Goal: Task Accomplishment & Management: Manage account settings

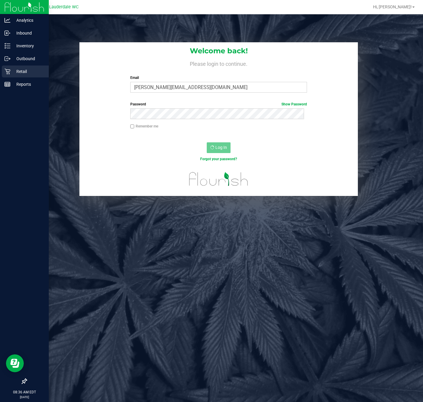
click at [11, 72] on p "Retail" at bounding box center [28, 71] width 36 height 7
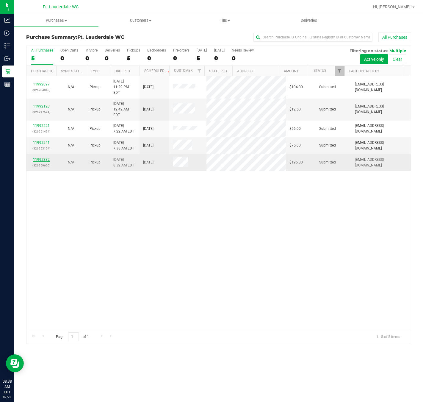
click at [37, 157] on link "11992332" at bounding box center [41, 159] width 17 height 4
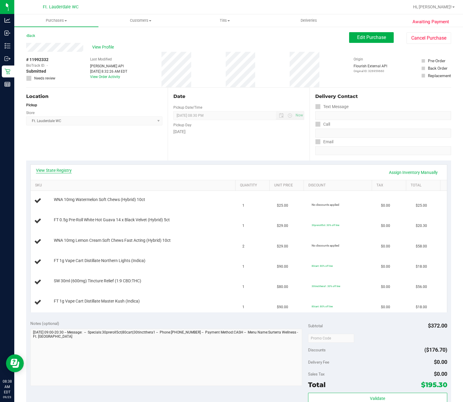
click at [62, 171] on link "View State Registry" at bounding box center [54, 170] width 36 height 6
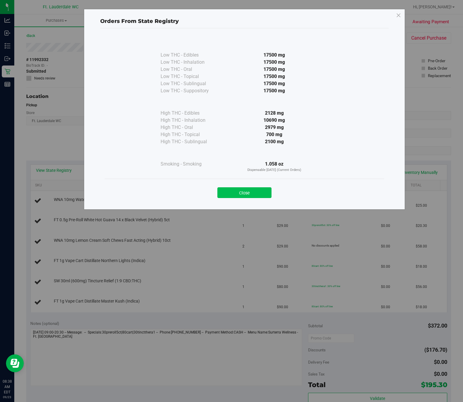
click at [263, 190] on button "Close" at bounding box center [245, 192] width 54 height 11
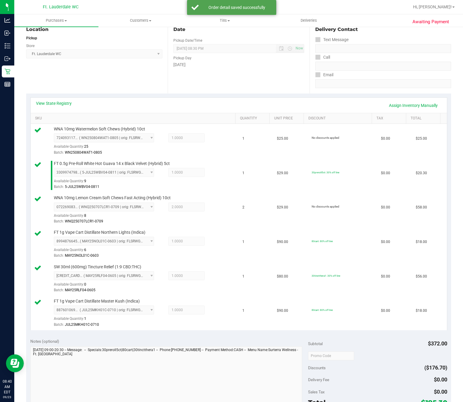
scroll to position [134, 0]
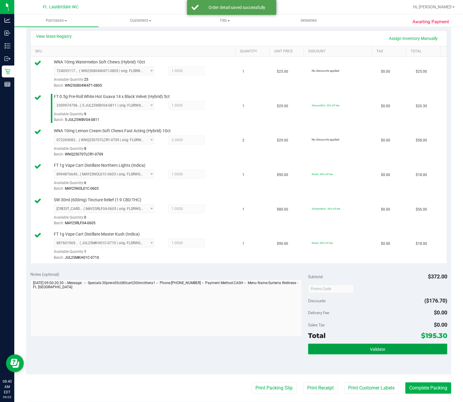
click at [363, 346] on button "Validate" at bounding box center [377, 348] width 139 height 11
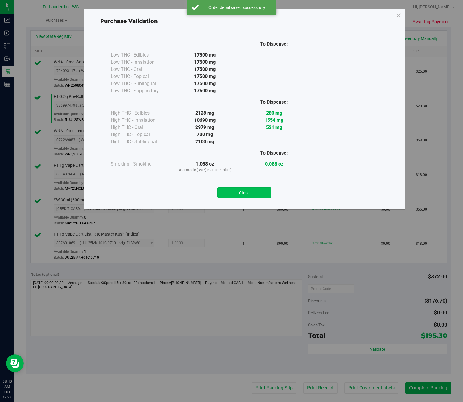
click at [259, 195] on button "Close" at bounding box center [245, 192] width 54 height 11
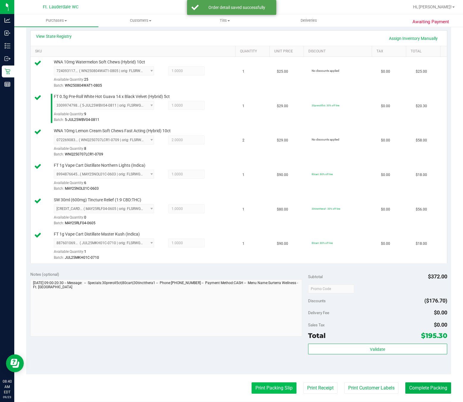
click at [280, 390] on button "Print Packing Slip" at bounding box center [274, 387] width 45 height 11
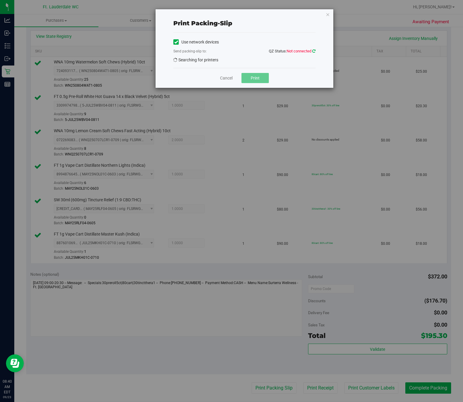
click at [313, 51] on icon at bounding box center [314, 51] width 3 height 4
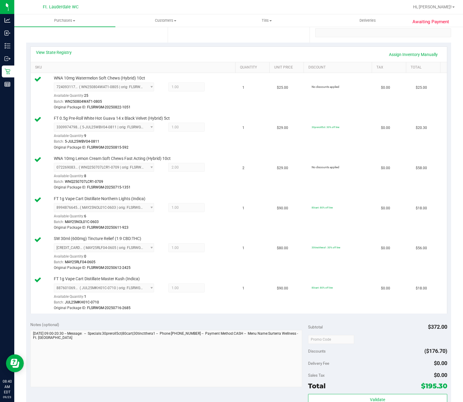
scroll to position [223, 0]
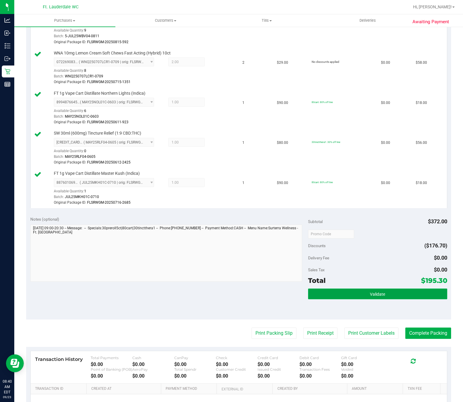
click at [385, 296] on button "Validate" at bounding box center [377, 293] width 139 height 11
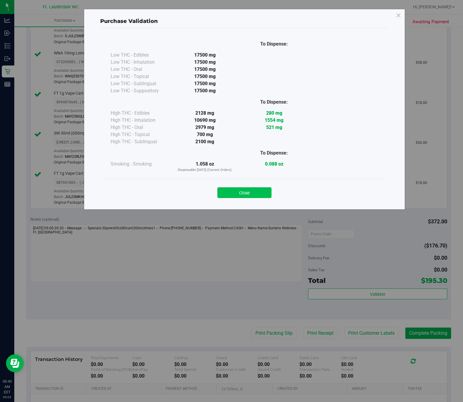
click at [261, 197] on button "Close" at bounding box center [245, 192] width 54 height 11
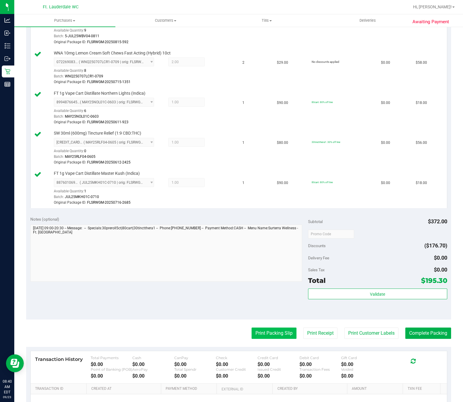
click at [266, 338] on button "Print Packing Slip" at bounding box center [274, 332] width 45 height 11
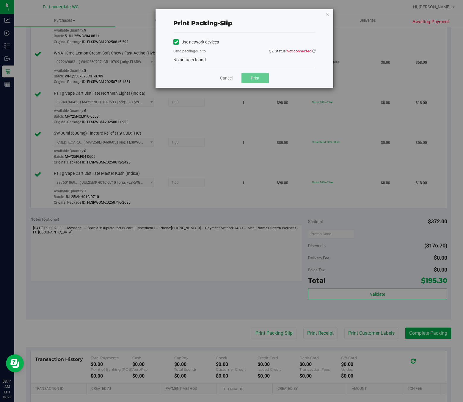
click at [309, 53] on span "Not connected" at bounding box center [299, 51] width 25 height 4
click at [315, 53] on icon at bounding box center [314, 51] width 3 height 4
click at [313, 51] on icon at bounding box center [314, 51] width 3 height 4
click at [329, 14] on icon "button" at bounding box center [328, 14] width 4 height 7
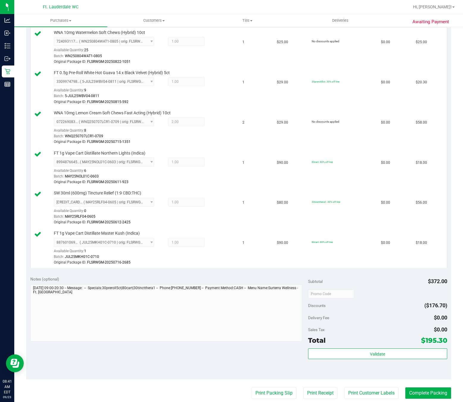
scroll to position [223, 0]
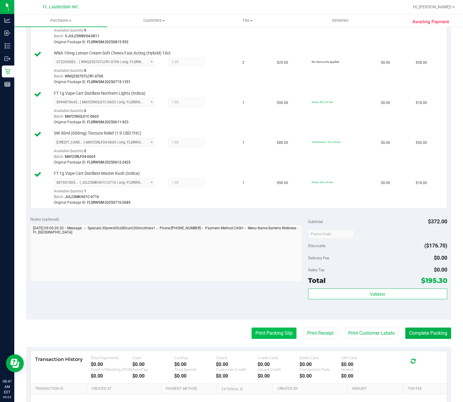
click at [254, 332] on button "Print Packing Slip" at bounding box center [274, 332] width 45 height 11
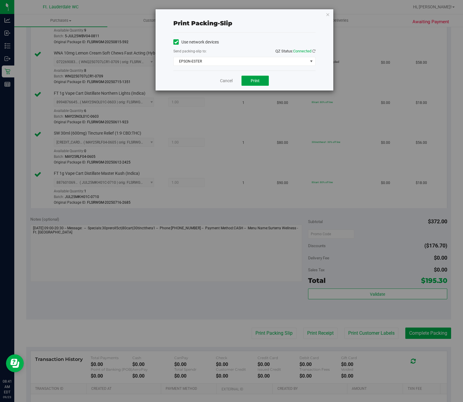
click at [256, 77] on button "Print" at bounding box center [255, 81] width 27 height 10
click at [221, 80] on link "Cancel" at bounding box center [226, 81] width 13 height 6
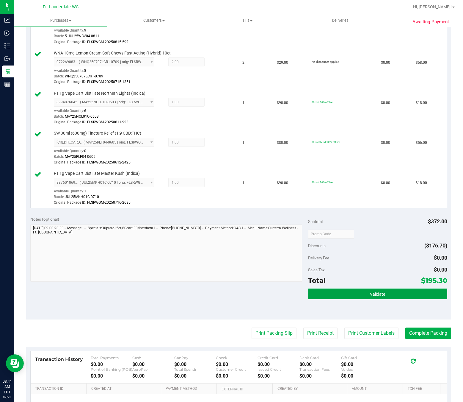
click at [388, 294] on button "Validate" at bounding box center [377, 293] width 139 height 11
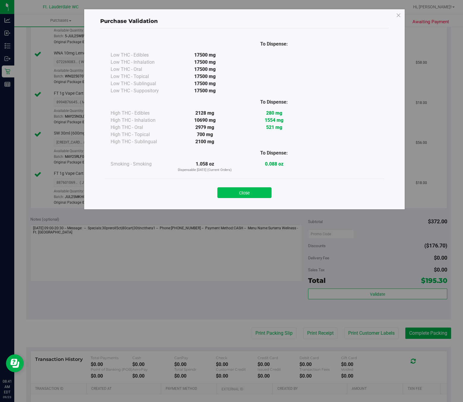
click at [253, 188] on button "Close" at bounding box center [245, 192] width 54 height 11
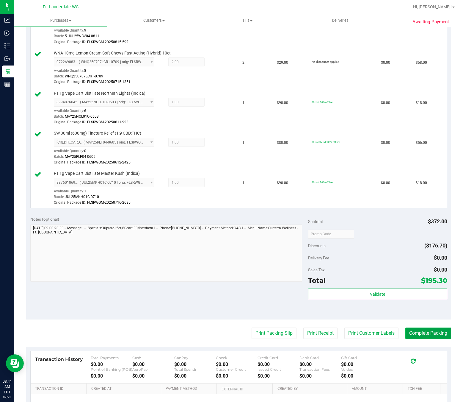
click at [421, 337] on button "Complete Packing" at bounding box center [429, 332] width 46 height 11
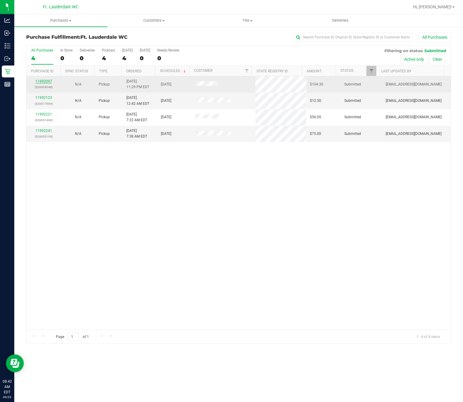
click at [46, 80] on link "11992097" at bounding box center [43, 81] width 17 height 4
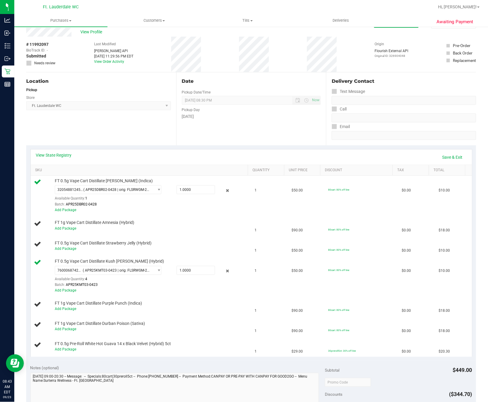
scroll to position [14, 0]
click at [63, 249] on link "Add Package" at bounding box center [65, 249] width 21 height 4
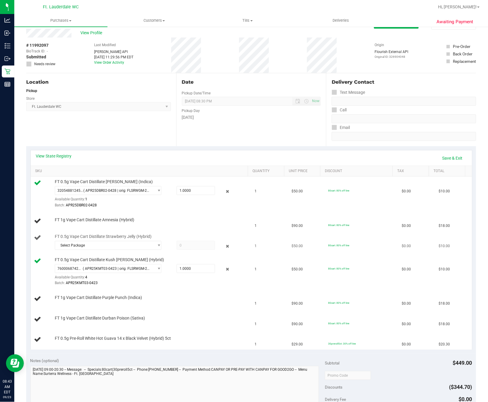
click at [100, 252] on div at bounding box center [151, 251] width 192 height 0
click at [99, 247] on span "Select Package" at bounding box center [104, 245] width 99 height 8
click at [197, 193] on input "1.0000" at bounding box center [196, 190] width 38 height 8
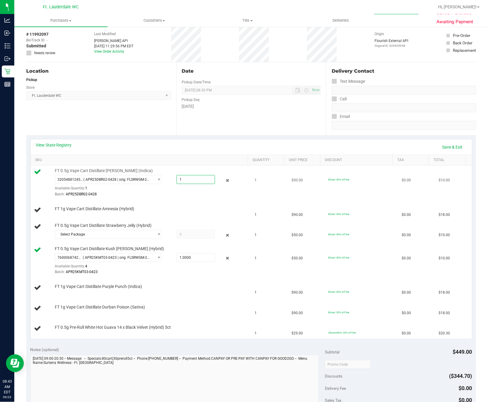
scroll to position [50, 0]
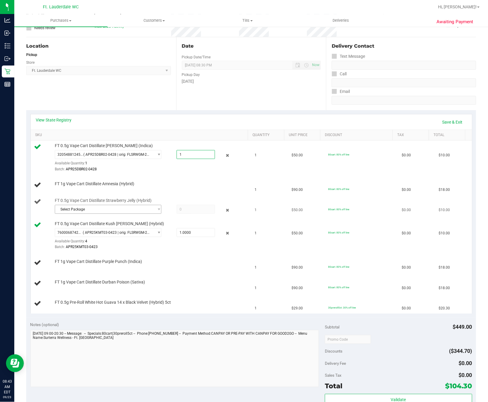
click at [143, 213] on span "Select Package" at bounding box center [104, 209] width 99 height 8
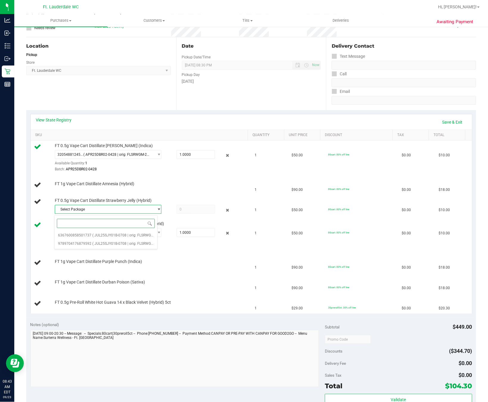
click at [137, 225] on input at bounding box center [106, 223] width 98 height 9
click at [124, 236] on span "( JUL25SJY01B-0708 | orig: FLSRWGM-20250714-3362 )" at bounding box center [137, 235] width 90 height 4
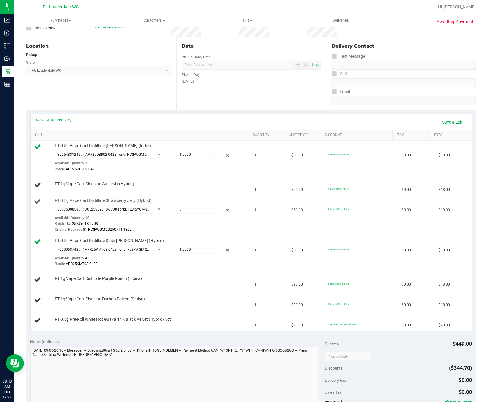
click at [132, 216] on div "Available Quantity: 10" at bounding box center [111, 220] width 112 height 12
click at [132, 209] on span "( JUL25SJY01B-0708 | orig: FLSRWGM-20250714-3362 )" at bounding box center [117, 209] width 68 height 4
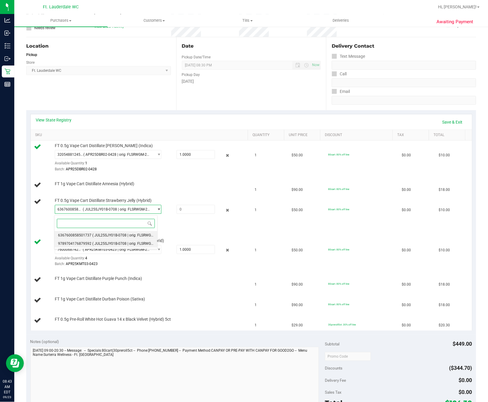
click at [126, 246] on span "( JUL25SJY01B-0708 | orig: FLSRWGM-20250714-3287 )" at bounding box center [137, 243] width 90 height 4
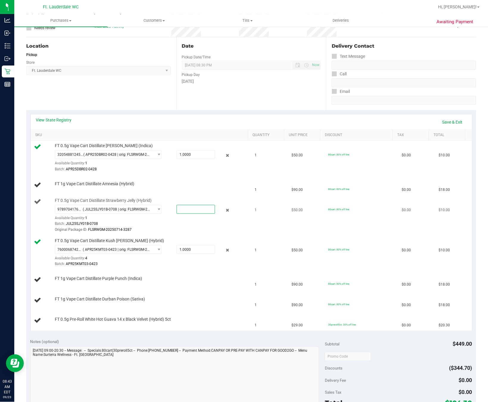
click at [185, 211] on span at bounding box center [195, 209] width 38 height 9
type input "1"
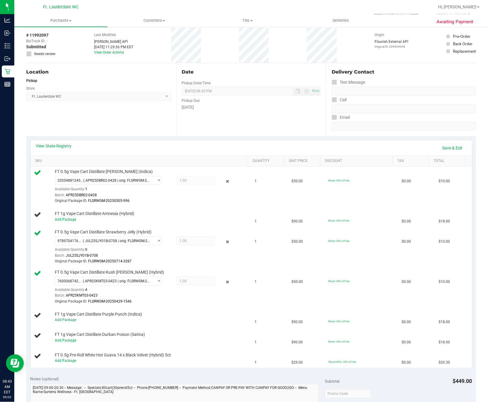
scroll to position [0, 0]
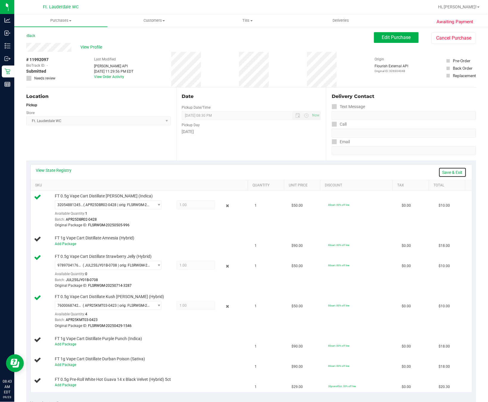
click at [445, 169] on link "Save & Exit" at bounding box center [452, 172] width 28 height 10
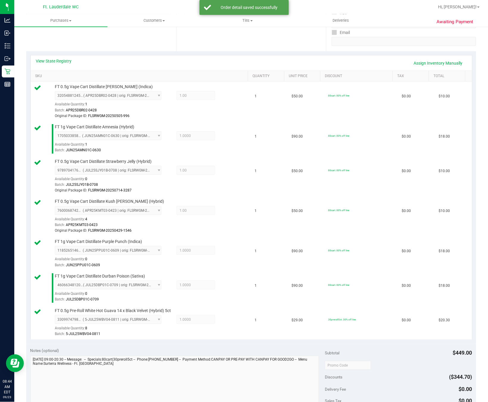
scroll to position [223, 0]
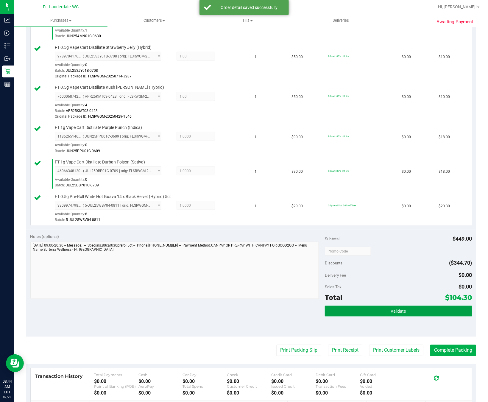
click at [371, 312] on button "Validate" at bounding box center [398, 311] width 147 height 11
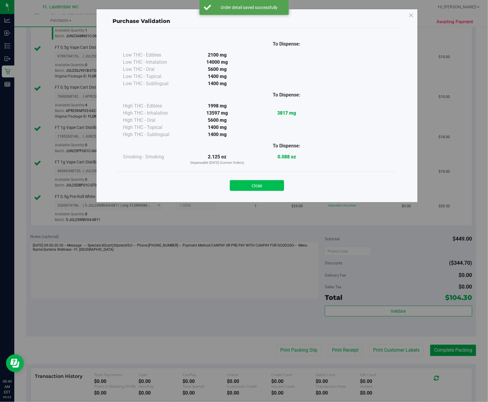
click at [245, 186] on button "Close" at bounding box center [257, 185] width 54 height 11
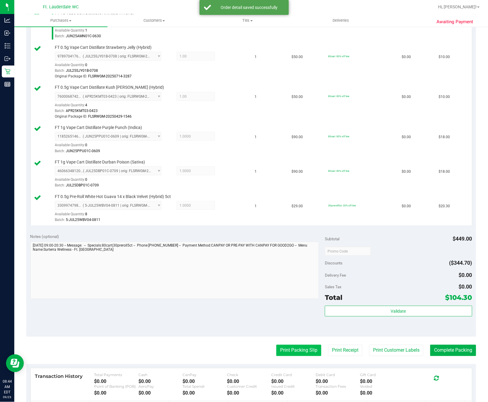
click at [296, 351] on button "Print Packing Slip" at bounding box center [298, 350] width 45 height 11
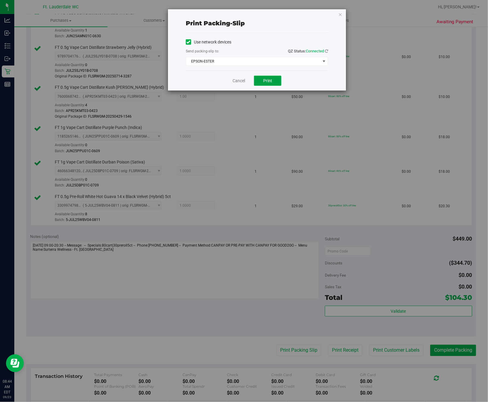
click at [271, 82] on span "Print" at bounding box center [267, 80] width 9 height 5
click at [239, 83] on link "Cancel" at bounding box center [238, 81] width 13 height 6
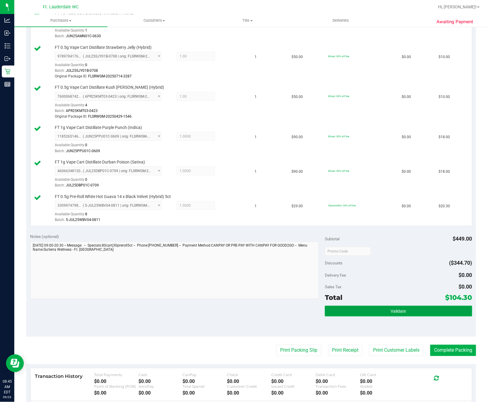
click at [397, 316] on button "Validate" at bounding box center [398, 311] width 147 height 11
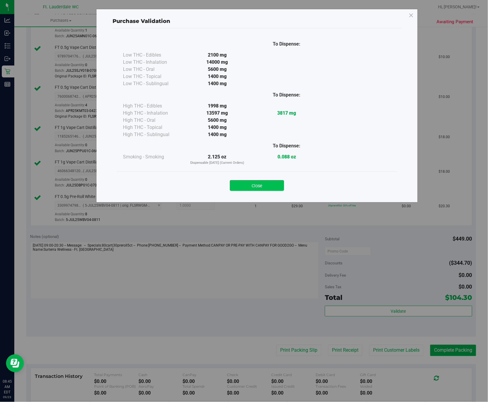
click at [257, 187] on button "Close" at bounding box center [257, 185] width 54 height 11
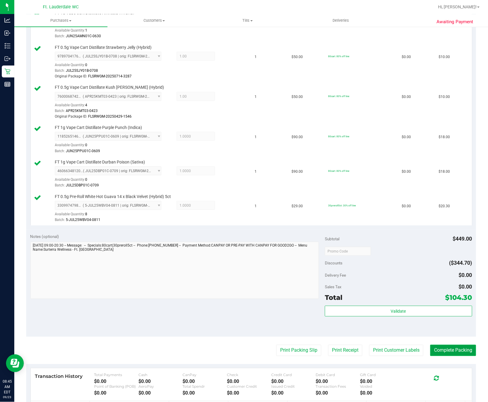
click at [450, 353] on button "Complete Packing" at bounding box center [453, 350] width 46 height 11
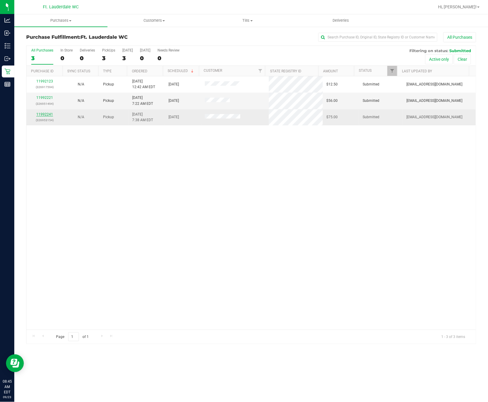
click at [49, 116] on link "11992241" at bounding box center [44, 114] width 17 height 4
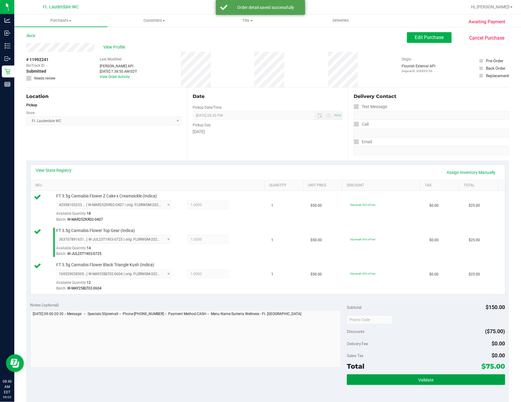
click at [418, 382] on span "Validate" at bounding box center [425, 379] width 15 height 5
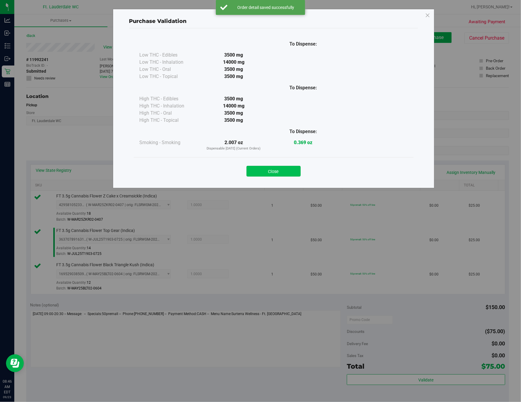
click at [269, 169] on button "Close" at bounding box center [273, 171] width 54 height 11
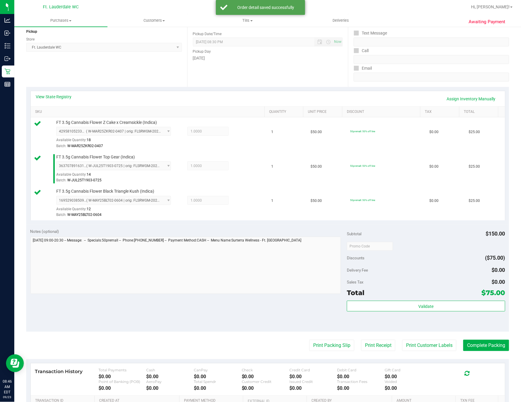
scroll to position [88, 0]
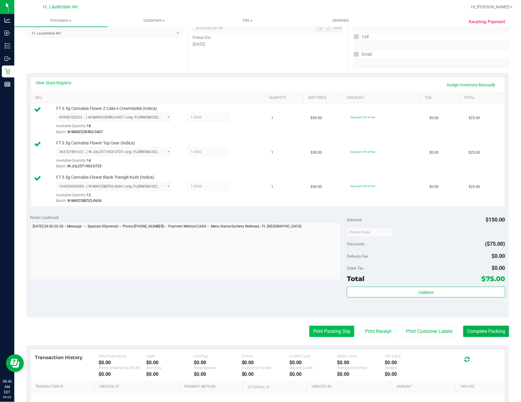
click at [325, 331] on button "Print Packing Slip" at bounding box center [331, 331] width 45 height 11
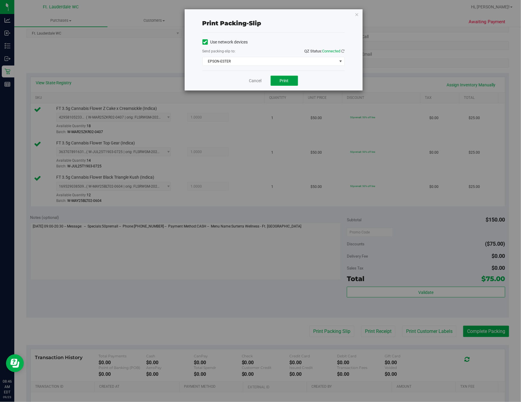
click at [280, 84] on button "Print" at bounding box center [284, 81] width 27 height 10
click at [255, 79] on link "Cancel" at bounding box center [255, 81] width 13 height 6
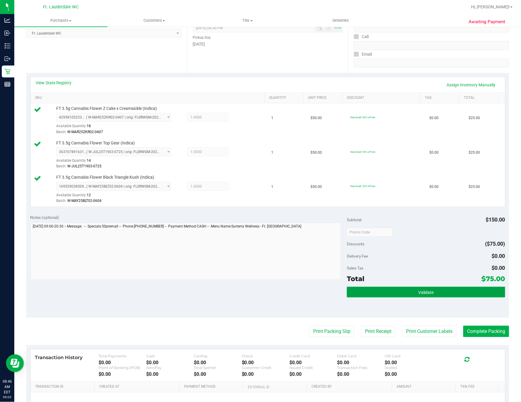
click at [438, 294] on button "Validate" at bounding box center [426, 292] width 158 height 11
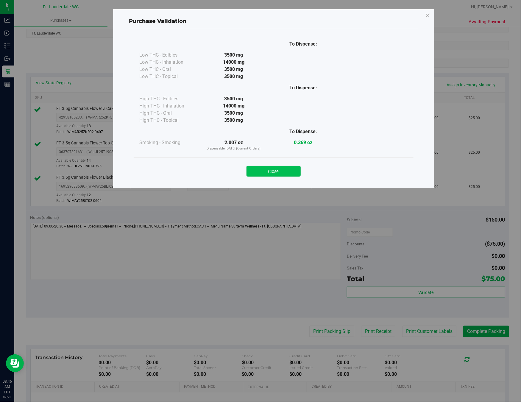
click at [273, 173] on button "Close" at bounding box center [273, 171] width 54 height 11
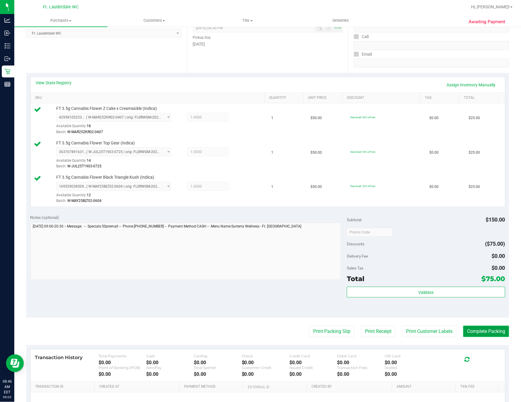
click at [463, 332] on button "Complete Packing" at bounding box center [486, 331] width 46 height 11
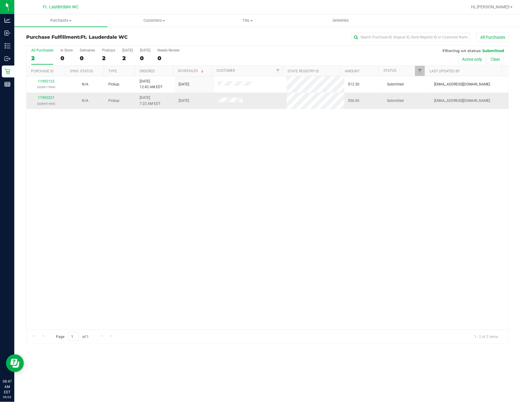
click at [51, 96] on div "11992221 (326951494)" at bounding box center [46, 100] width 32 height 11
click at [49, 97] on link "11992221" at bounding box center [46, 98] width 17 height 4
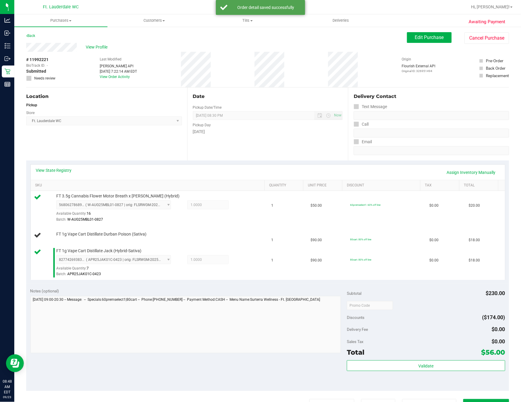
scroll to position [30, 0]
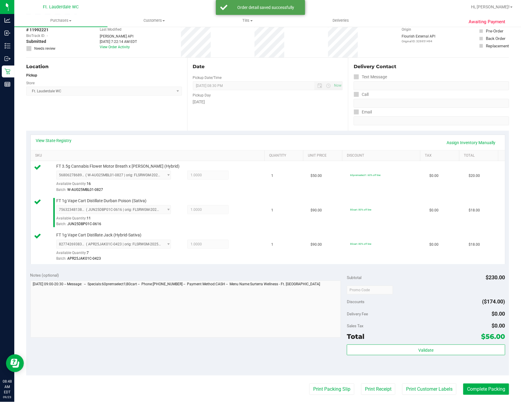
drag, startPoint x: 200, startPoint y: 262, endPoint x: 471, endPoint y: 315, distance: 276.7
click at [311, 271] on div "Notes (optional) Subtotal $230.00 Discounts ($174.00) Delivery Fee $0.00 Sales …" at bounding box center [267, 321] width 483 height 107
click at [463, 354] on button "Validate" at bounding box center [426, 349] width 158 height 11
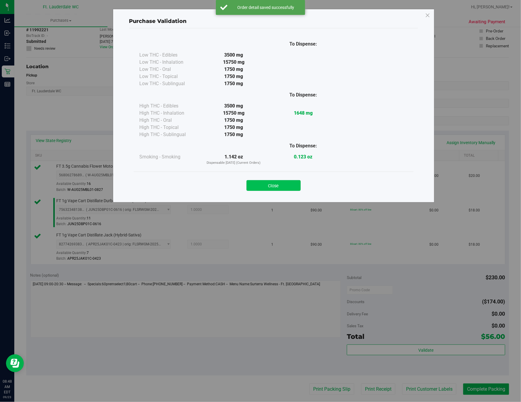
click at [285, 187] on button "Close" at bounding box center [273, 185] width 54 height 11
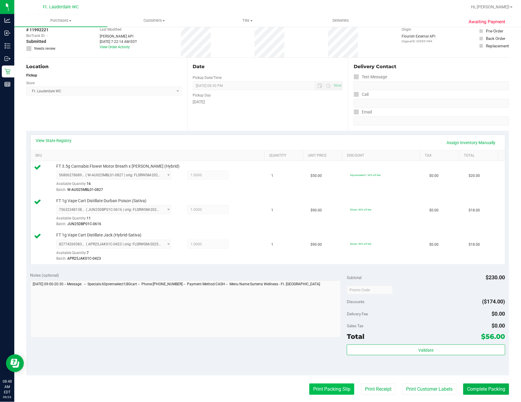
click at [317, 392] on button "Print Packing Slip" at bounding box center [331, 388] width 45 height 11
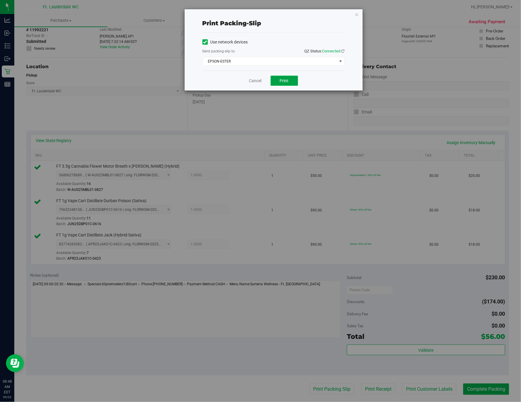
click at [289, 80] on button "Print" at bounding box center [284, 81] width 27 height 10
click at [253, 80] on link "Cancel" at bounding box center [255, 81] width 13 height 6
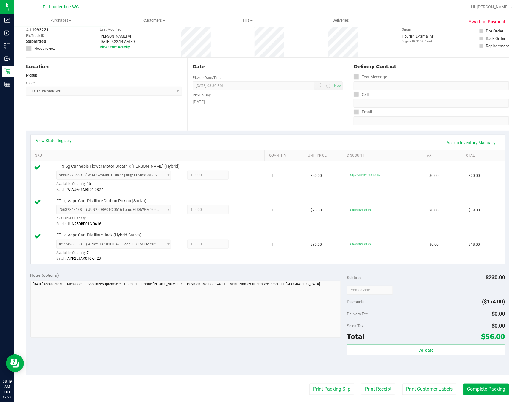
drag, startPoint x: 415, startPoint y: 358, endPoint x: 411, endPoint y: 346, distance: 13.4
click at [412, 356] on div "Validate" at bounding box center [426, 357] width 158 height 27
click at [411, 346] on div "Subtotal $230.00 Discounts ($174.00) Delivery Fee $0.00 Sales Tax $0.00 Total $…" at bounding box center [426, 321] width 158 height 99
click at [411, 352] on button "Validate" at bounding box center [426, 349] width 158 height 11
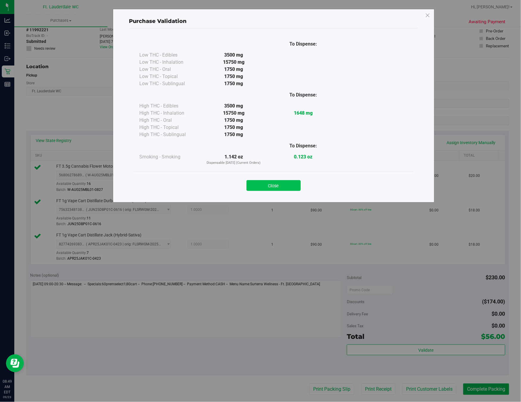
click at [289, 183] on button "Close" at bounding box center [273, 185] width 54 height 11
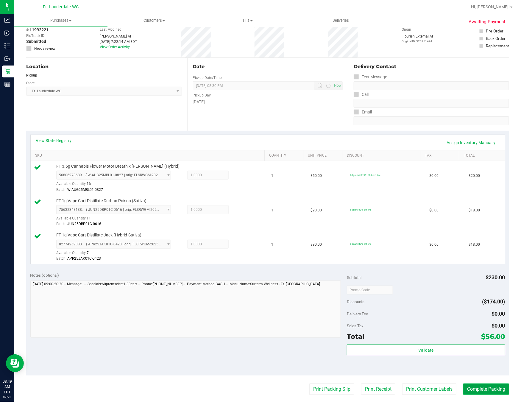
click at [463, 391] on button "Complete Packing" at bounding box center [486, 388] width 46 height 11
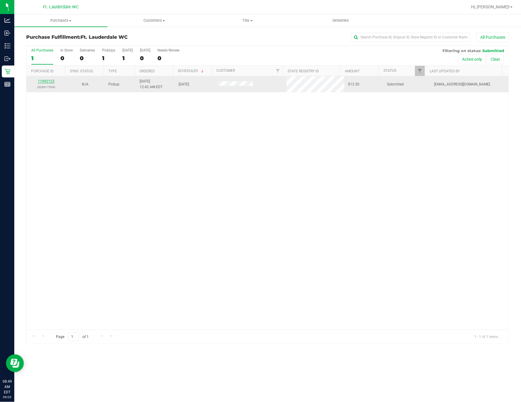
click at [49, 81] on link "11992123" at bounding box center [46, 81] width 17 height 4
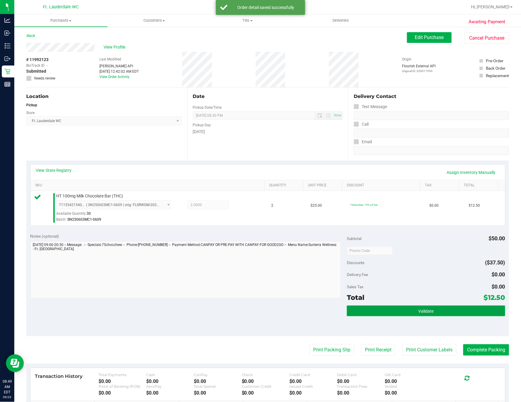
click at [414, 316] on button "Validate" at bounding box center [426, 310] width 158 height 11
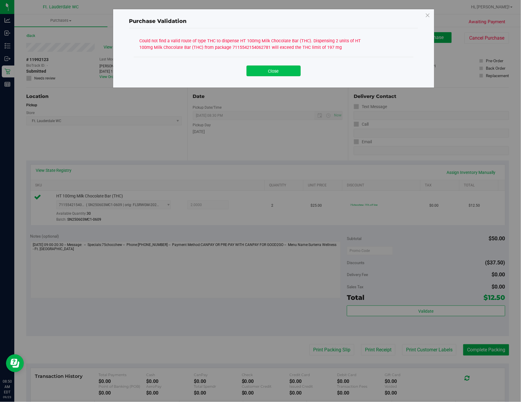
click at [265, 72] on button "Close" at bounding box center [273, 70] width 54 height 11
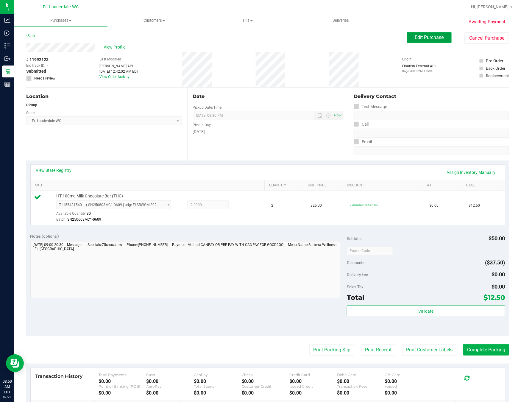
click at [416, 40] on span "Edit Purchase" at bounding box center [429, 38] width 29 height 6
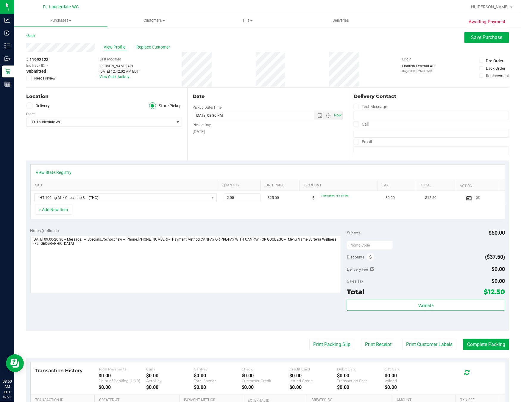
click at [119, 50] on span "View Profile" at bounding box center [116, 47] width 24 height 6
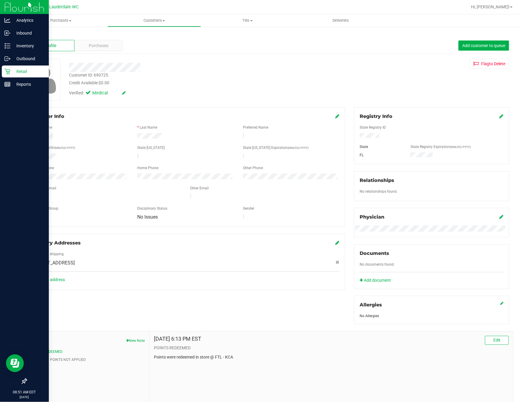
click at [10, 72] on icon at bounding box center [7, 71] width 6 height 6
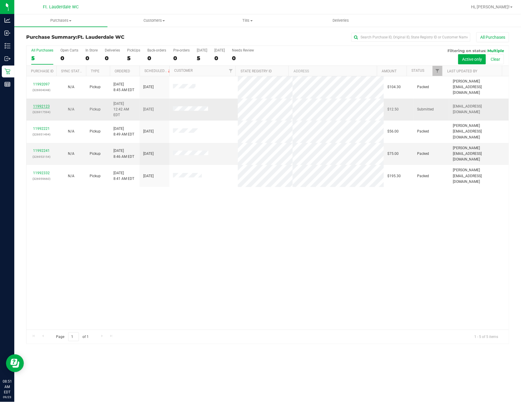
click at [38, 104] on link "11992123" at bounding box center [41, 106] width 17 height 4
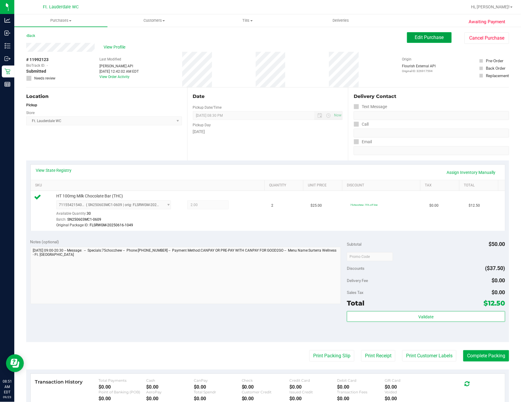
click at [415, 36] on span "Edit Purchase" at bounding box center [429, 38] width 29 height 6
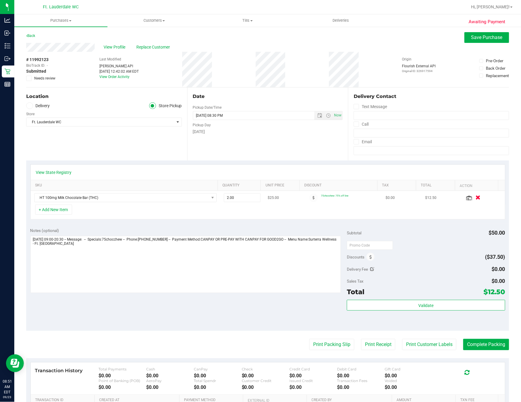
click at [463, 199] on icon "button" at bounding box center [478, 198] width 5 height 4
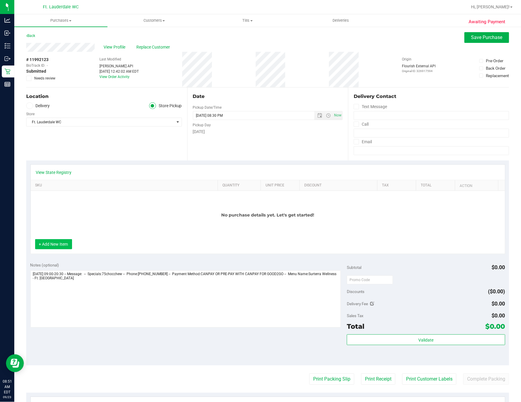
click at [54, 242] on button "+ Add New Item" at bounding box center [53, 244] width 37 height 10
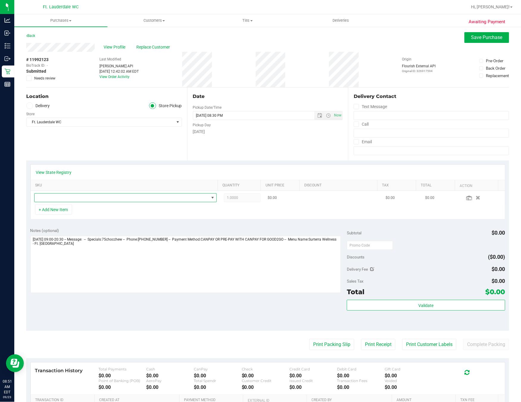
click at [88, 196] on span "NO DATA FOUND" at bounding box center [122, 197] width 174 height 8
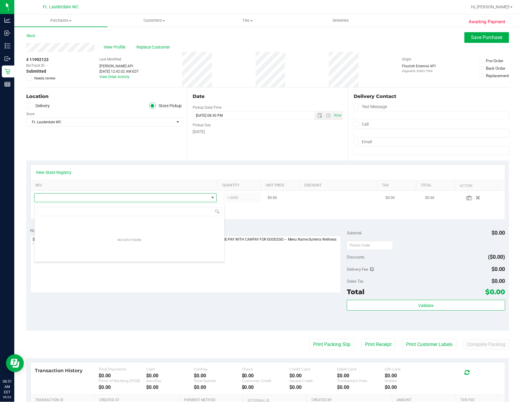
scroll to position [9, 177]
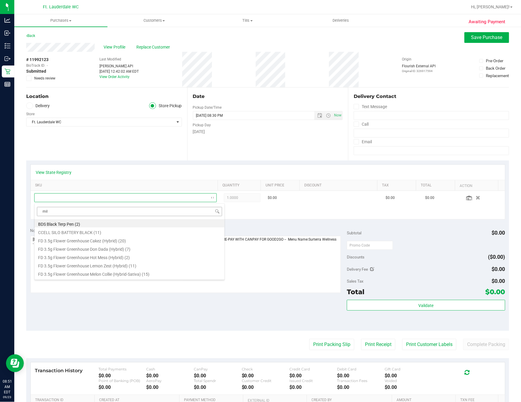
type input "milk"
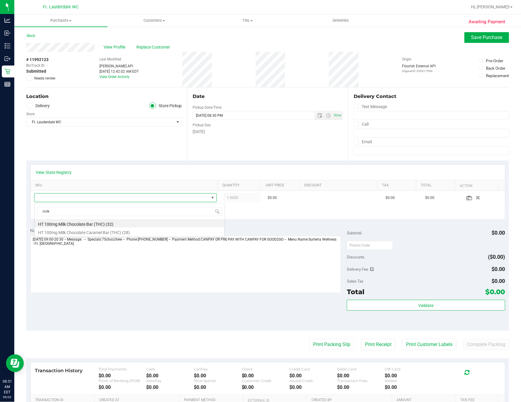
drag, startPoint x: 100, startPoint y: 222, endPoint x: 105, endPoint y: 222, distance: 4.8
click at [101, 222] on li "HT 100mg Milk Chocolate Bar (THC) (32)" at bounding box center [130, 223] width 190 height 8
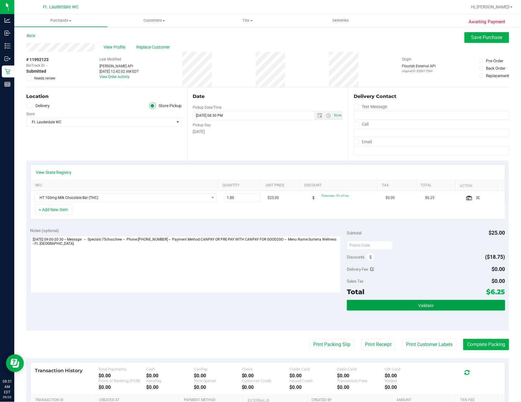
click at [361, 305] on button "Validate" at bounding box center [426, 305] width 158 height 11
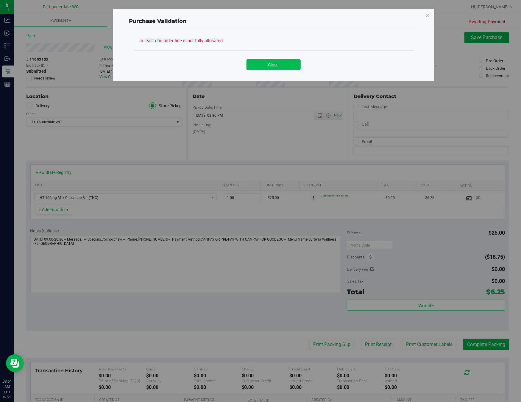
click at [296, 65] on button "Close" at bounding box center [273, 64] width 54 height 11
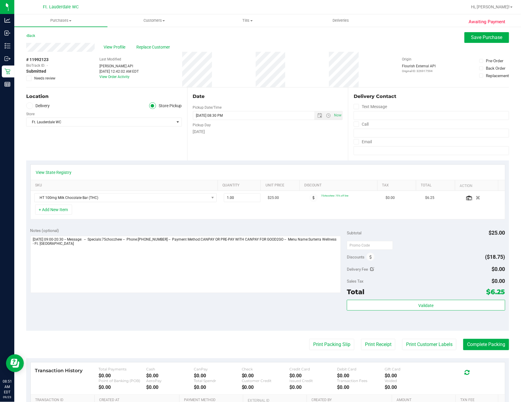
click at [463, 30] on div "Awaiting Payment Back Save Purchase View Profile Replace Customer # 11992123 Bi…" at bounding box center [267, 253] width 507 height 455
click at [463, 35] on span "Save Purchase" at bounding box center [486, 38] width 31 height 6
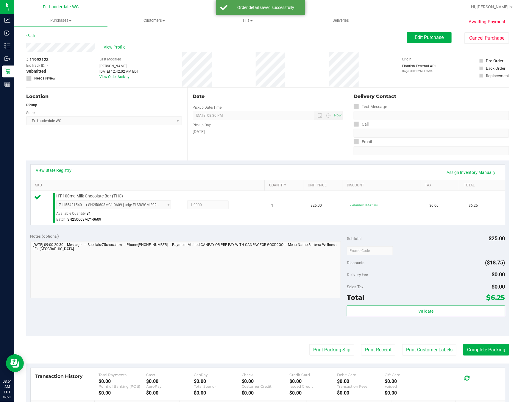
click at [395, 306] on div "Subtotal $25.00 Discounts ($18.75) Delivery Fee $0.00 Sales Tax $0.00 Total $6.…" at bounding box center [426, 282] width 158 height 99
click at [392, 308] on button "Validate" at bounding box center [426, 310] width 158 height 11
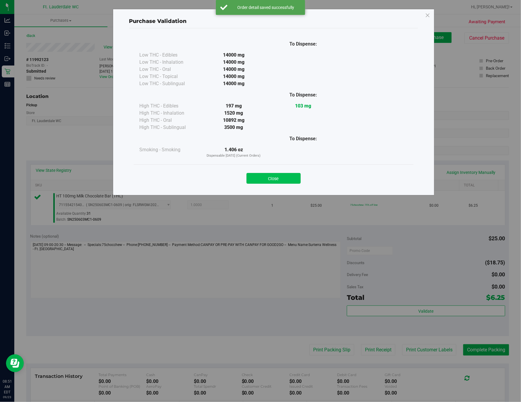
click at [288, 181] on button "Close" at bounding box center [273, 178] width 54 height 11
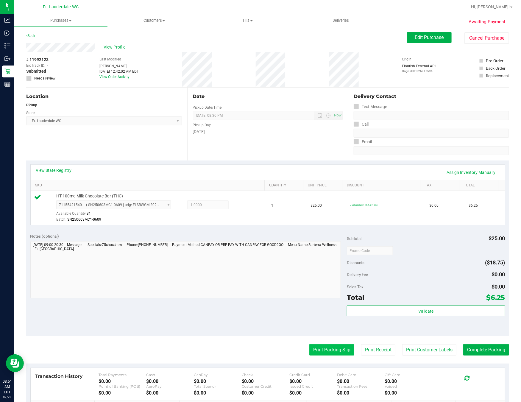
click at [324, 353] on button "Print Packing Slip" at bounding box center [331, 349] width 45 height 11
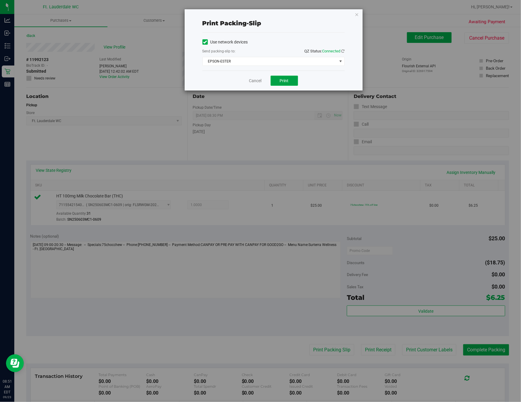
click at [290, 82] on button "Print" at bounding box center [284, 81] width 27 height 10
click at [250, 81] on link "Cancel" at bounding box center [255, 81] width 13 height 6
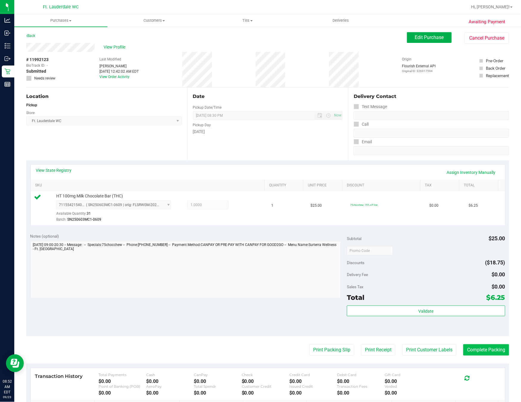
click at [463, 352] on button "Complete Packing" at bounding box center [486, 349] width 46 height 11
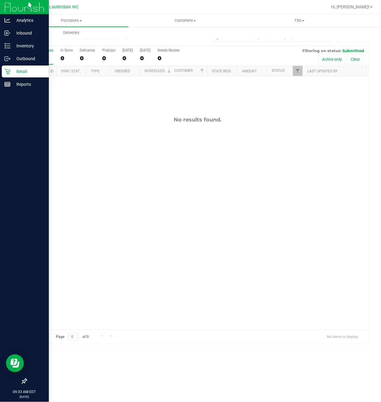
click at [9, 72] on icon at bounding box center [7, 72] width 6 height 6
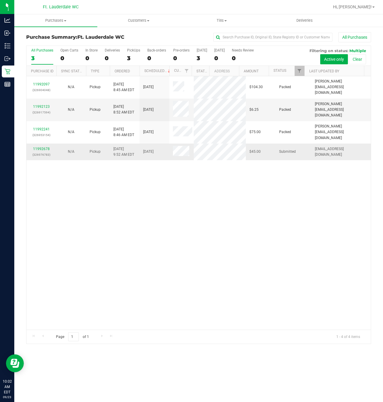
click at [41, 151] on div "11992678 (326976783)" at bounding box center [41, 151] width 23 height 11
click at [41, 150] on link "11992678" at bounding box center [41, 149] width 17 height 4
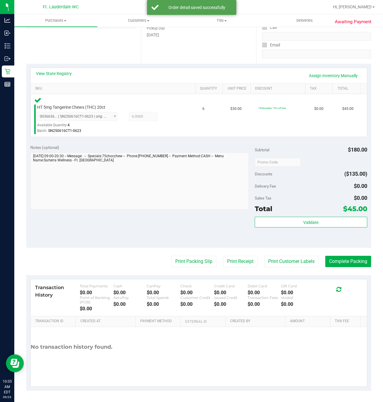
scroll to position [99, 0]
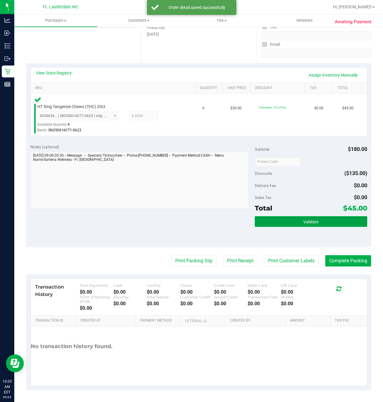
click at [272, 223] on button "Validate" at bounding box center [311, 221] width 112 height 11
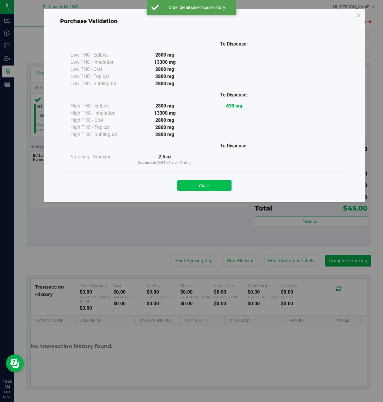
click at [193, 188] on button "Close" at bounding box center [204, 185] width 54 height 11
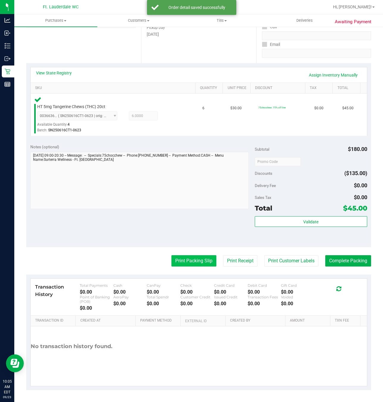
click at [175, 255] on button "Print Packing Slip" at bounding box center [193, 260] width 45 height 11
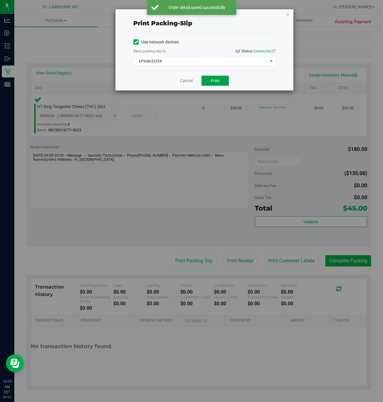
click at [223, 82] on button "Print" at bounding box center [214, 81] width 27 height 10
click at [188, 84] on link "Cancel" at bounding box center [186, 81] width 13 height 6
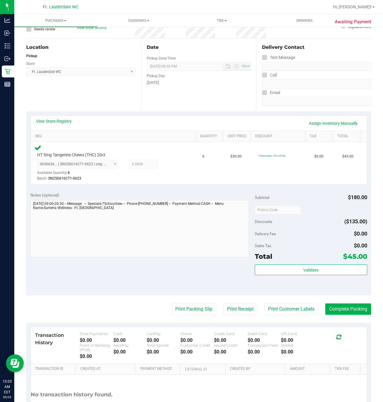
scroll to position [0, 0]
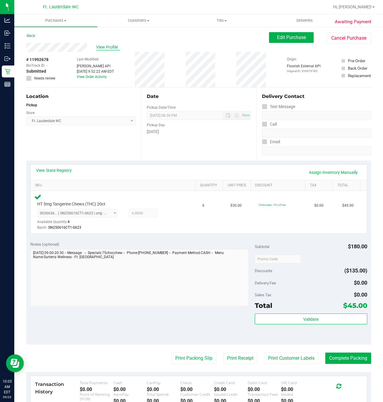
click at [101, 49] on span "View Profile" at bounding box center [108, 47] width 24 height 6
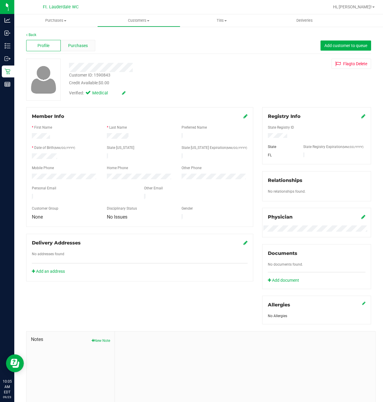
click at [71, 48] on span "Purchases" at bounding box center [78, 46] width 20 height 6
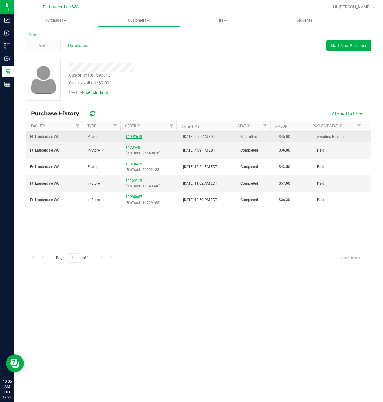
click at [134, 137] on link "11992678" at bounding box center [134, 137] width 17 height 4
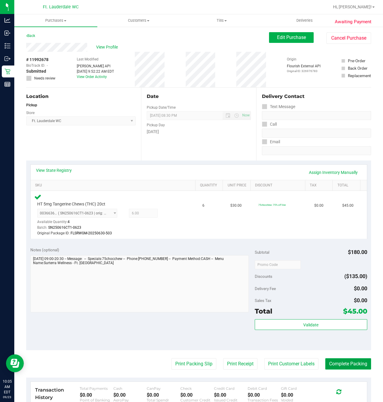
click at [346, 365] on button "Complete Packing" at bounding box center [348, 363] width 46 height 11
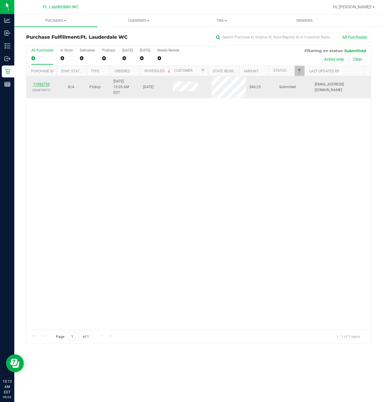
click at [46, 82] on link "11992755" at bounding box center [41, 84] width 17 height 4
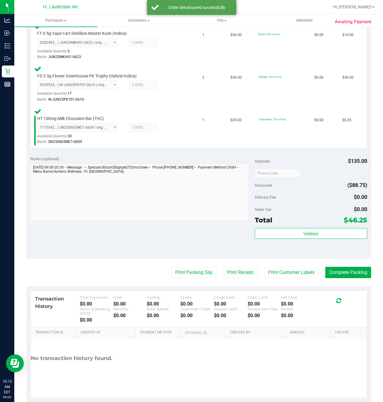
scroll to position [179, 0]
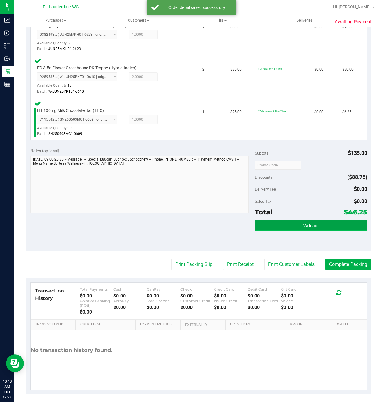
click at [312, 229] on button "Validate" at bounding box center [311, 225] width 112 height 11
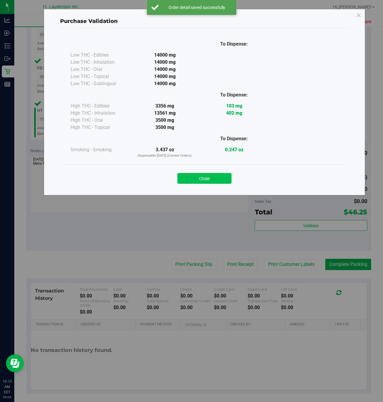
click at [219, 180] on button "Close" at bounding box center [204, 178] width 54 height 11
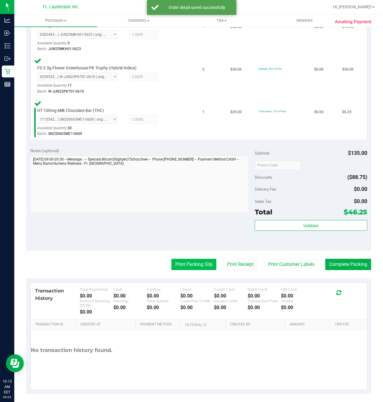
click at [181, 263] on button "Print Packing Slip" at bounding box center [193, 264] width 45 height 11
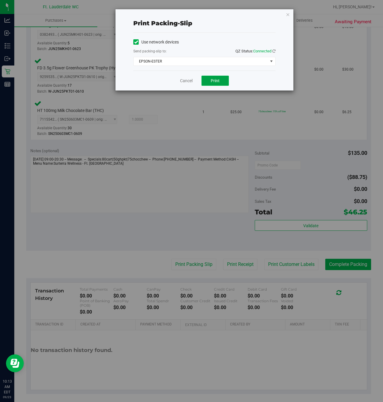
click at [211, 81] on span "Print" at bounding box center [215, 80] width 9 height 5
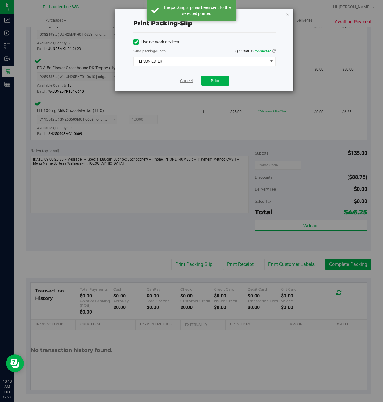
click at [181, 82] on link "Cancel" at bounding box center [186, 81] width 13 height 6
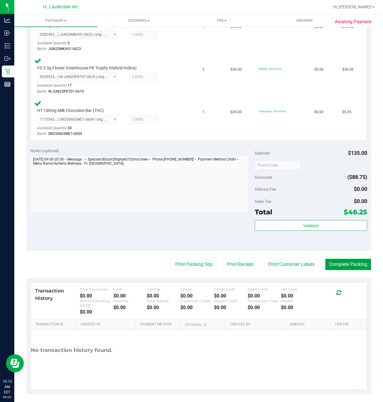
click at [325, 263] on button "Complete Packing" at bounding box center [348, 264] width 46 height 11
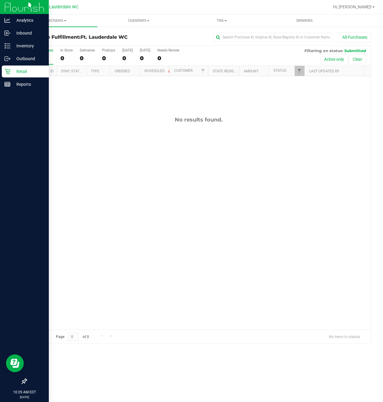
click at [12, 69] on p "Retail" at bounding box center [28, 71] width 36 height 7
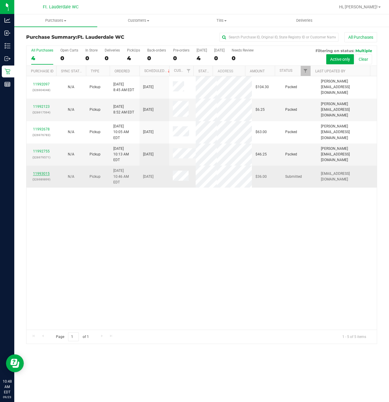
click at [41, 171] on link "11993015" at bounding box center [41, 173] width 17 height 4
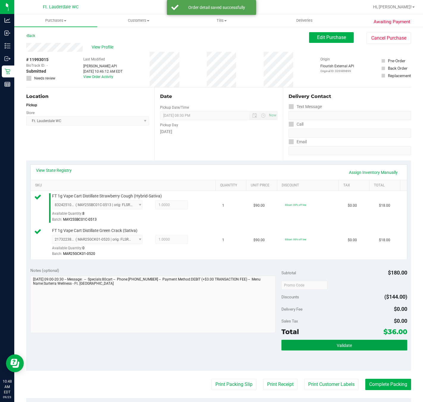
click at [297, 349] on button "Validate" at bounding box center [345, 345] width 126 height 11
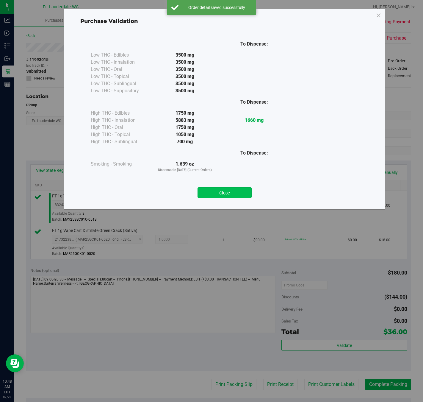
click at [216, 191] on button "Close" at bounding box center [225, 192] width 54 height 11
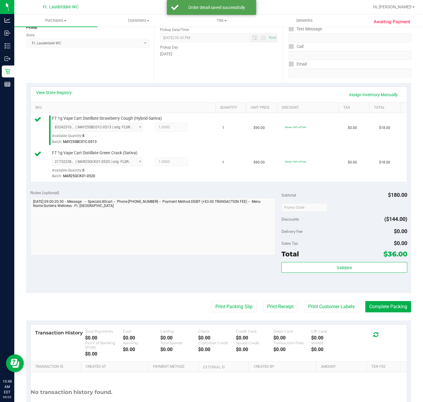
scroll to position [126, 0]
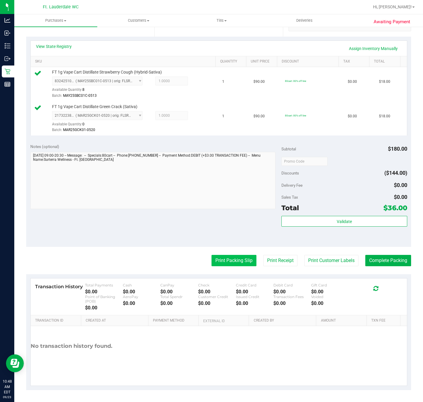
click at [212, 257] on button "Print Packing Slip" at bounding box center [234, 260] width 45 height 11
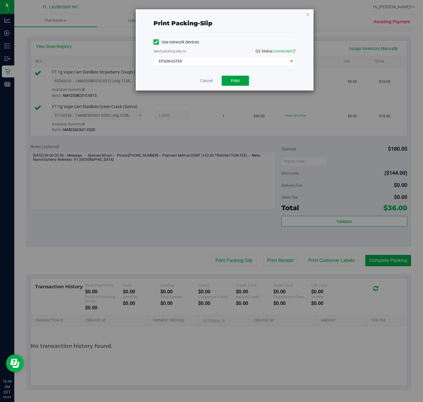
click at [238, 86] on button "Print" at bounding box center [235, 81] width 27 height 10
click at [202, 82] on link "Cancel" at bounding box center [206, 81] width 13 height 6
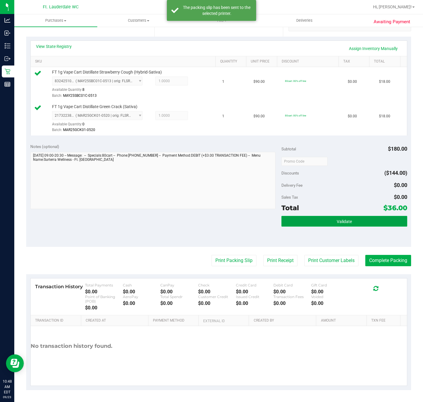
click at [350, 221] on button "Validate" at bounding box center [345, 221] width 126 height 11
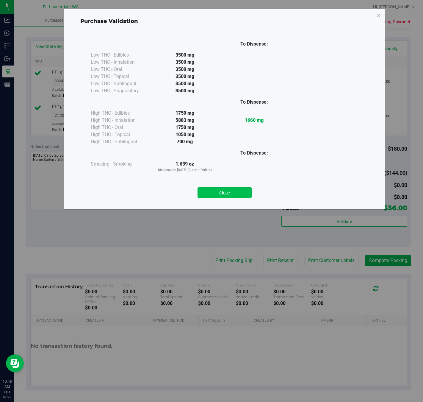
click at [231, 191] on button "Close" at bounding box center [225, 192] width 54 height 11
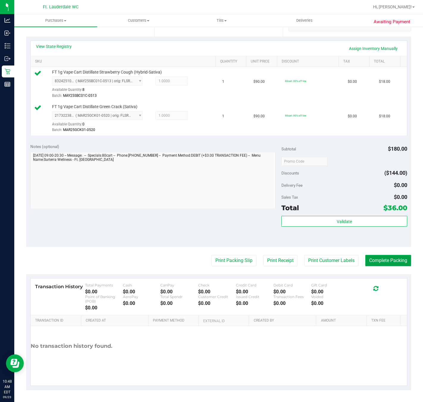
click at [376, 263] on button "Complete Packing" at bounding box center [388, 260] width 46 height 11
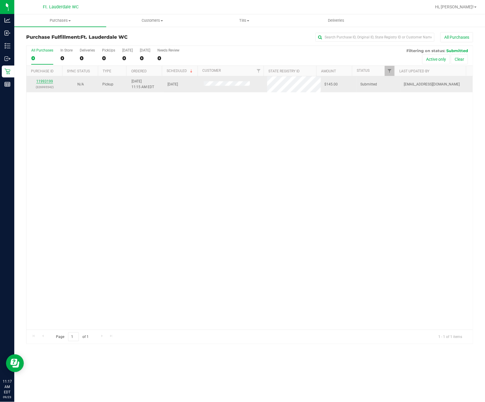
click at [39, 82] on link "11993199" at bounding box center [44, 81] width 17 height 4
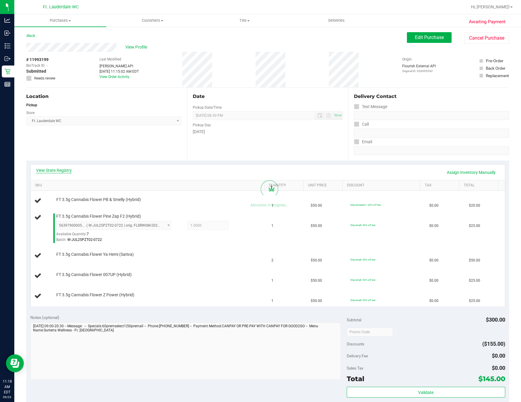
click at [50, 170] on link "View State Registry" at bounding box center [54, 170] width 36 height 6
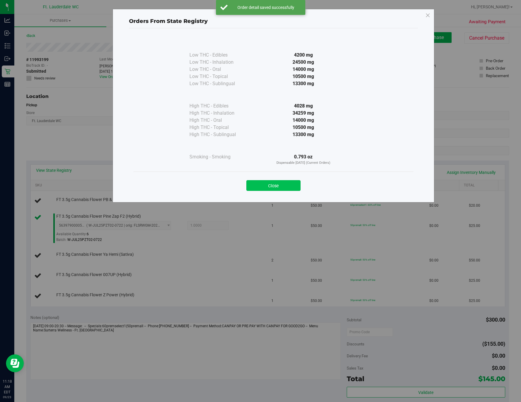
click at [288, 188] on button "Close" at bounding box center [273, 185] width 54 height 11
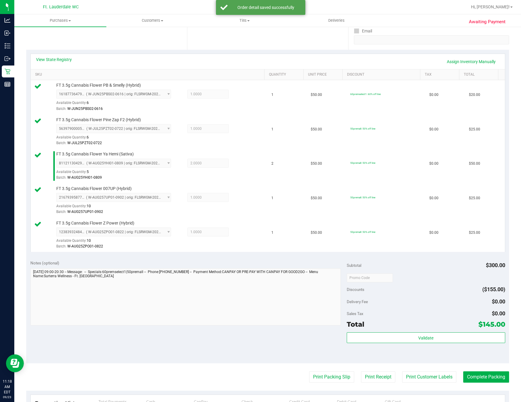
scroll to position [126, 0]
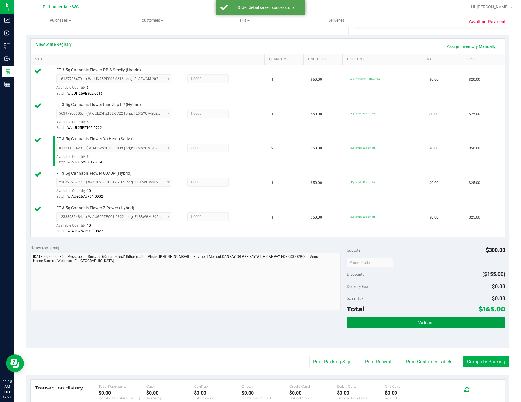
click at [418, 324] on span "Validate" at bounding box center [425, 322] width 15 height 5
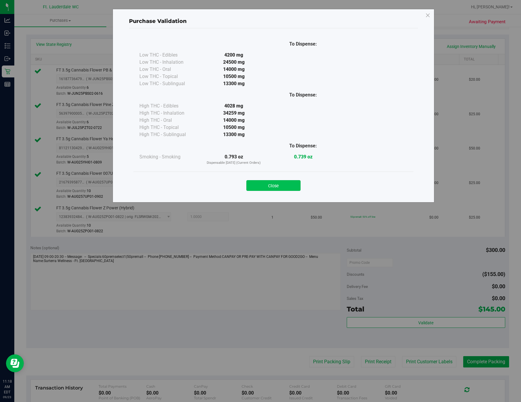
click at [279, 185] on button "Close" at bounding box center [273, 185] width 54 height 11
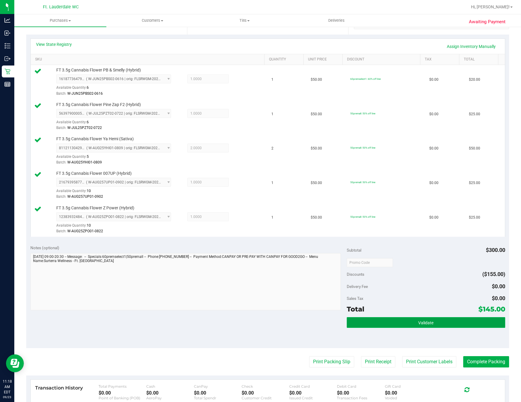
click at [423, 327] on button "Validate" at bounding box center [425, 322] width 158 height 11
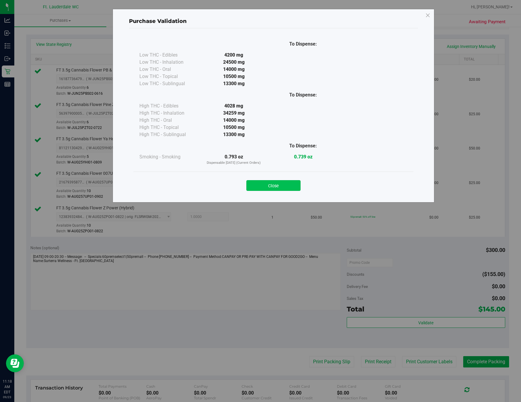
click at [283, 182] on button "Close" at bounding box center [273, 185] width 54 height 11
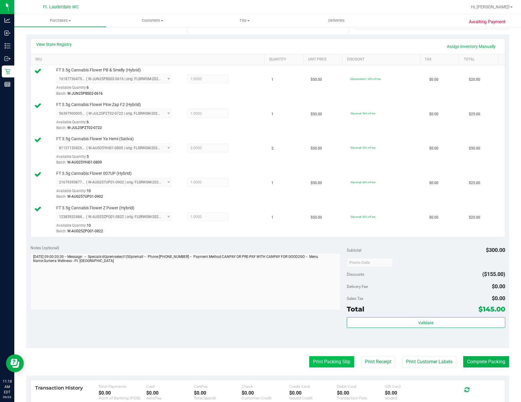
click at [330, 363] on button "Print Packing Slip" at bounding box center [331, 361] width 45 height 11
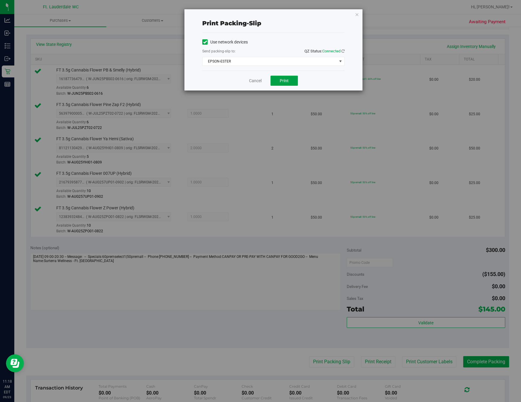
click at [290, 78] on button "Print" at bounding box center [283, 81] width 27 height 10
click at [255, 82] on link "Cancel" at bounding box center [255, 81] width 13 height 6
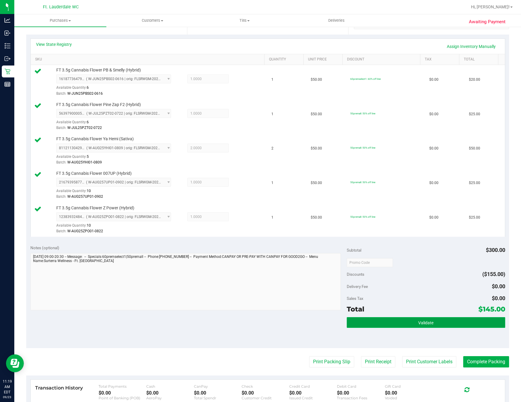
click at [423, 326] on button "Validate" at bounding box center [425, 322] width 158 height 11
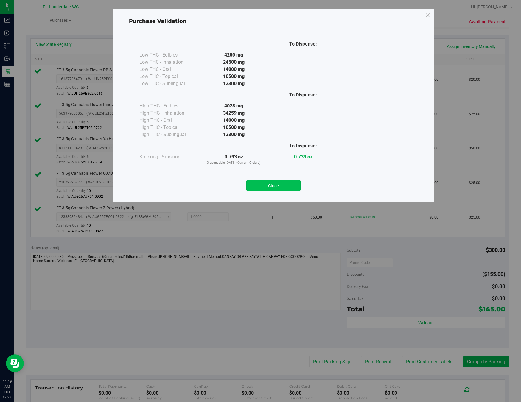
click at [277, 185] on button "Close" at bounding box center [273, 185] width 54 height 11
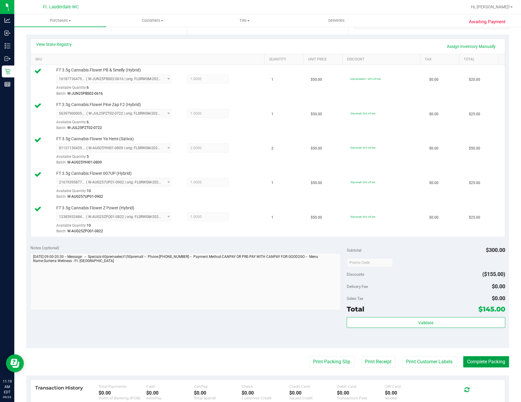
click at [423, 364] on button "Complete Packing" at bounding box center [486, 361] width 46 height 11
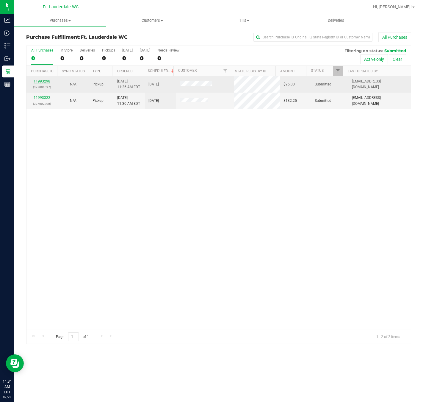
click at [42, 82] on link "11993298" at bounding box center [42, 81] width 17 height 4
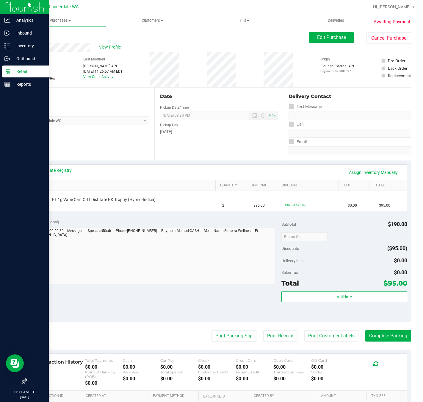
click at [9, 69] on icon at bounding box center [7, 71] width 6 height 6
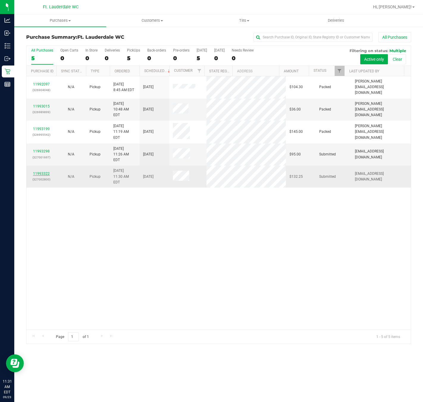
click at [41, 171] on link "11993322" at bounding box center [41, 173] width 17 height 4
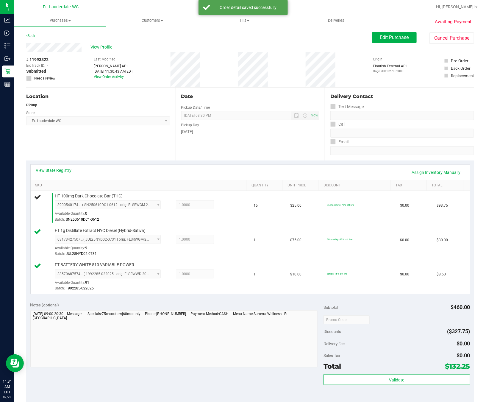
click at [388, 369] on div "Total $132.25" at bounding box center [397, 366] width 147 height 11
click at [55, 170] on link "View State Registry" at bounding box center [54, 170] width 36 height 6
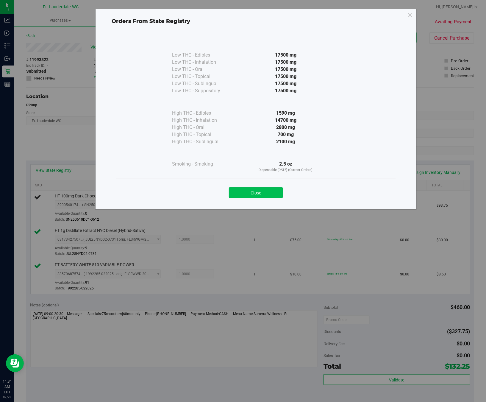
click at [248, 191] on button "Close" at bounding box center [256, 192] width 54 height 11
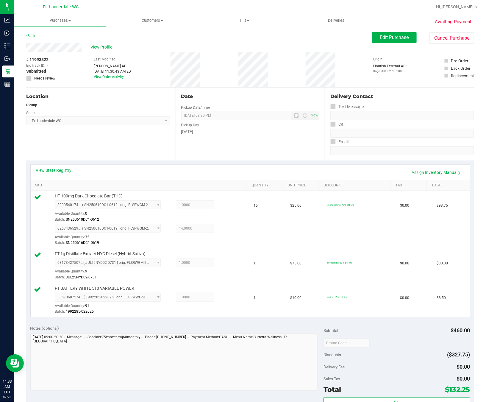
scroll to position [85, 0]
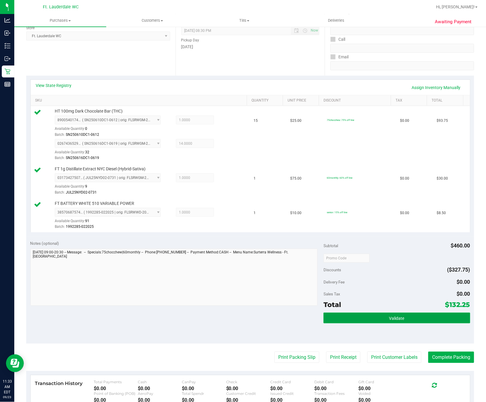
click at [383, 316] on button "Validate" at bounding box center [397, 318] width 147 height 11
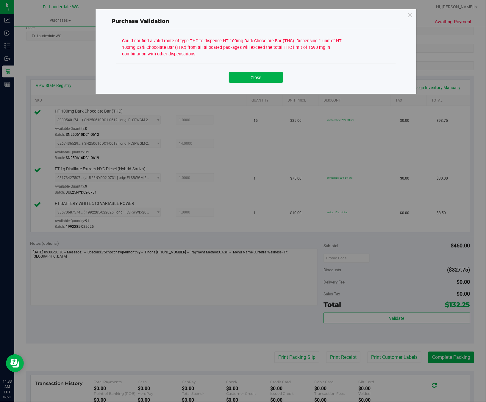
click at [278, 359] on div "Purchase Validation Could not find a valid route of type THC to dispense HT 100…" at bounding box center [245, 201] width 490 height 402
click at [264, 79] on button "Close" at bounding box center [256, 77] width 54 height 11
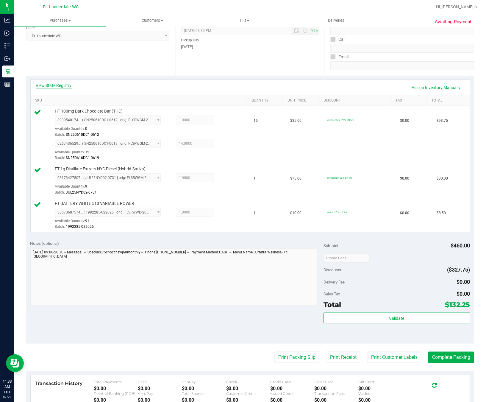
click at [59, 85] on link "View State Registry" at bounding box center [54, 85] width 36 height 6
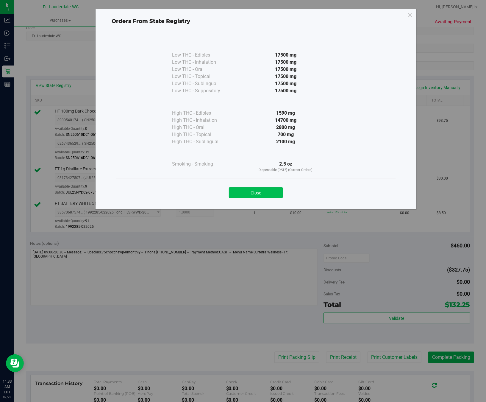
click at [274, 190] on button "Close" at bounding box center [256, 192] width 54 height 11
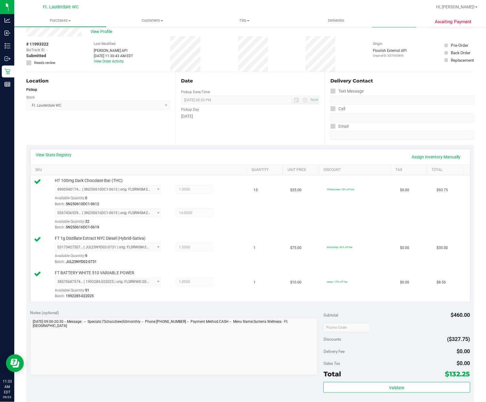
scroll to position [0, 0]
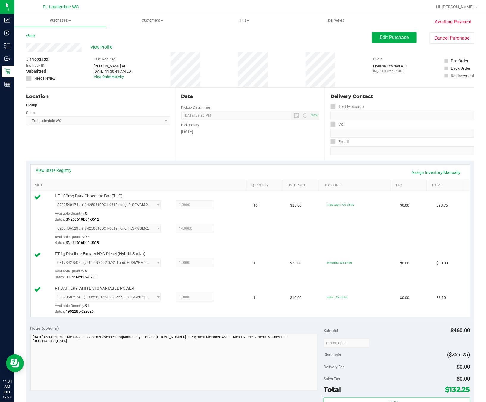
click at [385, 43] on div "Edit Purchase Cancel Purchase" at bounding box center [423, 38] width 102 height 12
click at [385, 39] on span "Edit Purchase" at bounding box center [394, 38] width 29 height 6
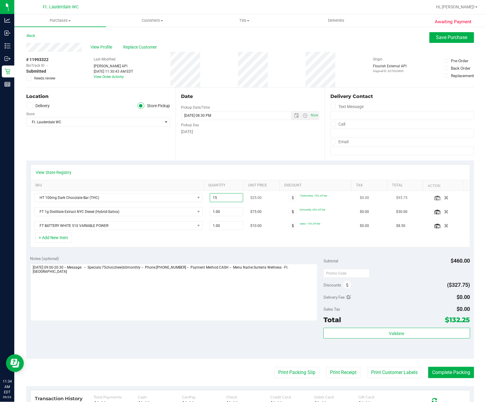
click at [213, 201] on span "15.00 15" at bounding box center [226, 197] width 33 height 9
type input "15"
click at [228, 202] on span "15.00 15" at bounding box center [226, 197] width 33 height 9
type input "15"
click at [228, 198] on span "15.00 15" at bounding box center [226, 197] width 33 height 9
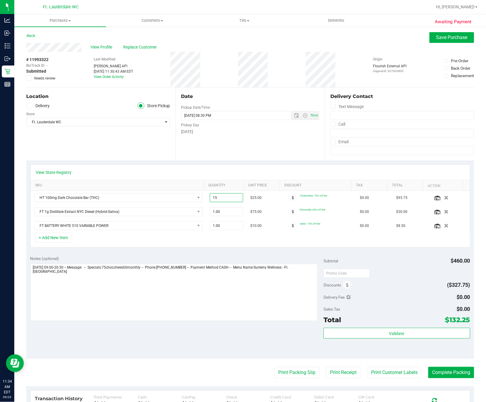
type input "1"
type input "147"
click at [223, 201] on span "147.00 147" at bounding box center [226, 197] width 33 height 9
type input "1"
type input "15"
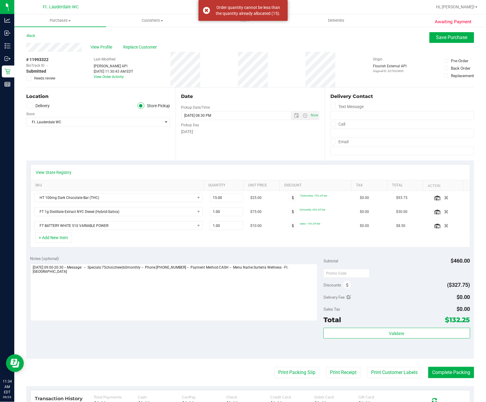
click at [221, 177] on div "View State Registry" at bounding box center [250, 172] width 439 height 15
click at [221, 195] on span "15.00 15" at bounding box center [226, 197] width 33 height 9
click at [221, 176] on div "View State Registry" at bounding box center [250, 172] width 439 height 15
click at [221, 187] on link "Quantity" at bounding box center [224, 185] width 33 height 5
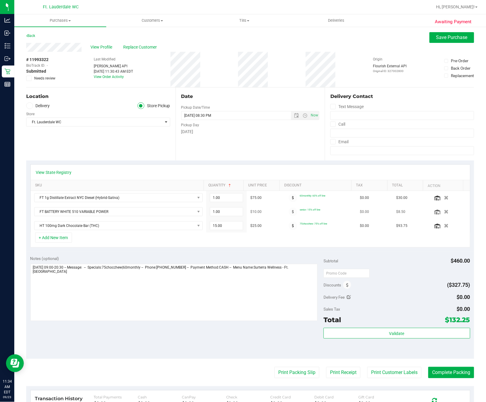
click at [220, 206] on td "1.00 1" at bounding box center [226, 212] width 40 height 14
click at [223, 222] on td "15.00 15" at bounding box center [226, 226] width 40 height 14
click at [223, 224] on span "15.00 15" at bounding box center [226, 225] width 33 height 9
type input "1"
type input "4"
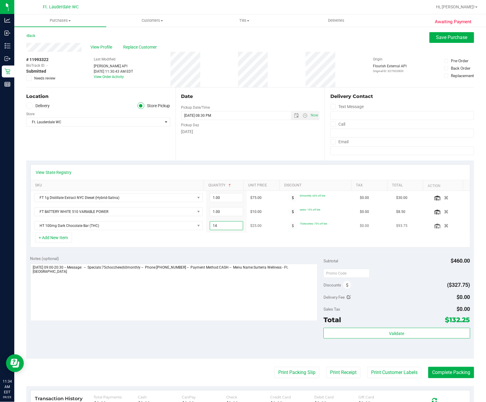
type input "15"
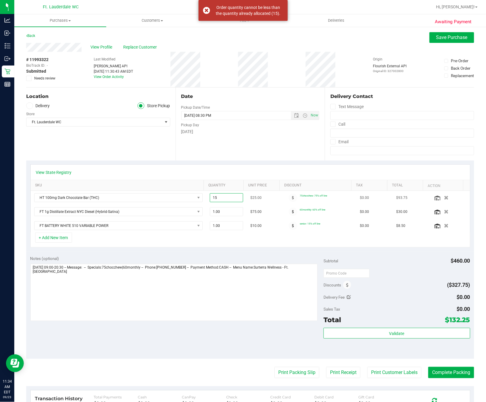
click at [214, 197] on span "15.00 15" at bounding box center [226, 197] width 33 height 9
type input "1"
type input "15"
click at [225, 199] on span "15.00 15" at bounding box center [226, 197] width 33 height 9
type input "1"
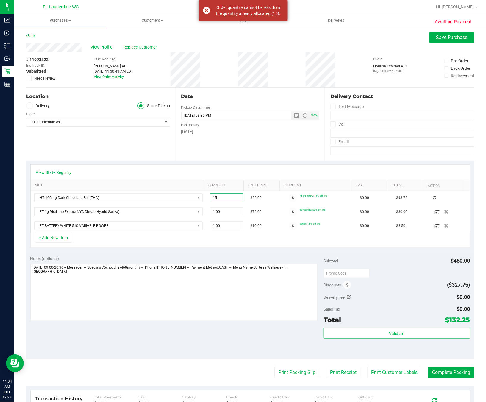
type input "1"
click at [225, 196] on span "15.00 15" at bounding box center [226, 197] width 33 height 9
type input "15"
click at [223, 196] on span "15.00 15" at bounding box center [226, 197] width 33 height 9
type input "14"
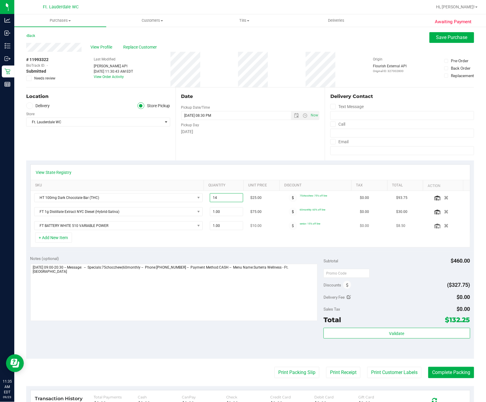
type input "15.00"
click at [247, 232] on td "$10.00" at bounding box center [265, 226] width 37 height 14
click at [229, 195] on span "15.00 15" at bounding box center [226, 197] width 33 height 9
type input "15"
click at [211, 190] on th "Quantity" at bounding box center [224, 185] width 40 height 11
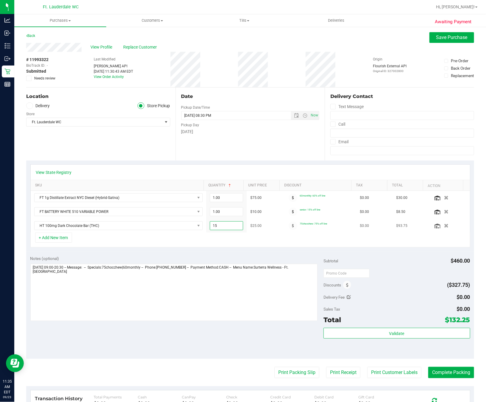
click at [220, 224] on span "15.00 15" at bounding box center [226, 225] width 33 height 9
type input "1"
type input "143"
click at [212, 197] on span "143.00 143" at bounding box center [226, 197] width 33 height 9
type input "3"
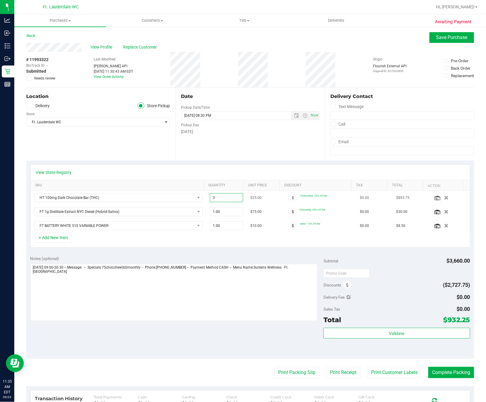
click at [210, 195] on input "3" at bounding box center [226, 197] width 33 height 8
type input "15"
click at [423, 198] on button "button" at bounding box center [446, 197] width 10 height 6
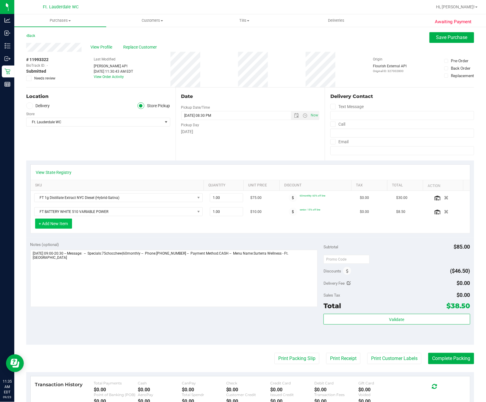
click at [66, 229] on button "+ Add New Item" at bounding box center [53, 223] width 37 height 10
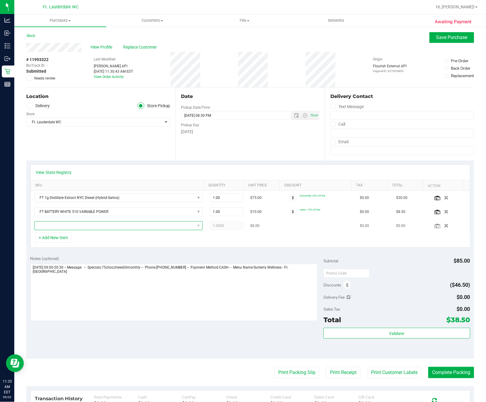
click at [90, 229] on span "NO DATA FOUND" at bounding box center [115, 225] width 160 height 8
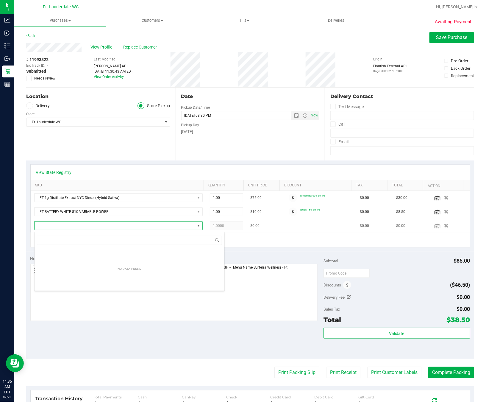
scroll to position [9, 163]
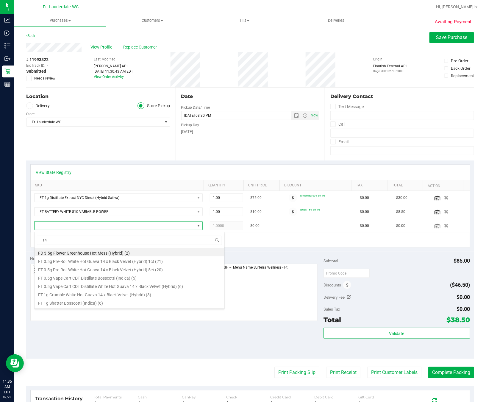
type input "1"
type input "dark"
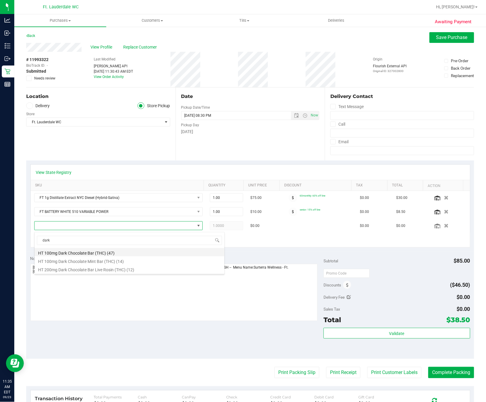
click at [105, 253] on li "HT 100mg Dark Chocolate Bar (THC) (47)" at bounding box center [130, 252] width 190 height 8
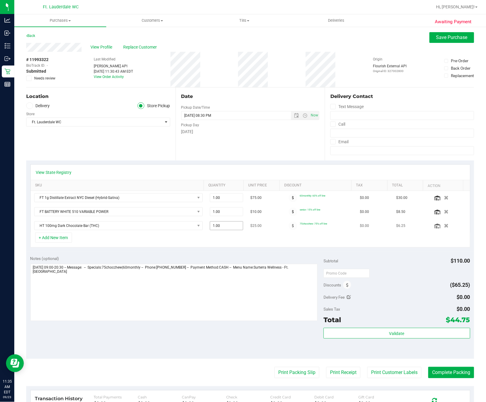
drag, startPoint x: 209, startPoint y: 232, endPoint x: 213, endPoint y: 229, distance: 4.6
click at [213, 229] on span "1.00 1" at bounding box center [226, 225] width 33 height 9
type input "14"
click at [288, 273] on textarea at bounding box center [173, 292] width 287 height 57
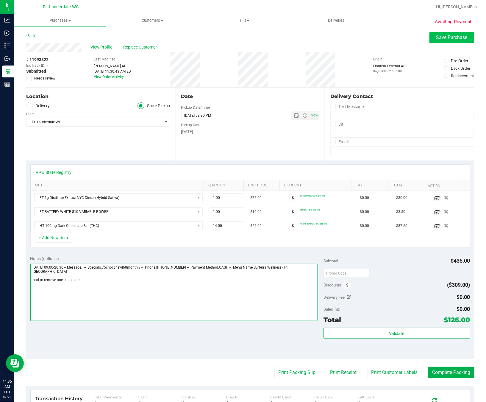
type textarea "Tuesday 09/23/2025 09:00-20:30 -- Message: -- Specials:75chocchew|60monthly -- …"
click at [423, 35] on span "Save Purchase" at bounding box center [451, 38] width 31 height 6
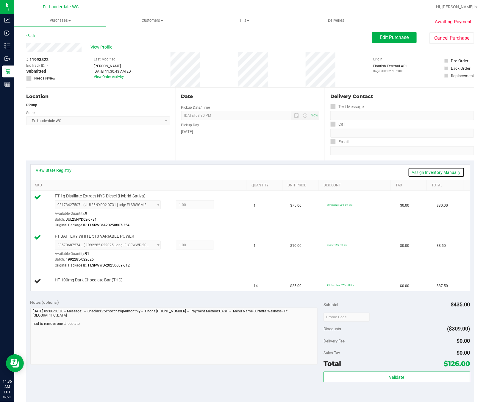
click at [423, 167] on link "Assign Inventory Manually" at bounding box center [436, 172] width 57 height 10
click at [62, 283] on link "Add Package" at bounding box center [65, 284] width 21 height 4
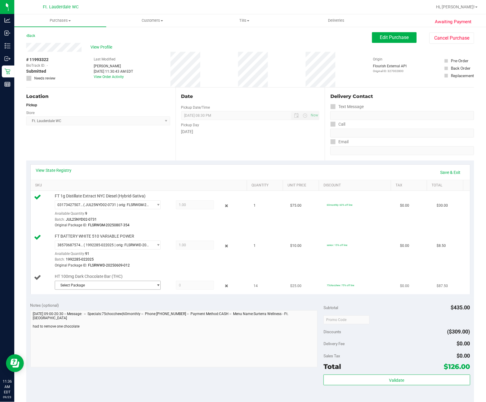
click at [106, 287] on span "Select Package" at bounding box center [104, 285] width 98 height 8
click at [108, 310] on span "( SN250616DC1-0619 | orig: FLSRWGM-20250625-1141 )" at bounding box center [138, 312] width 92 height 4
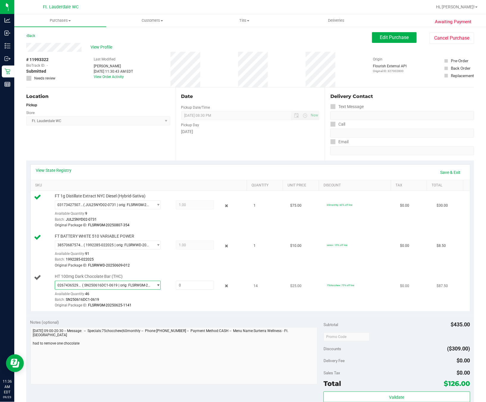
click at [116, 285] on span "( SN250616DC1-0619 | orig: FLSRWGM-20250625-1141 )" at bounding box center [116, 285] width 68 height 4
click at [100, 317] on li "8900540174800414 ( SN250610DC1-0612 | orig: FLSRWGM-20250618-1704 )" at bounding box center [105, 320] width 102 height 8
click at [106, 287] on span "( SN250610DC1-0612 | orig: FLSRWGM-20250618-1704 )" at bounding box center [116, 285] width 68 height 4
click at [99, 308] on li "0267436529907383 ( SN250616DC1-0619 | orig: FLSRWGM-20250625-1141 )" at bounding box center [105, 311] width 102 height 8
click at [185, 288] on span at bounding box center [195, 285] width 38 height 9
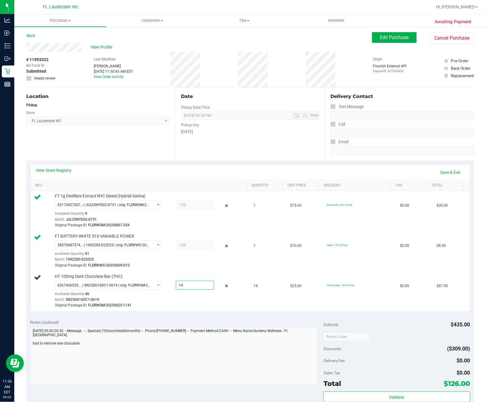
type input "14"
click at [398, 35] on span "Edit Purchase" at bounding box center [394, 38] width 29 height 6
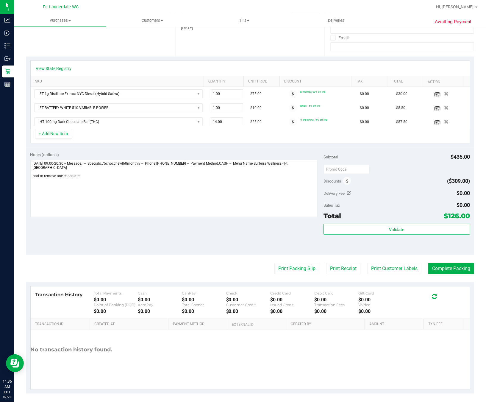
scroll to position [111, 0]
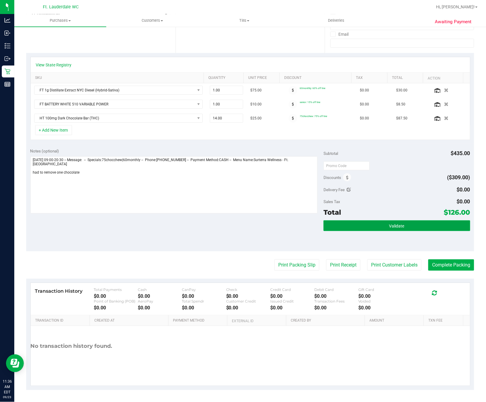
click at [341, 227] on button "Validate" at bounding box center [397, 225] width 147 height 11
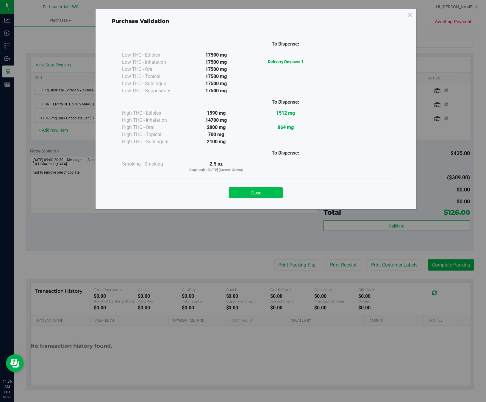
click at [269, 194] on button "Close" at bounding box center [256, 192] width 54 height 11
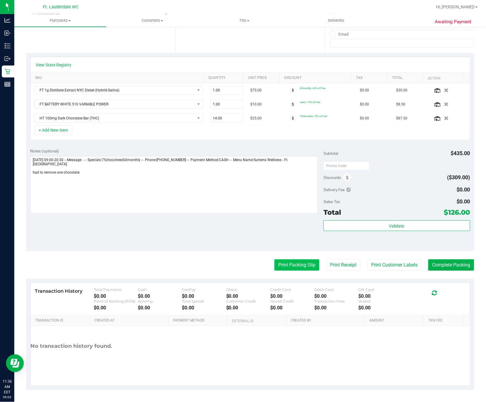
click at [287, 261] on button "Print Packing Slip" at bounding box center [296, 264] width 45 height 11
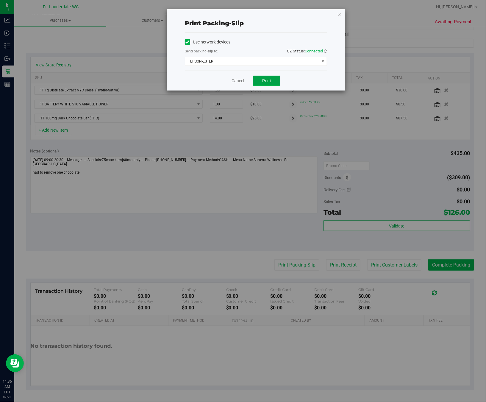
click at [265, 79] on span "Print" at bounding box center [266, 80] width 9 height 5
click at [240, 81] on link "Cancel" at bounding box center [238, 81] width 13 height 6
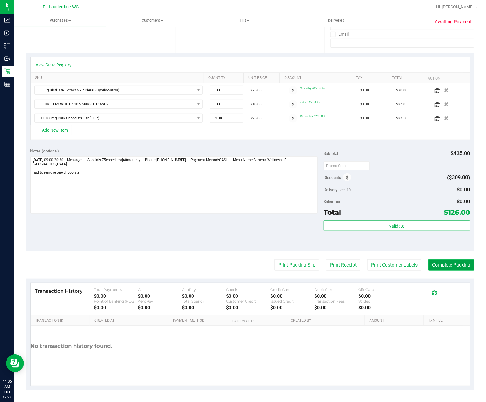
click at [423, 264] on button "Complete Packing" at bounding box center [451, 264] width 46 height 11
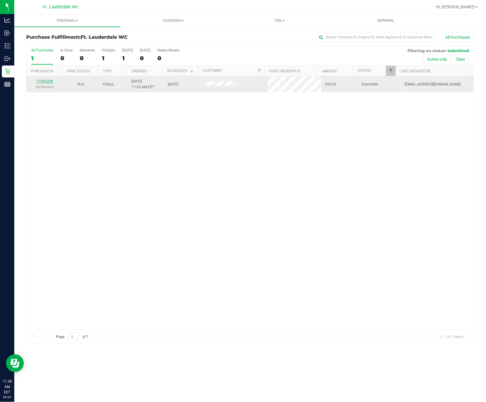
click at [42, 80] on link "11993298" at bounding box center [44, 81] width 17 height 4
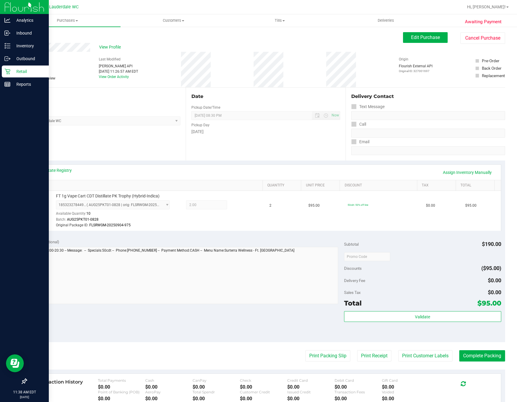
click at [8, 71] on icon at bounding box center [7, 71] width 6 height 6
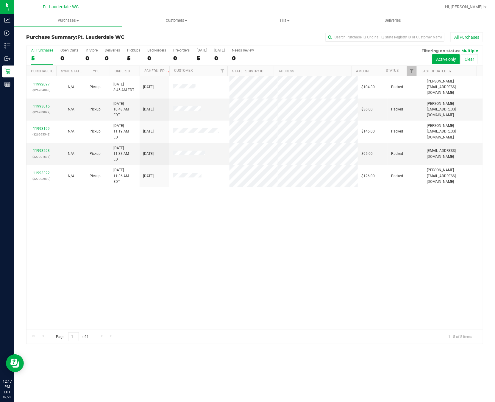
click at [285, 286] on div "11992097 (326904048) N/A Pickup [DATE] 8:45 AM EDT 9/23/2025 $104.30 Packed [PE…" at bounding box center [254, 202] width 456 height 253
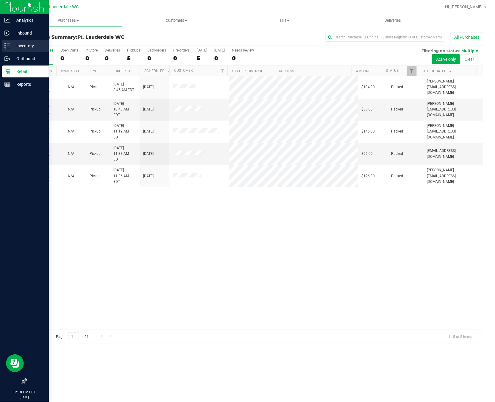
click at [11, 49] on div "Inventory" at bounding box center [25, 46] width 47 height 12
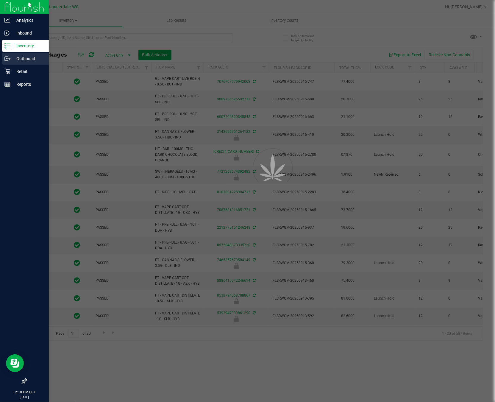
type input "[DATE]"
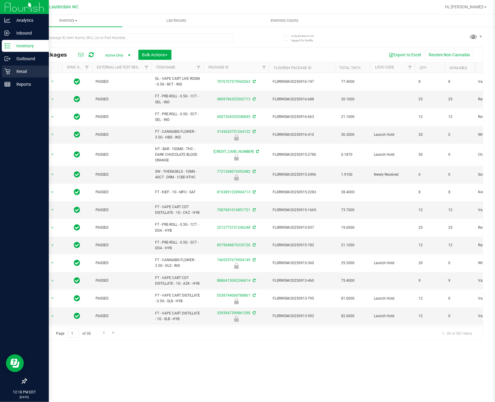
click at [23, 73] on p "Retail" at bounding box center [28, 71] width 36 height 7
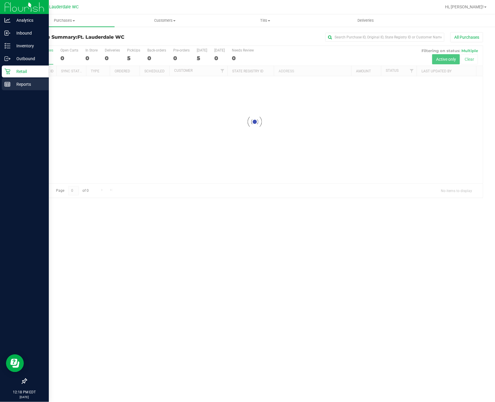
click at [27, 83] on p "Reports" at bounding box center [28, 84] width 36 height 7
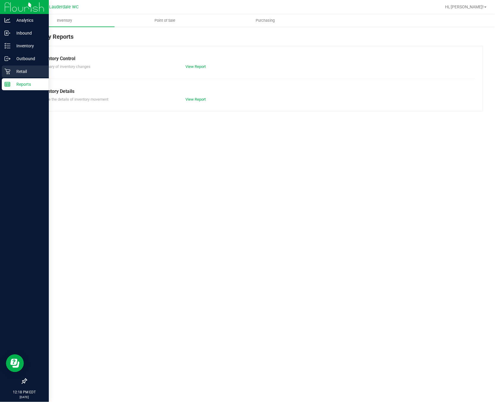
click at [26, 68] on p "Retail" at bounding box center [28, 71] width 36 height 7
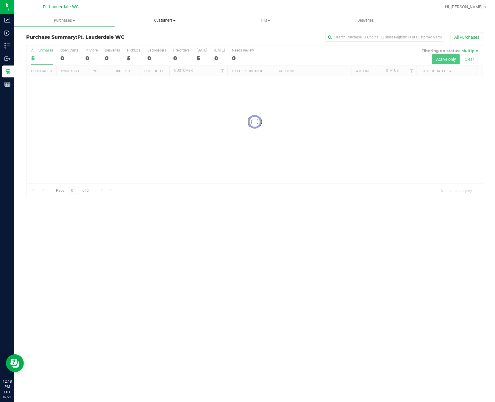
click at [173, 22] on span "Customers" at bounding box center [165, 20] width 100 height 5
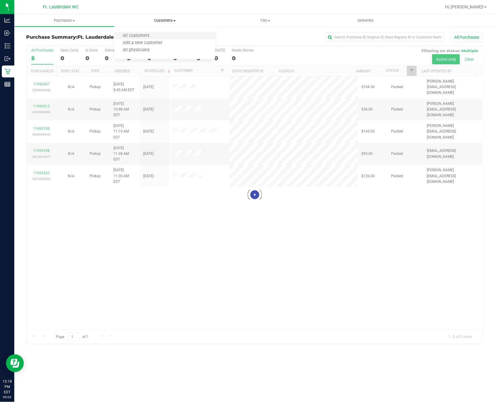
click at [157, 38] on li "All customers" at bounding box center [165, 35] width 100 height 7
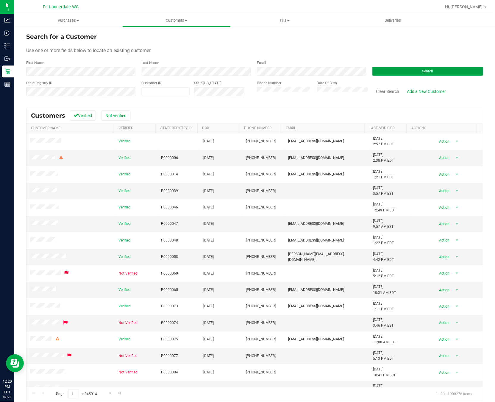
click at [423, 71] on span "Search" at bounding box center [427, 71] width 11 height 4
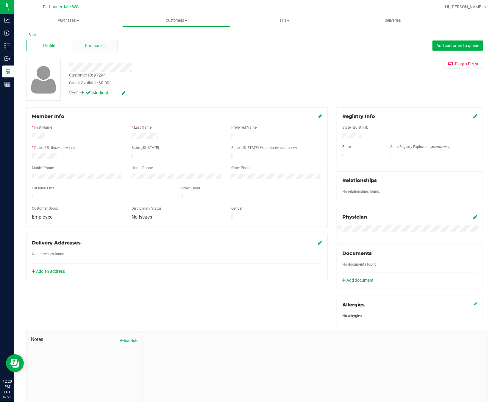
click at [86, 43] on span "Purchases" at bounding box center [95, 46] width 20 height 6
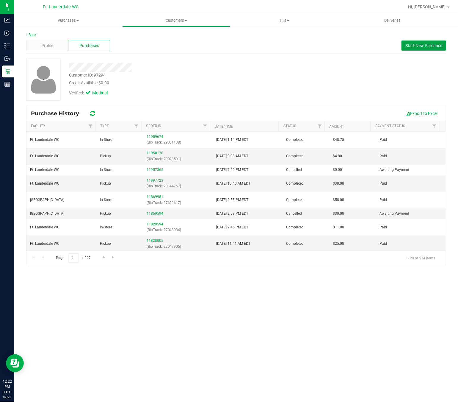
click at [414, 49] on button "Start New Purchase" at bounding box center [424, 45] width 45 height 10
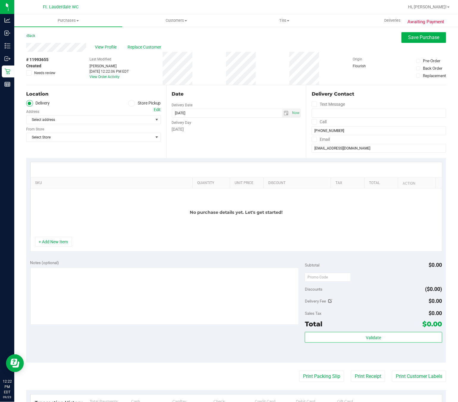
click at [129, 100] on span at bounding box center [131, 103] width 7 height 7
click at [0, 0] on input "Store Pickup" at bounding box center [0, 0] width 0 height 0
click at [119, 114] on div "Store" at bounding box center [93, 111] width 135 height 9
click at [113, 120] on span "Select Store" at bounding box center [89, 119] width 127 height 8
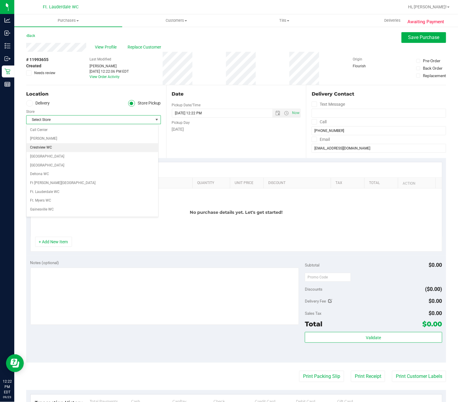
scroll to position [89, 0]
click at [68, 148] on li "Ft. Lauderdale WC" at bounding box center [92, 147] width 132 height 9
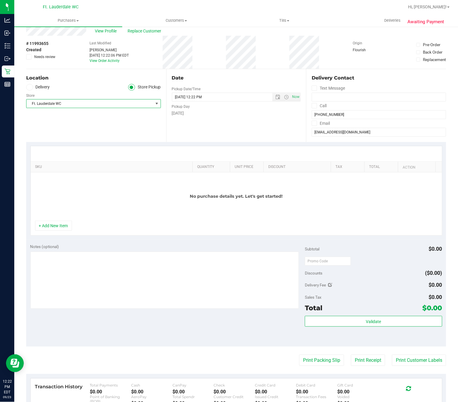
scroll to position [0, 0]
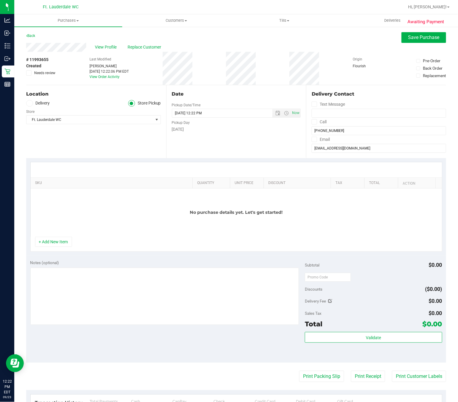
click at [131, 146] on div "Location Delivery Store Pickup Store Ft. Lauderdale WC Select Store [PERSON_NAM…" at bounding box center [96, 121] width 140 height 73
click at [48, 246] on button "+ Add New Item" at bounding box center [53, 242] width 37 height 10
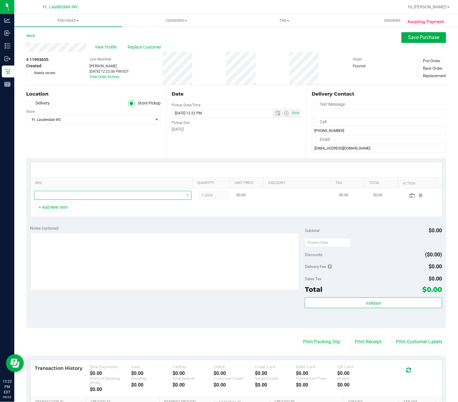
click at [103, 199] on span "NO DATA FOUND" at bounding box center [109, 195] width 149 height 8
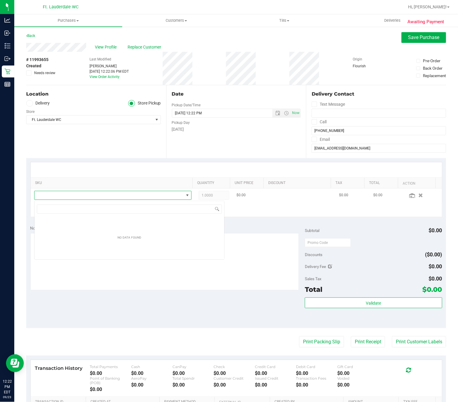
scroll to position [9, 152]
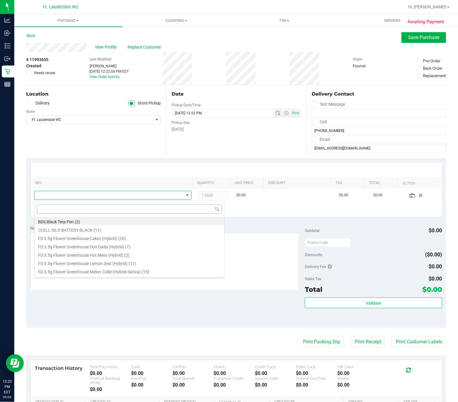
click at [109, 211] on input at bounding box center [129, 208] width 185 height 9
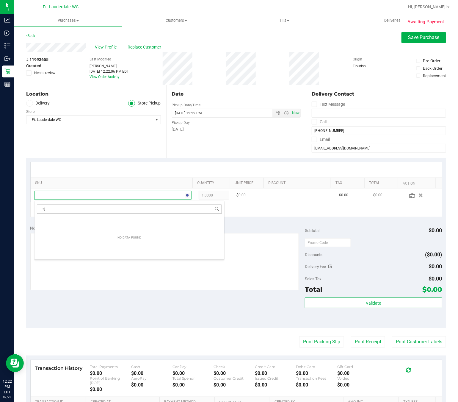
type input "sjy"
click at [132, 221] on li "FT 0.5g Vape Cart Distillate Strawberry Jelly (Hybrid) (10)" at bounding box center [130, 221] width 190 height 8
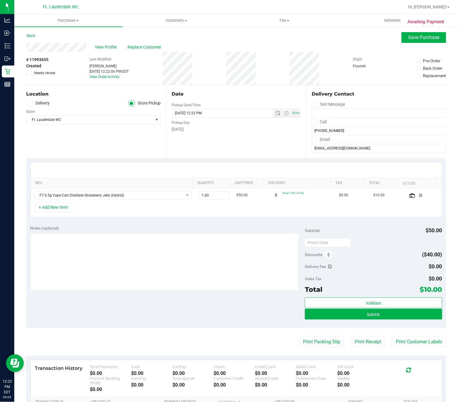
click at [309, 208] on div "+ Add New Item" at bounding box center [236, 209] width 412 height 15
click at [369, 316] on span "Submit" at bounding box center [373, 314] width 13 height 5
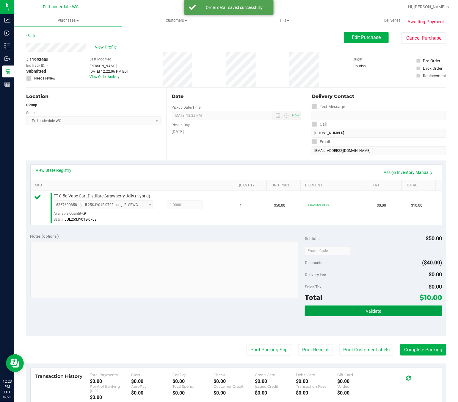
click at [348, 313] on button "Validate" at bounding box center [374, 310] width 138 height 11
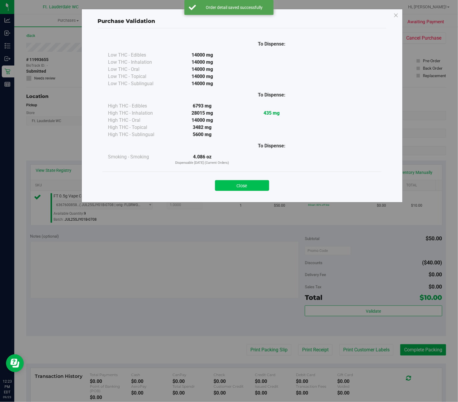
click at [243, 183] on button "Close" at bounding box center [242, 185] width 54 height 11
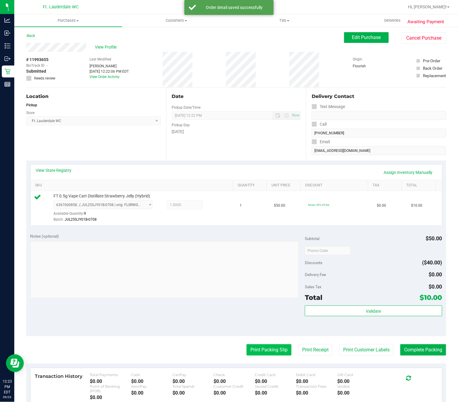
click at [262, 353] on button "Print Packing Slip" at bounding box center [269, 349] width 45 height 11
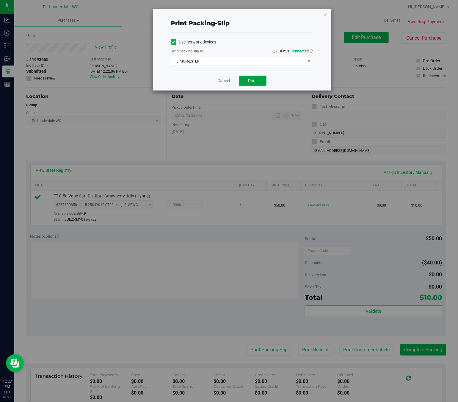
click at [246, 84] on button "Print" at bounding box center [252, 81] width 27 height 10
click at [229, 82] on link "Cancel" at bounding box center [224, 81] width 13 height 6
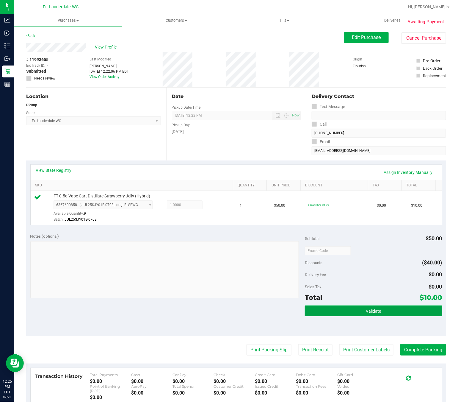
click at [380, 311] on button "Validate" at bounding box center [374, 310] width 138 height 11
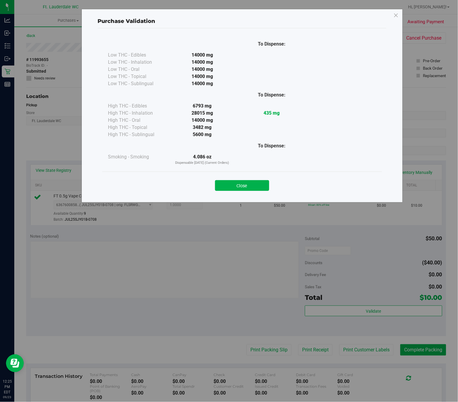
drag, startPoint x: 250, startPoint y: 187, endPoint x: 395, endPoint y: 300, distance: 184.2
click at [251, 189] on button "Close" at bounding box center [242, 185] width 54 height 11
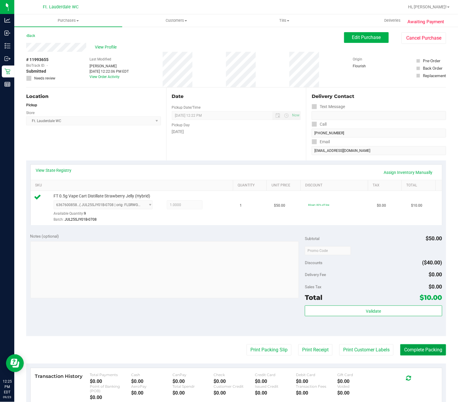
click at [426, 347] on button "Complete Packing" at bounding box center [424, 349] width 46 height 11
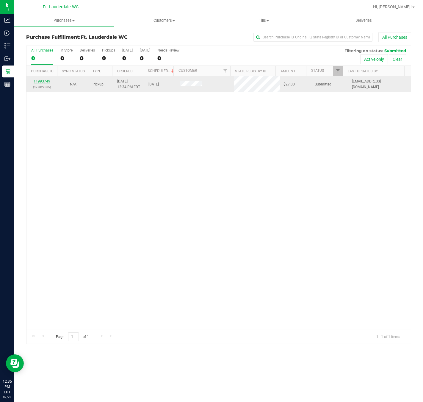
click at [41, 81] on link "11993749" at bounding box center [42, 81] width 17 height 4
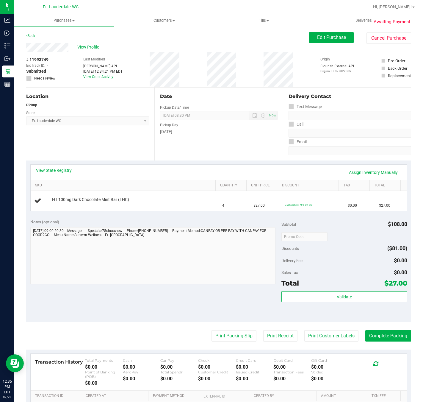
click at [61, 170] on link "View State Registry" at bounding box center [54, 170] width 36 height 6
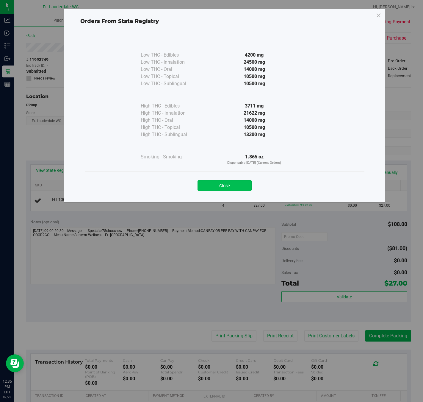
click at [229, 186] on button "Close" at bounding box center [225, 185] width 54 height 11
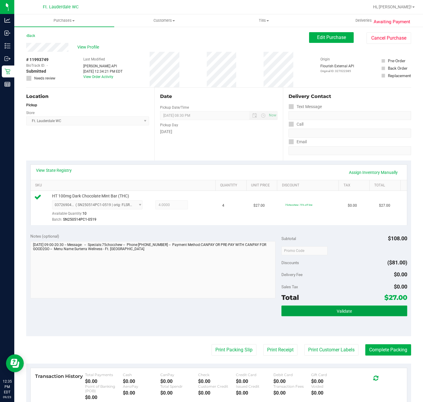
click at [316, 313] on button "Validate" at bounding box center [345, 310] width 126 height 11
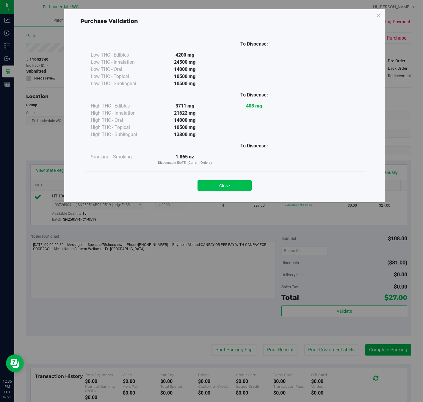
click at [234, 188] on button "Close" at bounding box center [225, 185] width 54 height 11
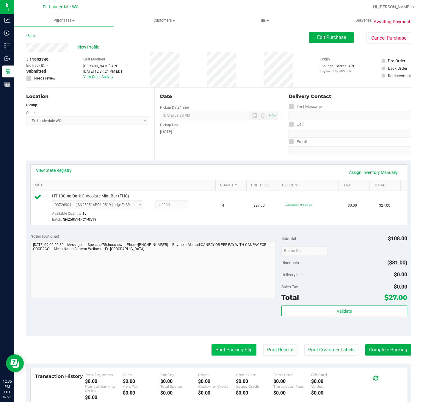
click at [227, 348] on button "Print Packing Slip" at bounding box center [234, 349] width 45 height 11
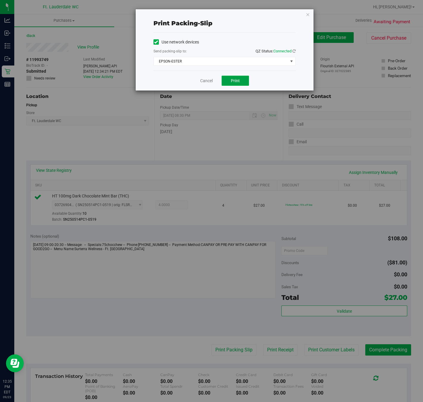
click at [233, 81] on span "Print" at bounding box center [235, 80] width 9 height 5
click at [204, 84] on link "Cancel" at bounding box center [206, 81] width 13 height 6
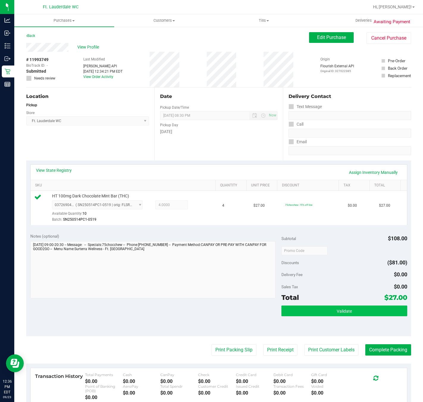
click at [340, 312] on span "Validate" at bounding box center [344, 311] width 15 height 5
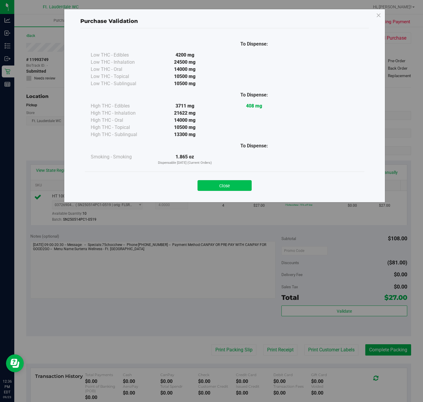
click at [230, 187] on button "Close" at bounding box center [225, 185] width 54 height 11
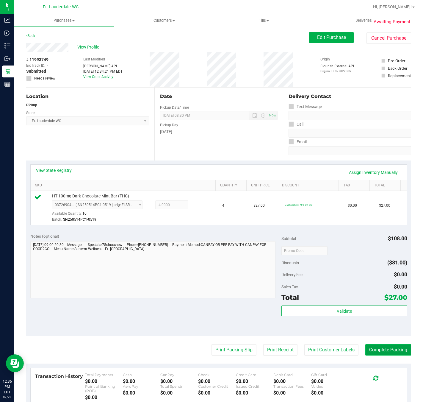
click at [392, 350] on button "Complete Packing" at bounding box center [388, 349] width 46 height 11
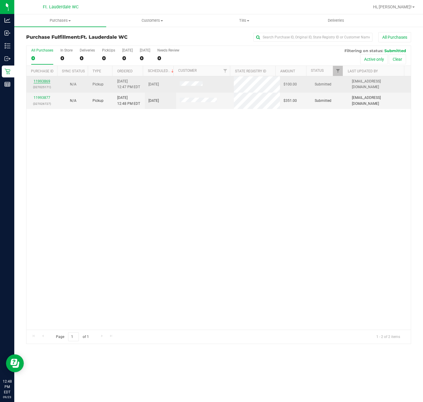
click at [37, 80] on link "11993869" at bounding box center [42, 81] width 17 height 4
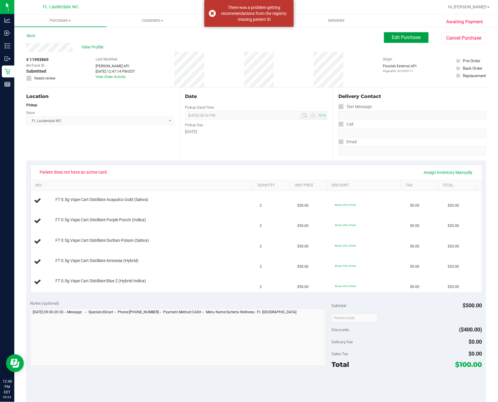
click at [410, 42] on button "Edit Purchase" at bounding box center [406, 37] width 45 height 11
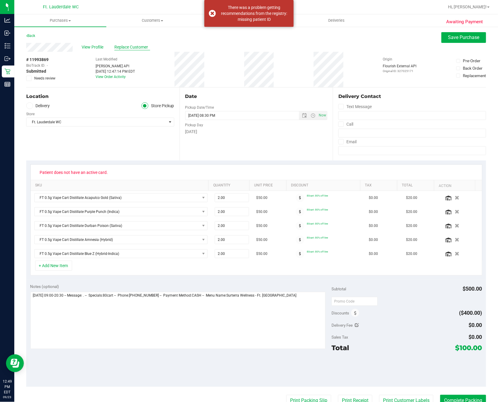
click at [142, 49] on span "Replace Customer" at bounding box center [132, 47] width 36 height 6
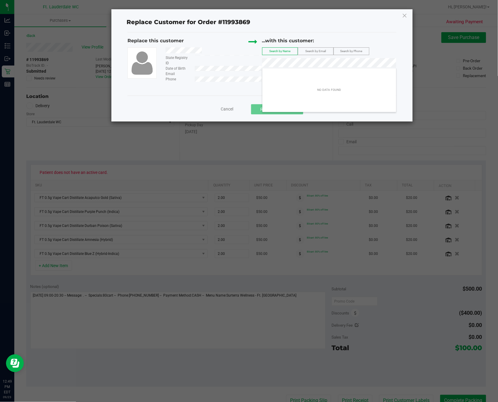
click at [237, 86] on div "Replace this customer State Registry ID Date of Birth Email Phone ...with this …" at bounding box center [261, 63] width 268 height 63
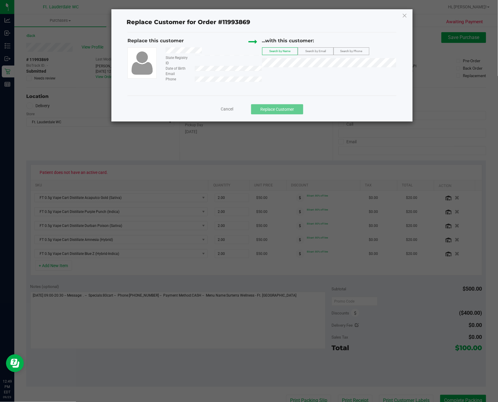
click at [221, 109] on span "Cancel" at bounding box center [227, 109] width 13 height 5
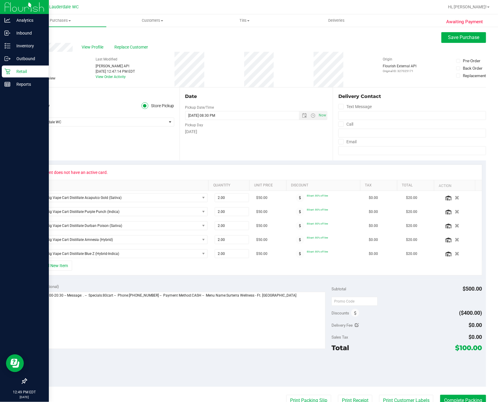
click at [8, 71] on icon at bounding box center [7, 71] width 6 height 6
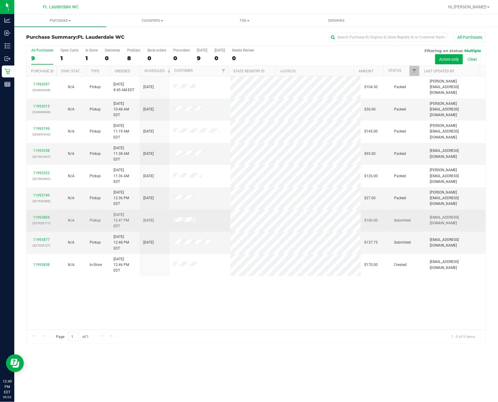
click at [43, 210] on td "11993869 (327025171)" at bounding box center [41, 221] width 30 height 22
click at [44, 215] on link "11993869" at bounding box center [41, 217] width 17 height 4
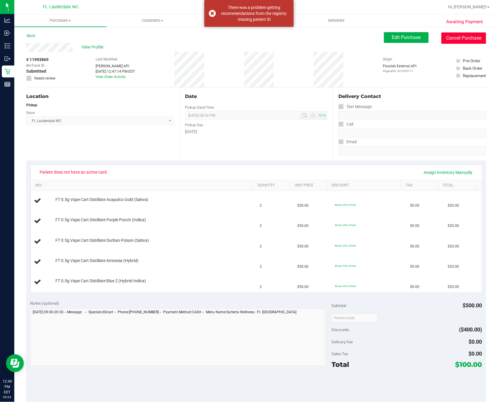
click at [423, 34] on button "Cancel Purchase" at bounding box center [463, 37] width 45 height 11
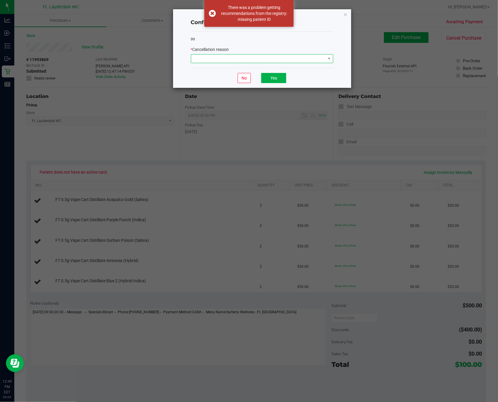
click at [313, 58] on span at bounding box center [258, 58] width 134 height 8
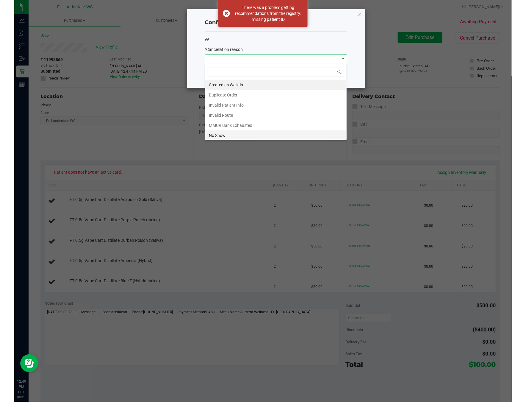
scroll to position [34, 0]
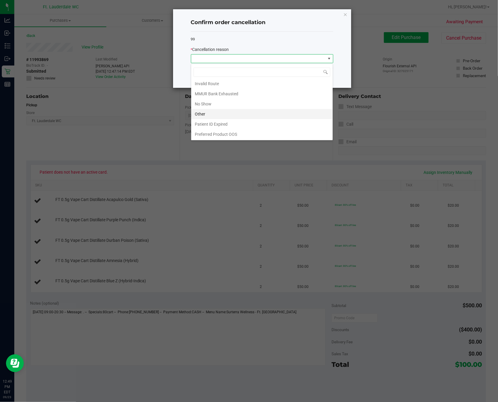
click at [244, 110] on li "Other" at bounding box center [261, 114] width 141 height 10
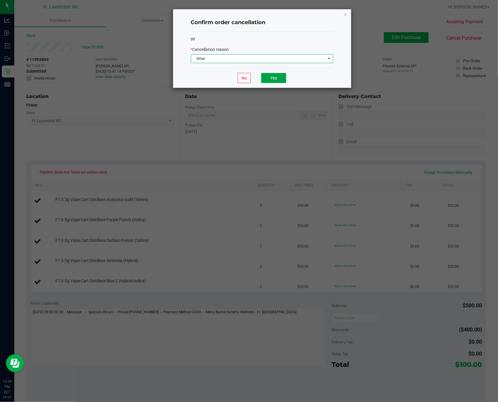
click at [280, 76] on button "Yes" at bounding box center [273, 78] width 25 height 10
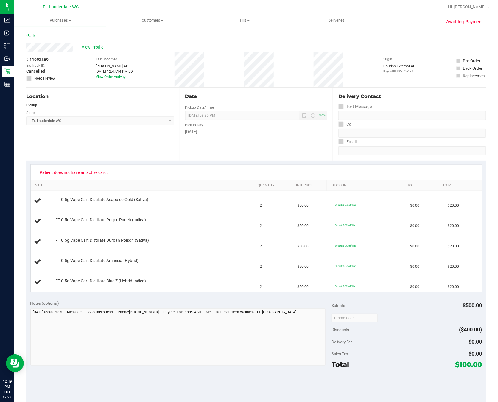
click at [25, 161] on div "Awaiting Payment Back View Profile # 11993869 BioTrack ID: - Cancelled Needs re…" at bounding box center [255, 290] width 483 height 528
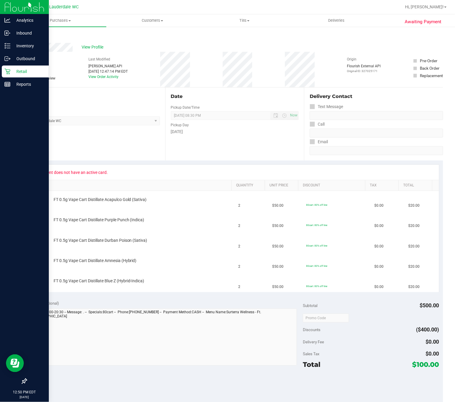
click at [14, 70] on p "Retail" at bounding box center [28, 71] width 36 height 7
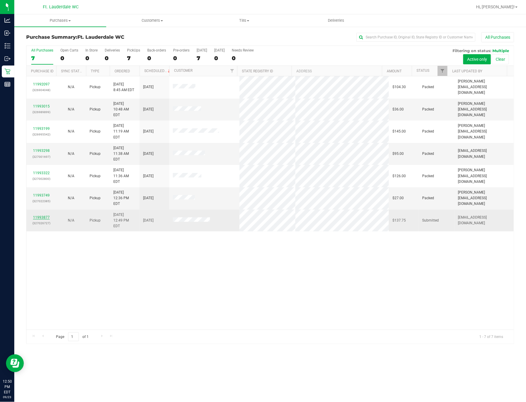
click at [37, 215] on link "11993877" at bounding box center [41, 217] width 17 height 4
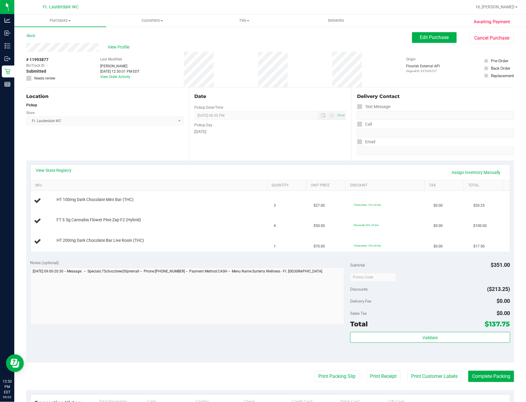
drag, startPoint x: 0, startPoint y: 174, endPoint x: -34, endPoint y: 182, distance: 35.0
click at [0, 182] on html "Analytics Inbound Inventory Outbound Retail Reports 12:50 PM EDT 09/23/2025 09/…" at bounding box center [263, 201] width 526 height 402
click at [58, 170] on link "View State Registry" at bounding box center [54, 170] width 36 height 6
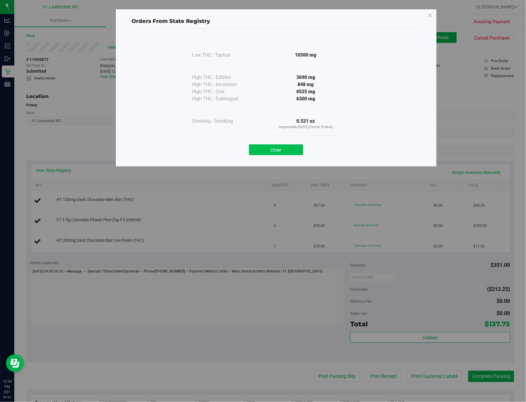
click at [285, 150] on button "Close" at bounding box center [276, 149] width 54 height 11
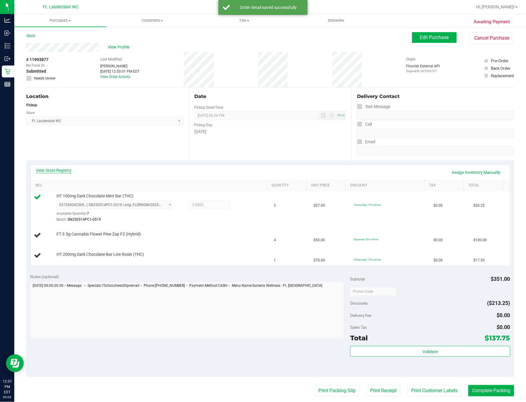
click at [65, 167] on link "View State Registry" at bounding box center [54, 170] width 36 height 6
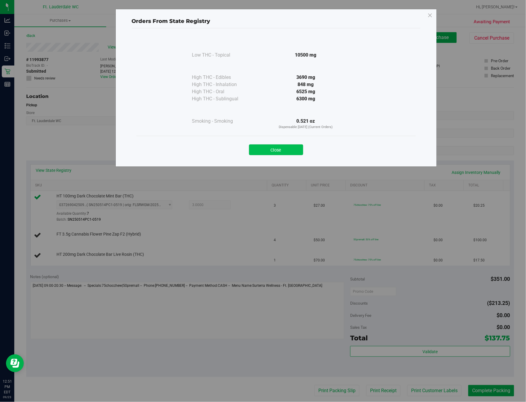
click at [284, 149] on button "Close" at bounding box center [276, 149] width 54 height 11
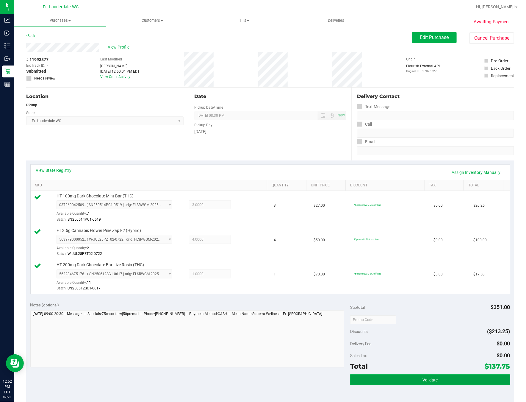
click at [406, 379] on button "Validate" at bounding box center [430, 379] width 160 height 11
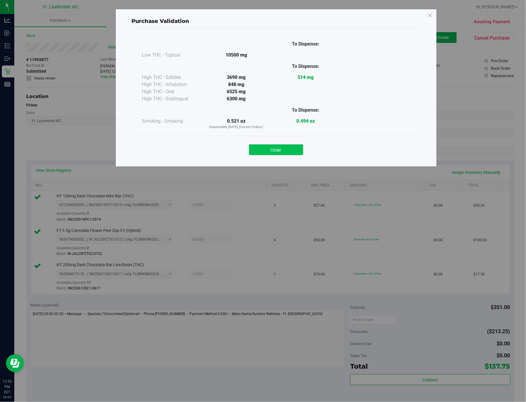
click at [289, 145] on button "Close" at bounding box center [276, 149] width 54 height 11
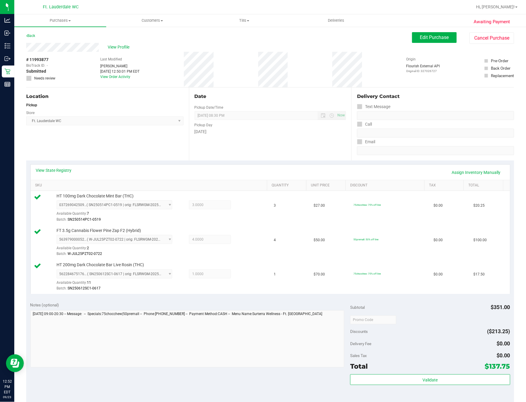
scroll to position [157, 0]
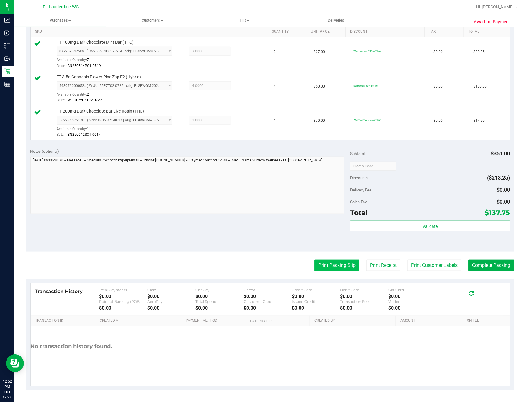
click at [323, 262] on button "Print Packing Slip" at bounding box center [337, 265] width 45 height 11
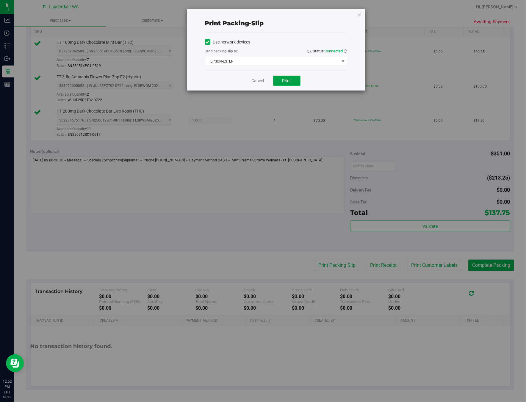
click at [297, 82] on button "Print" at bounding box center [286, 81] width 27 height 10
click at [256, 79] on link "Cancel" at bounding box center [258, 81] width 13 height 6
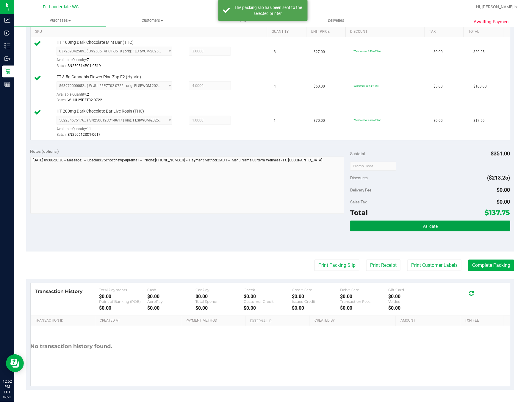
drag, startPoint x: 432, startPoint y: 226, endPoint x: 411, endPoint y: 212, distance: 25.3
click at [423, 226] on span "Validate" at bounding box center [430, 226] width 15 height 5
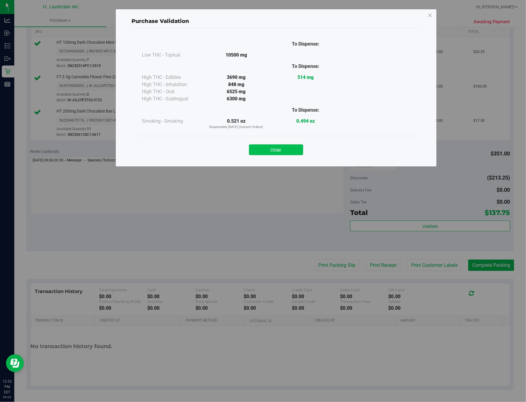
click at [280, 152] on button "Close" at bounding box center [276, 149] width 54 height 11
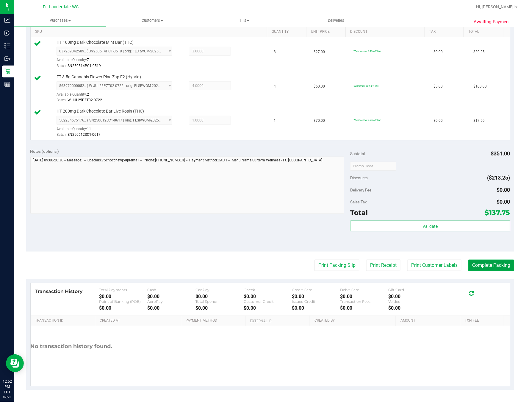
click at [423, 263] on button "Complete Packing" at bounding box center [491, 265] width 46 height 11
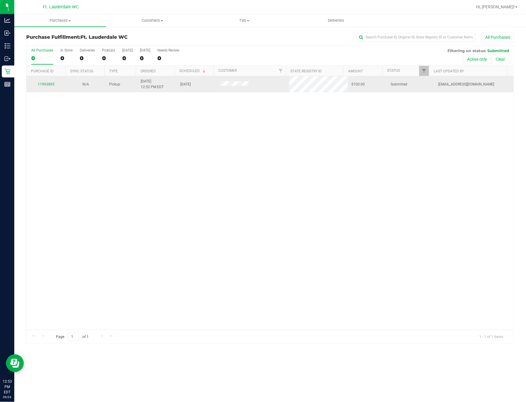
click at [45, 87] on div "11993895" at bounding box center [46, 85] width 32 height 6
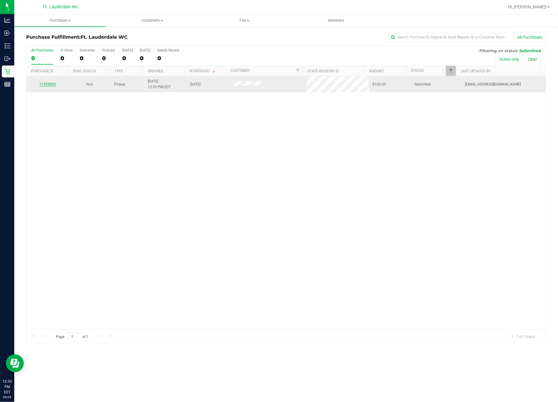
click at [46, 86] on link "11993895" at bounding box center [47, 84] width 17 height 4
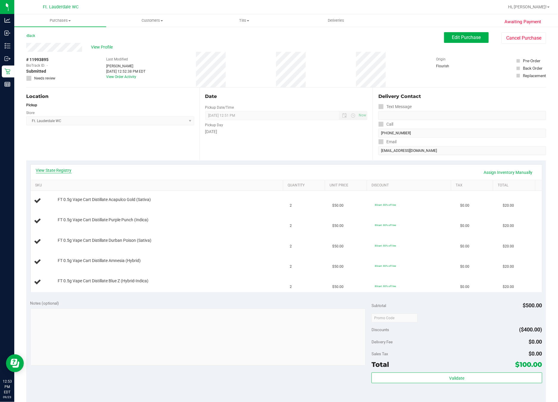
click at [45, 170] on link "View State Registry" at bounding box center [54, 170] width 36 height 6
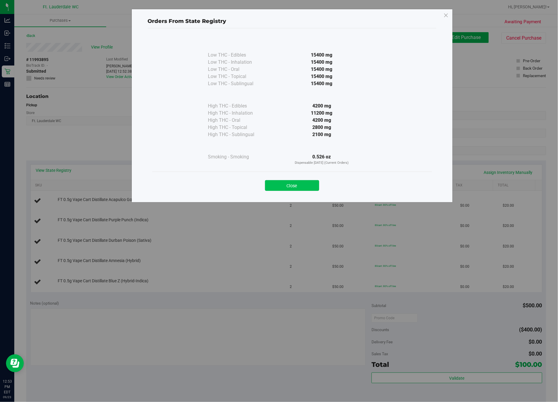
click at [286, 183] on button "Close" at bounding box center [292, 185] width 54 height 11
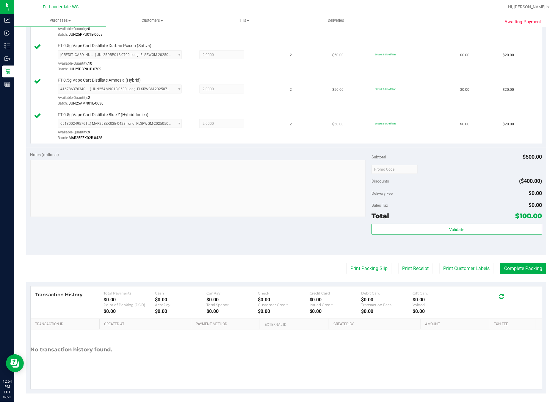
scroll to position [223, 0]
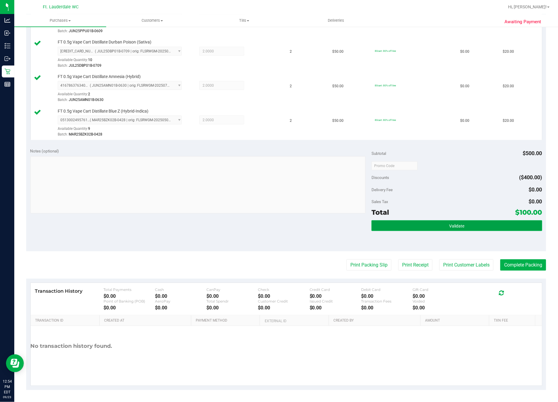
click at [423, 228] on span "Validate" at bounding box center [456, 226] width 15 height 5
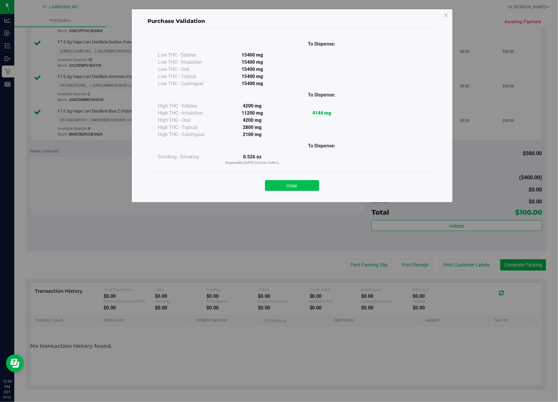
click at [302, 187] on button "Close" at bounding box center [292, 185] width 54 height 11
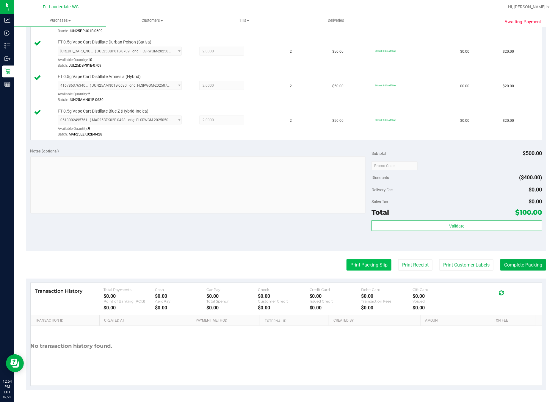
click at [379, 264] on button "Print Packing Slip" at bounding box center [369, 264] width 45 height 11
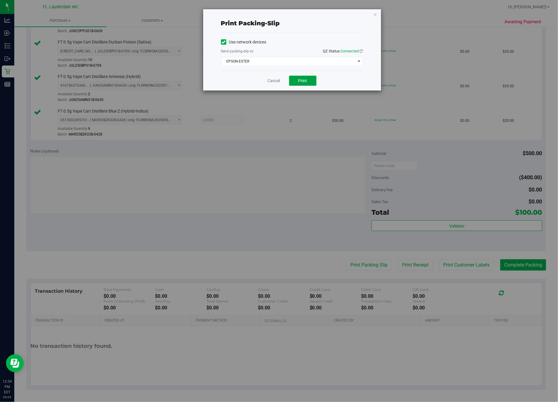
click at [304, 79] on span "Print" at bounding box center [303, 80] width 9 height 5
click at [274, 82] on link "Cancel" at bounding box center [274, 81] width 13 height 6
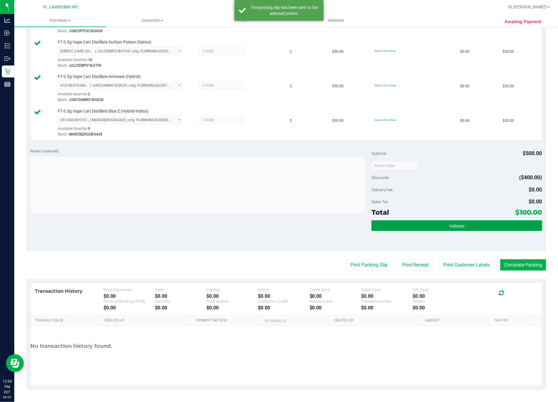
click at [423, 223] on button "Validate" at bounding box center [457, 225] width 171 height 11
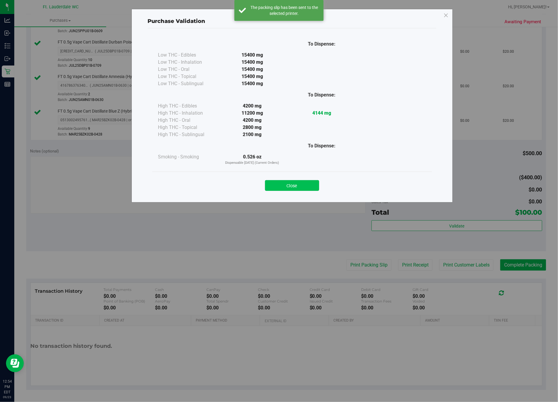
click at [290, 183] on button "Close" at bounding box center [292, 185] width 54 height 11
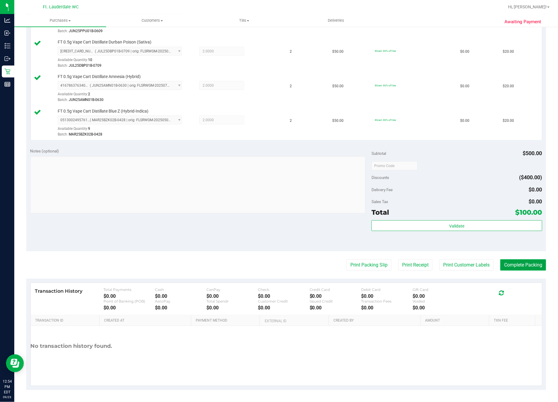
click at [423, 264] on button "Complete Packing" at bounding box center [524, 264] width 46 height 11
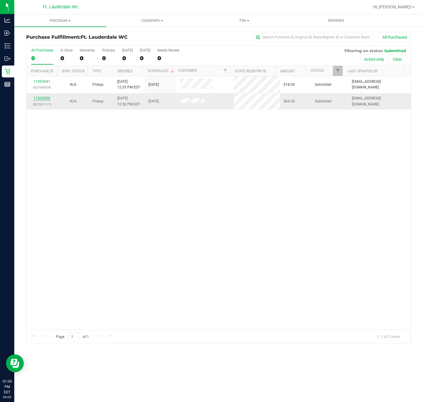
click at [39, 96] on link "11993950" at bounding box center [42, 98] width 17 height 4
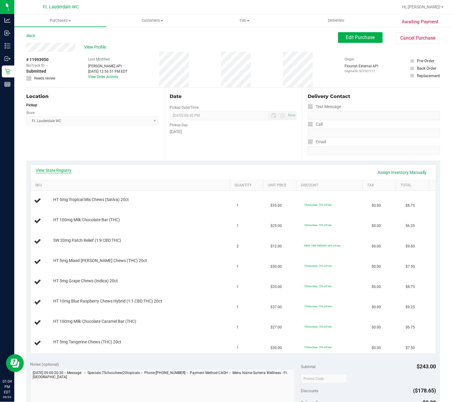
click at [56, 170] on link "View State Registry" at bounding box center [54, 170] width 36 height 6
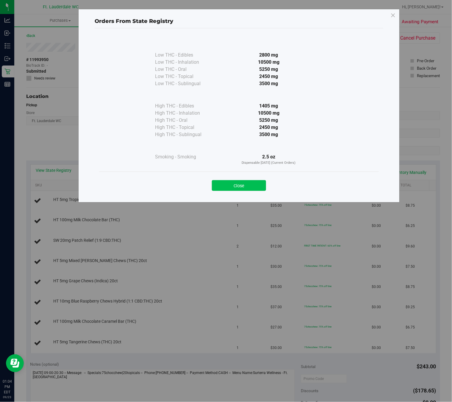
click at [249, 184] on button "Close" at bounding box center [239, 185] width 54 height 11
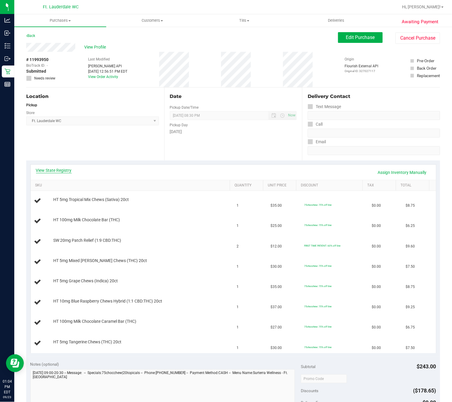
click at [64, 168] on link "View State Registry" at bounding box center [54, 170] width 36 height 6
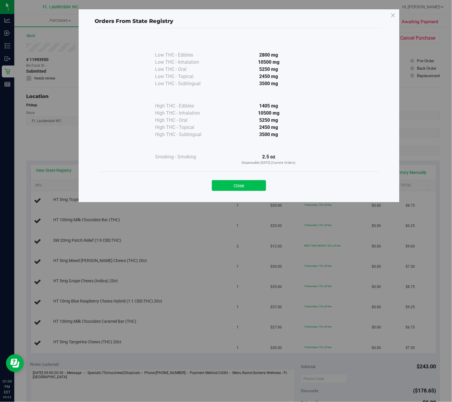
click at [232, 188] on button "Close" at bounding box center [239, 185] width 54 height 11
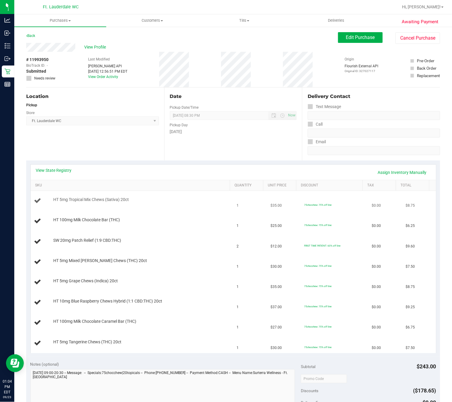
click at [130, 199] on div "HT 5mg Tropical Mix Chews (Sativa) 20ct" at bounding box center [139, 200] width 179 height 6
click at [121, 216] on td "HT 100mg Milk Chocolate Bar (THC)" at bounding box center [132, 221] width 203 height 20
drag, startPoint x: 122, startPoint y: 237, endPoint x: 123, endPoint y: 242, distance: 5.1
click at [122, 238] on td "SW 20mg Patch Relief (1:9 CBD:THC)" at bounding box center [132, 242] width 203 height 20
click at [124, 258] on span "HT 5mg Mixed Berry Chews (THC) 20ct" at bounding box center [100, 261] width 94 height 6
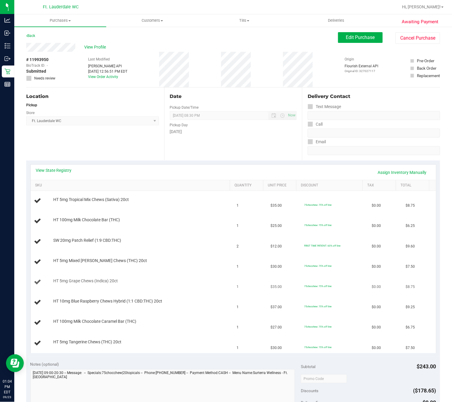
click at [122, 275] on td "HT 5mg Grape Chews (Indica) 20ct" at bounding box center [132, 282] width 203 height 20
click at [126, 298] on td "HT 10mg Blue Raspberry Chews Hybrid (1:1 CBD:THC) 20ct" at bounding box center [132, 302] width 203 height 20
click at [124, 321] on span "HT 100mg Milk Chocolate Caramel Bar (THC)" at bounding box center [94, 321] width 83 height 6
click at [123, 338] on td "HT 5mg Tangerine Chews (THC) 20ct" at bounding box center [132, 343] width 203 height 20
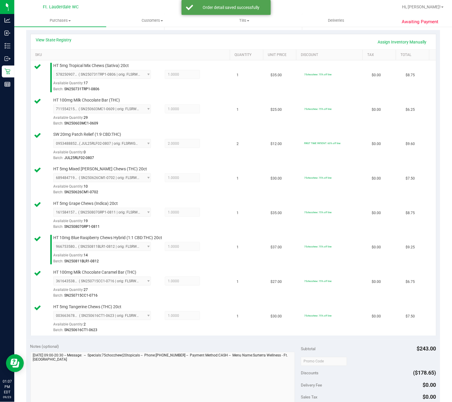
scroll to position [268, 0]
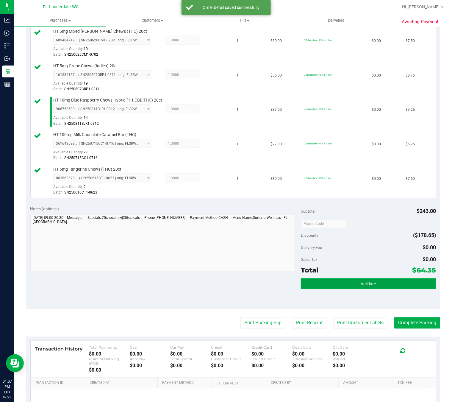
click at [374, 286] on button "Validate" at bounding box center [368, 283] width 135 height 11
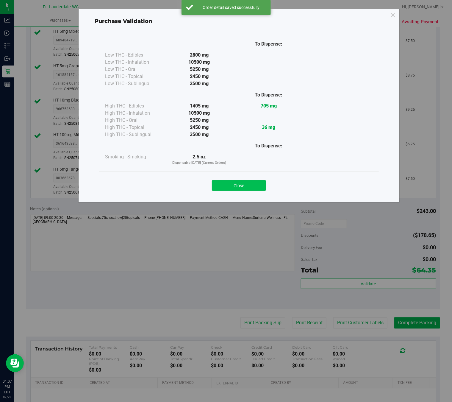
click at [249, 191] on button "Close" at bounding box center [239, 185] width 54 height 11
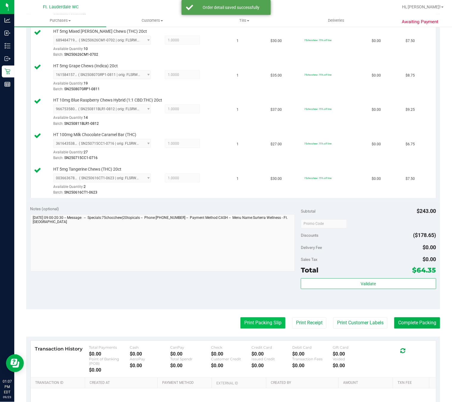
click at [263, 326] on button "Print Packing Slip" at bounding box center [262, 322] width 45 height 11
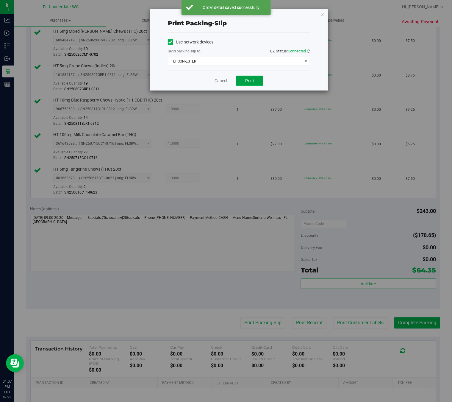
click at [249, 81] on span "Print" at bounding box center [249, 80] width 9 height 5
click at [207, 79] on div "Cancel Print" at bounding box center [239, 81] width 142 height 20
click at [219, 81] on link "Cancel" at bounding box center [221, 81] width 13 height 6
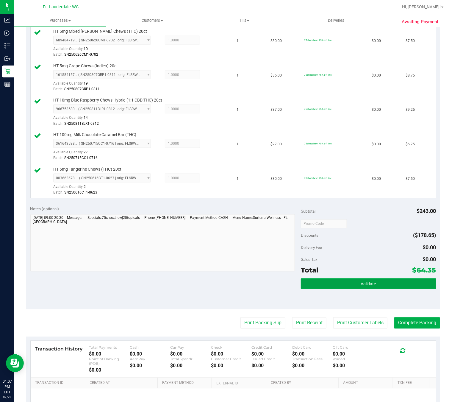
click at [390, 289] on button "Validate" at bounding box center [368, 283] width 135 height 11
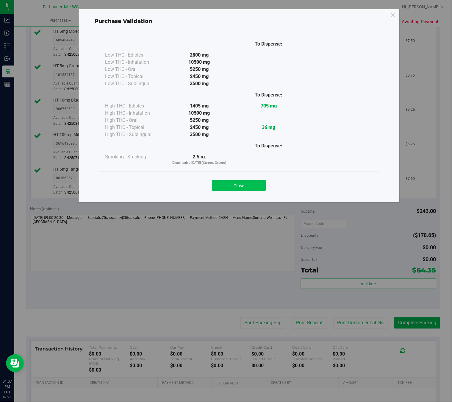
click at [244, 188] on button "Close" at bounding box center [239, 185] width 54 height 11
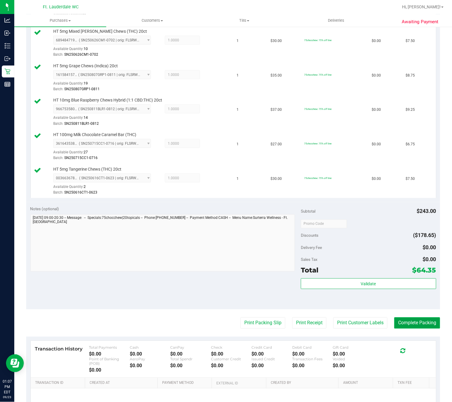
click at [403, 325] on button "Complete Packing" at bounding box center [417, 322] width 46 height 11
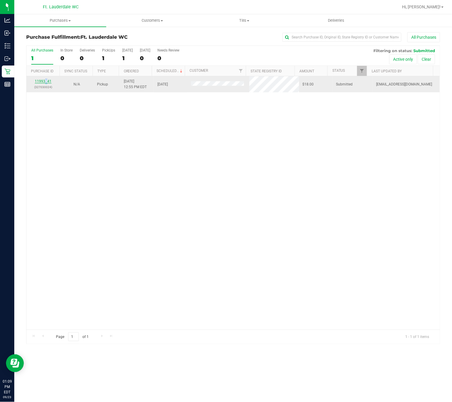
drag, startPoint x: 47, startPoint y: 79, endPoint x: 43, endPoint y: 80, distance: 3.6
click at [43, 79] on div "11993941 (327030024)" at bounding box center [43, 84] width 26 height 11
click at [44, 82] on link "11993941" at bounding box center [43, 81] width 17 height 4
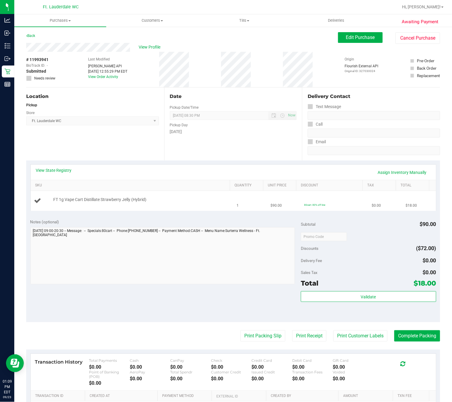
click at [194, 207] on td "FT 1g Vape Cart Distillate Strawberry Jelly (Hybrid)" at bounding box center [132, 201] width 203 height 20
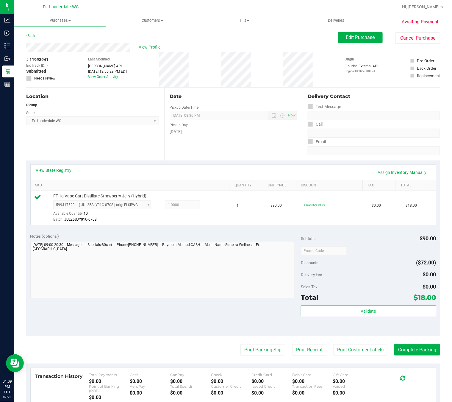
click at [357, 299] on div "Total $18.00" at bounding box center [368, 297] width 135 height 11
click at [361, 311] on span "Validate" at bounding box center [368, 311] width 15 height 5
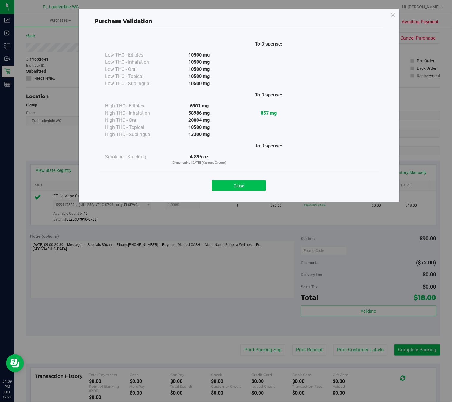
click at [247, 184] on button "Close" at bounding box center [239, 185] width 54 height 11
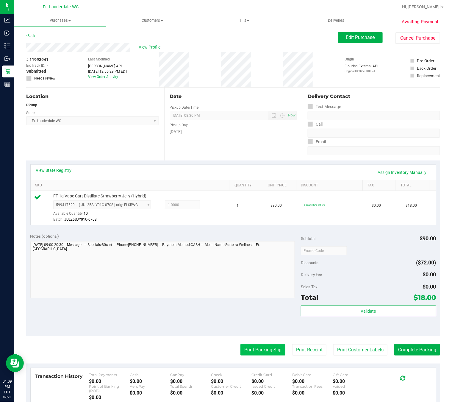
click at [256, 348] on button "Print Packing Slip" at bounding box center [262, 349] width 45 height 11
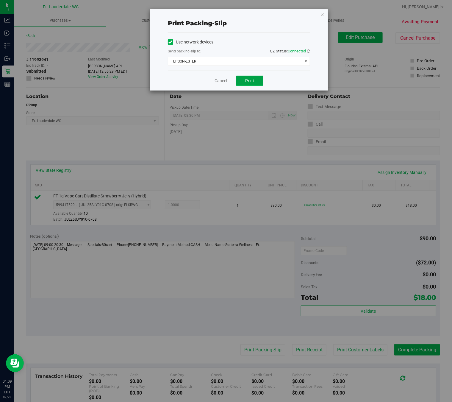
click at [258, 84] on button "Print" at bounding box center [249, 81] width 27 height 10
click at [215, 80] on link "Cancel" at bounding box center [221, 81] width 13 height 6
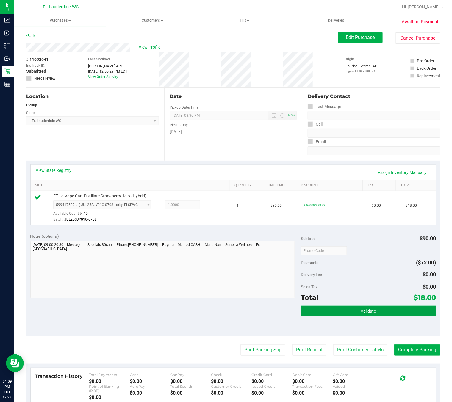
click at [394, 310] on button "Validate" at bounding box center [368, 310] width 135 height 11
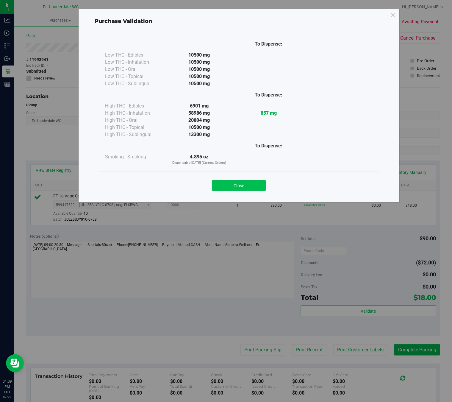
click at [251, 188] on button "Close" at bounding box center [239, 185] width 54 height 11
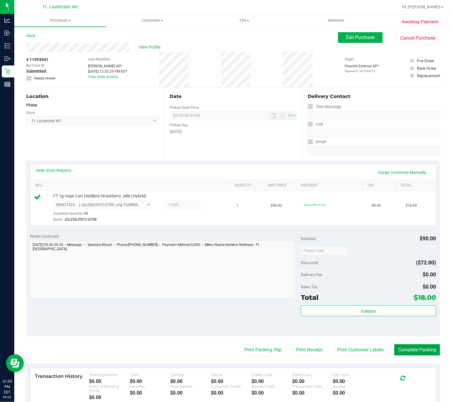
click at [423, 351] on button "Complete Packing" at bounding box center [417, 349] width 46 height 11
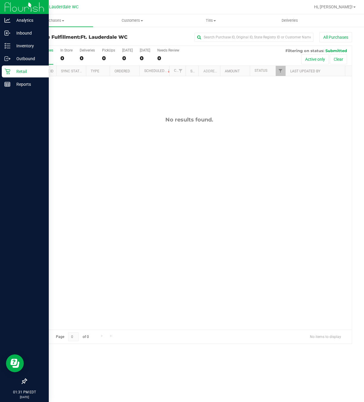
click at [0, 108] on div at bounding box center [24, 233] width 49 height 284
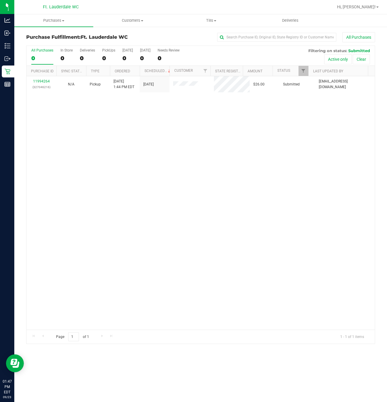
click at [364, 331] on div "Page 1 of 1 1 - 1 of 1 items" at bounding box center [200, 336] width 348 height 14
click at [62, 58] on div "0" at bounding box center [66, 58] width 12 height 7
click at [0, 0] on input "In Store 0" at bounding box center [0, 0] width 0 height 0
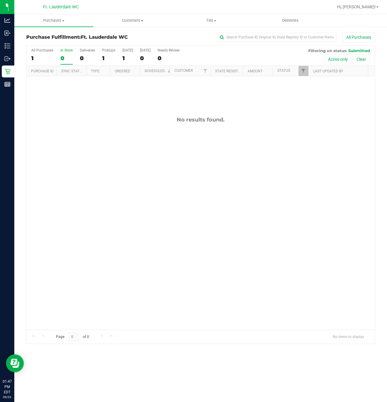
click at [157, 377] on div "Purchases Summary of purchases Fulfillment All purchases Customers All customer…" at bounding box center [200, 208] width 372 height 388
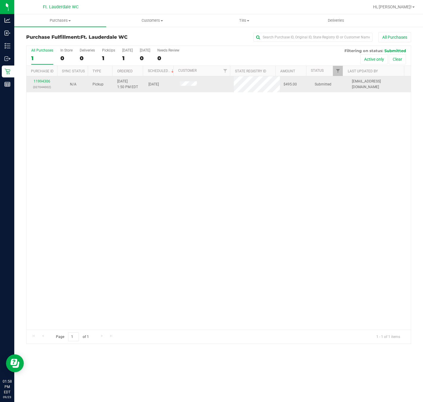
click at [39, 87] on p "(327044002)" at bounding box center [42, 87] width 24 height 6
click at [39, 83] on link "11994306" at bounding box center [42, 81] width 17 height 4
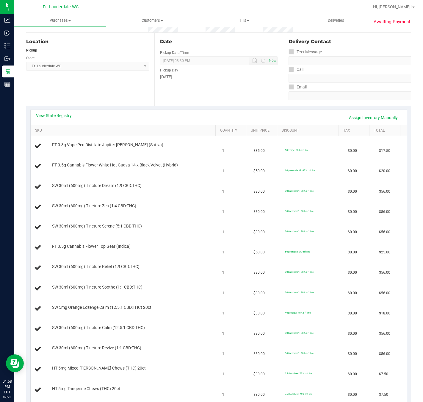
scroll to position [45, 0]
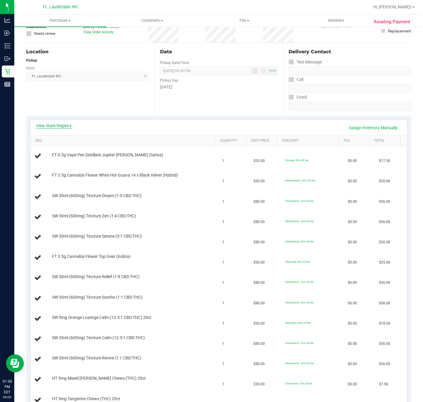
click at [64, 127] on link "View State Registry" at bounding box center [54, 126] width 36 height 6
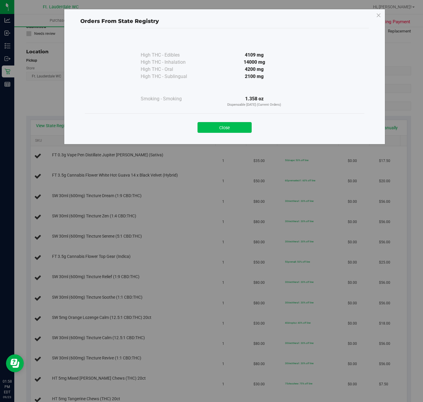
click at [233, 125] on button "Close" at bounding box center [225, 127] width 54 height 11
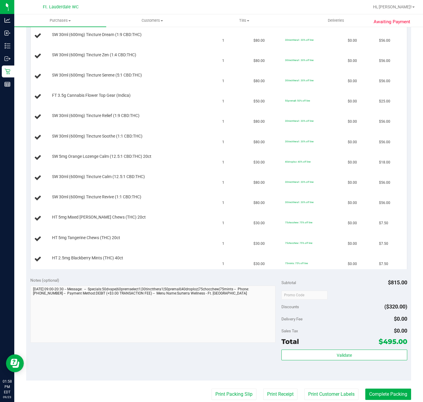
scroll to position [134, 0]
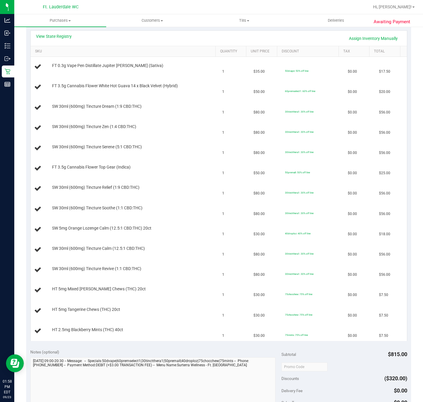
click at [58, 41] on div "View State Registry Assign Inventory Manually" at bounding box center [219, 38] width 366 height 10
click at [59, 39] on link "View State Registry" at bounding box center [54, 36] width 36 height 6
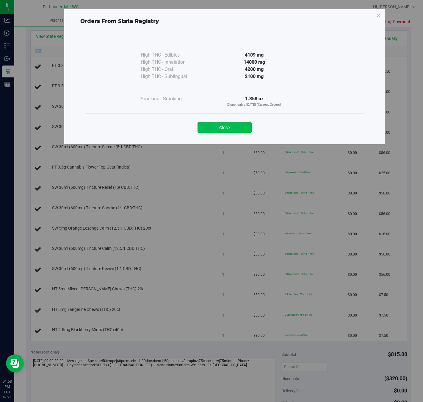
click at [231, 128] on button "Close" at bounding box center [225, 127] width 54 height 11
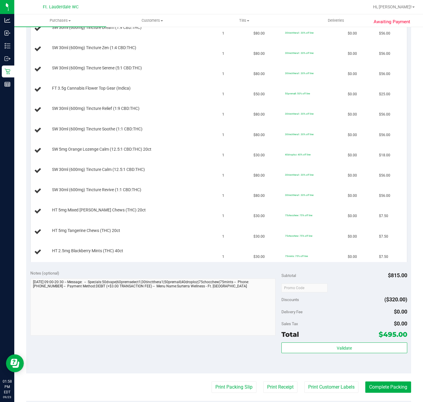
scroll to position [313, 0]
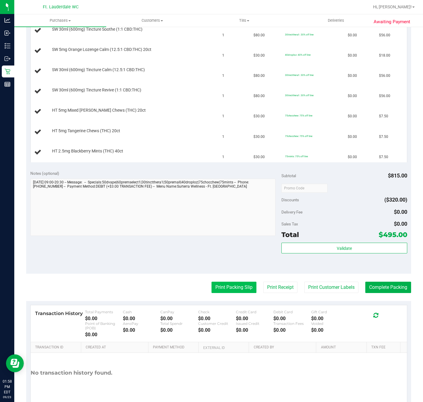
click at [219, 284] on button "Print Packing Slip" at bounding box center [234, 287] width 45 height 11
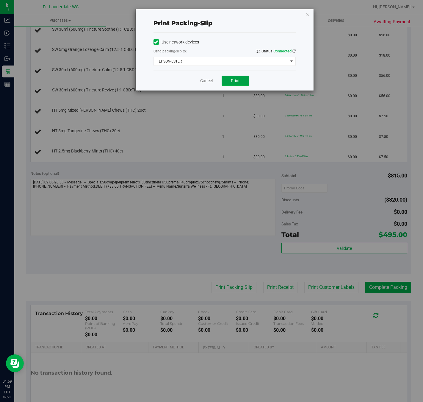
click at [237, 82] on span "Print" at bounding box center [235, 80] width 9 height 5
click at [210, 82] on link "Cancel" at bounding box center [206, 81] width 13 height 6
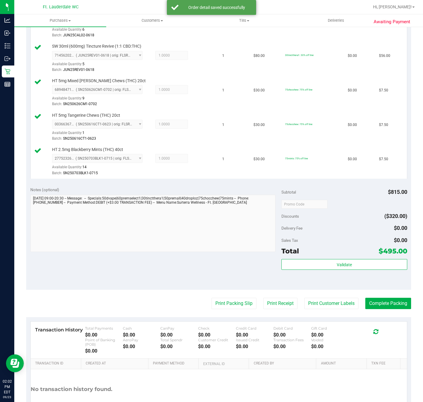
scroll to position [504, 0]
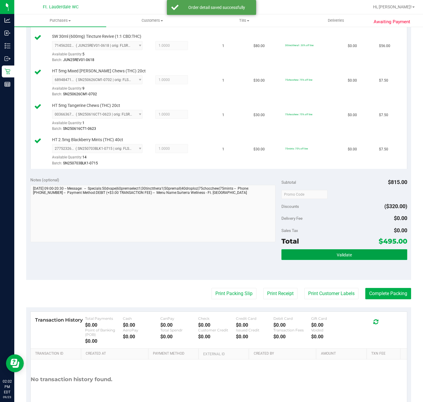
click at [348, 260] on button "Validate" at bounding box center [345, 254] width 126 height 11
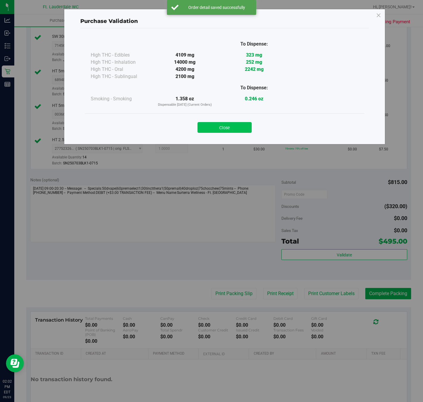
click at [231, 132] on button "Close" at bounding box center [225, 127] width 54 height 11
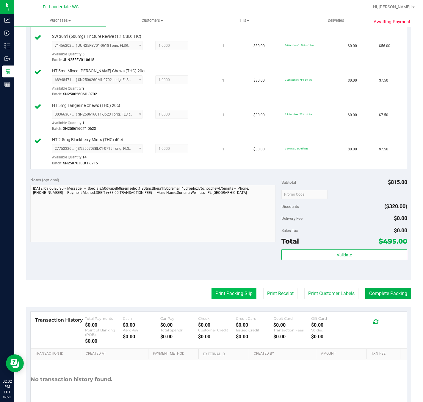
click at [232, 299] on button "Print Packing Slip" at bounding box center [234, 293] width 45 height 11
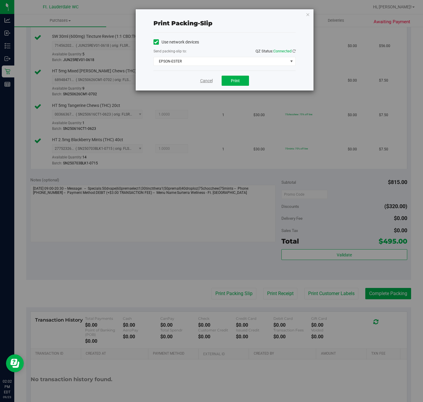
click at [207, 81] on link "Cancel" at bounding box center [206, 81] width 13 height 6
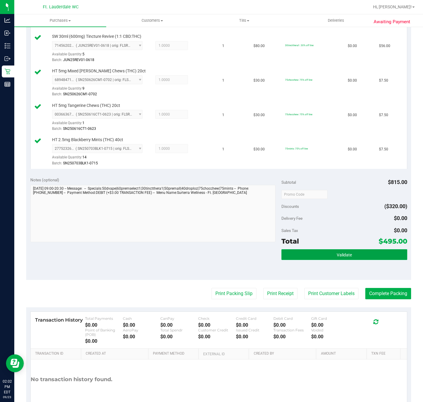
click at [346, 258] on button "Validate" at bounding box center [345, 254] width 126 height 11
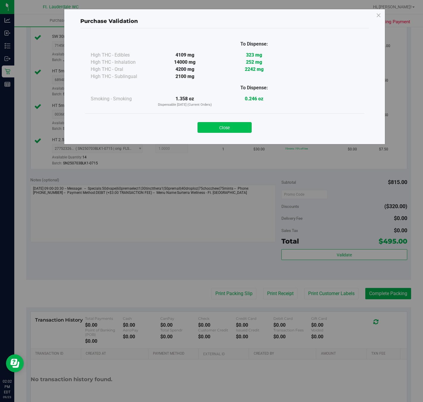
click at [224, 129] on button "Close" at bounding box center [225, 127] width 54 height 11
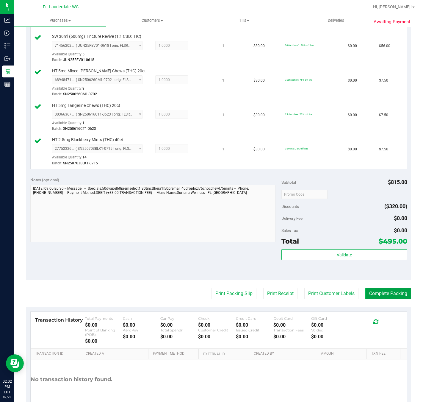
click at [390, 299] on button "Complete Packing" at bounding box center [388, 293] width 46 height 11
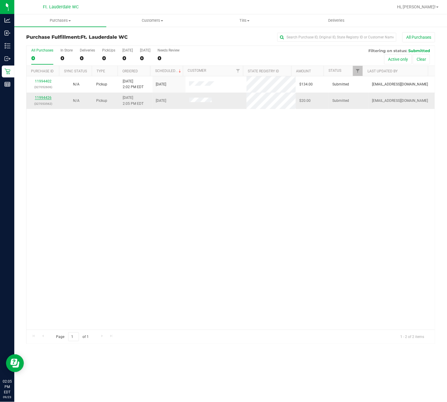
click at [44, 99] on link "11994426" at bounding box center [43, 98] width 17 height 4
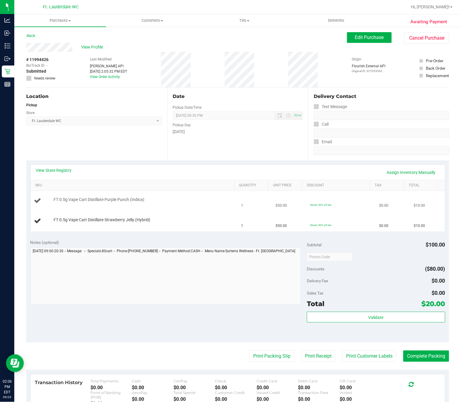
click at [188, 211] on td "FT 0.5g Vape Cart Distillate Purple Punch (Indica)" at bounding box center [134, 201] width 207 height 20
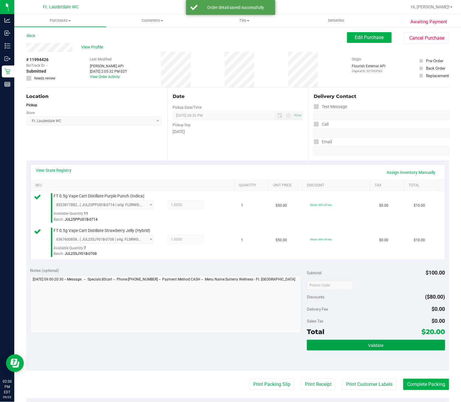
click at [374, 341] on button "Validate" at bounding box center [376, 345] width 138 height 11
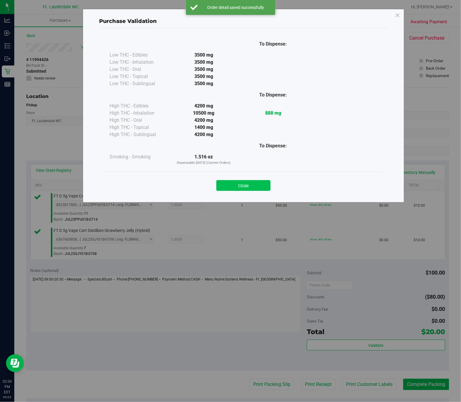
click at [253, 184] on button "Close" at bounding box center [243, 185] width 54 height 11
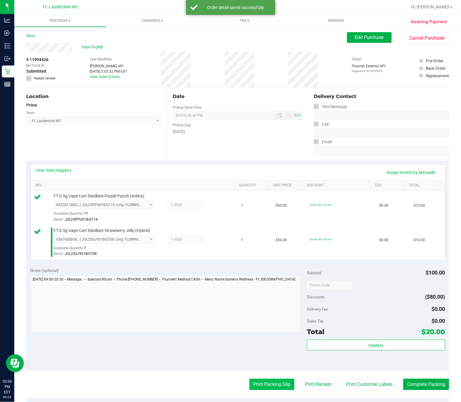
click at [267, 381] on button "Print Packing Slip" at bounding box center [271, 384] width 45 height 11
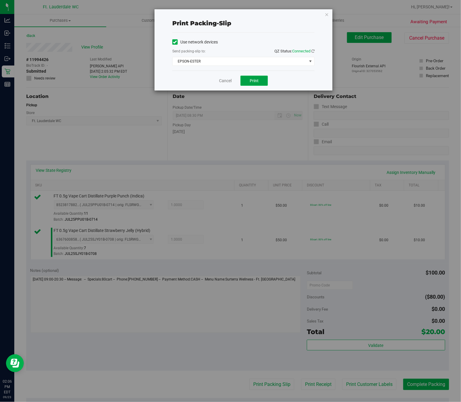
click at [252, 78] on button "Print" at bounding box center [253, 81] width 27 height 10
click at [224, 80] on link "Cancel" at bounding box center [225, 81] width 13 height 6
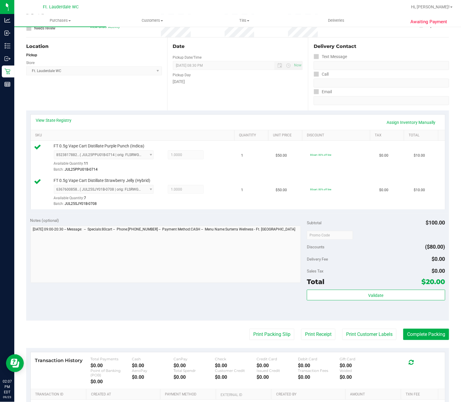
scroll to position [126, 0]
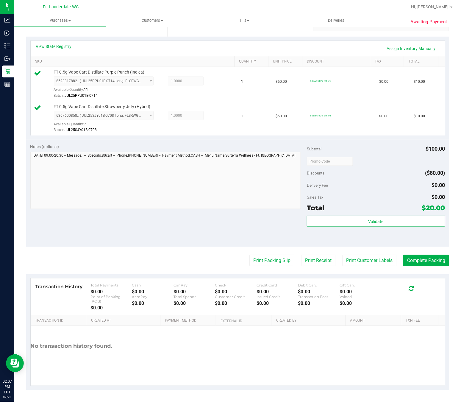
click at [348, 213] on div "Subtotal $100.00 Discounts ($80.00) Delivery Fee $0.00 Sales Tax $0.00 Total $2…" at bounding box center [376, 192] width 138 height 99
click at [348, 220] on button "Validate" at bounding box center [376, 221] width 138 height 11
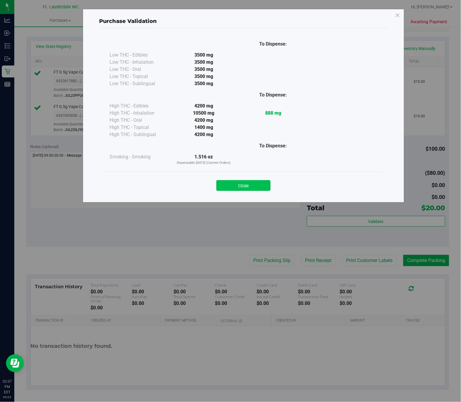
click at [253, 188] on button "Close" at bounding box center [243, 185] width 54 height 11
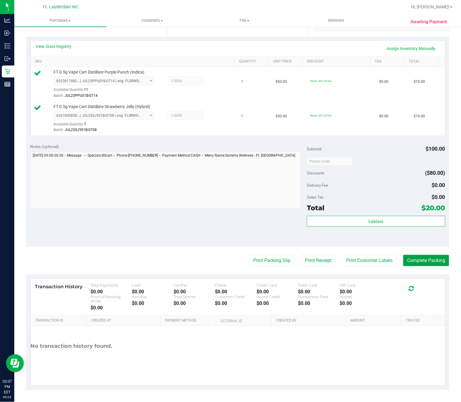
click at [404, 260] on button "Complete Packing" at bounding box center [426, 260] width 46 height 11
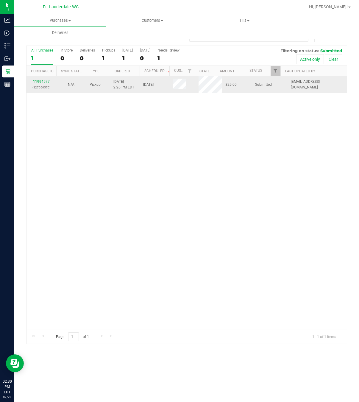
click at [42, 79] on div "11994577 (327060570)" at bounding box center [41, 84] width 23 height 11
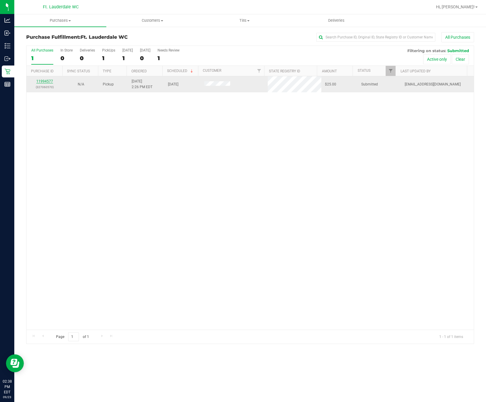
click at [45, 81] on link "11994577" at bounding box center [44, 81] width 17 height 4
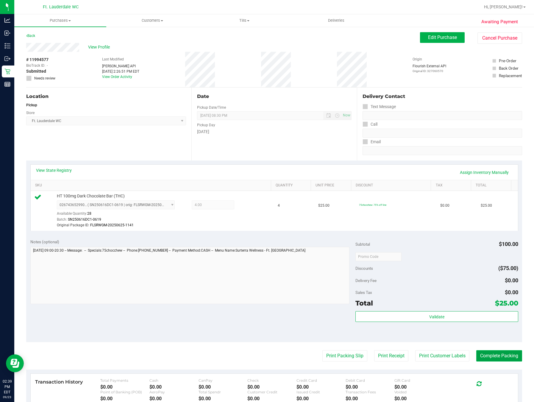
click at [423, 359] on button "Complete Packing" at bounding box center [499, 355] width 46 height 11
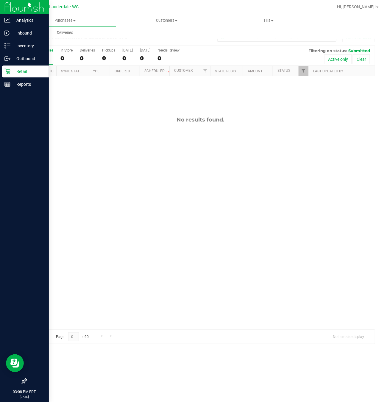
click at [10, 73] on p "Retail" at bounding box center [28, 71] width 36 height 7
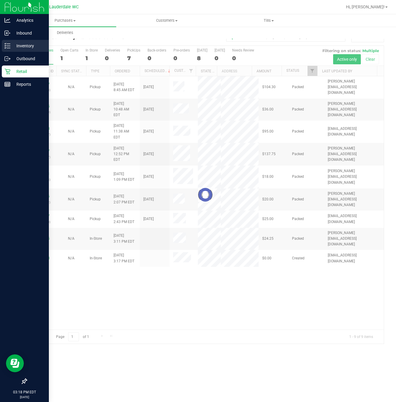
click at [13, 47] on p "Inventory" at bounding box center [28, 45] width 36 height 7
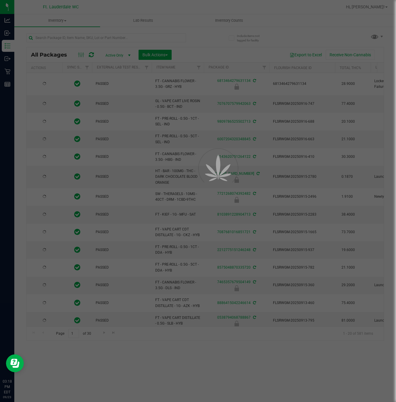
click at [110, 38] on div at bounding box center [198, 201] width 396 height 402
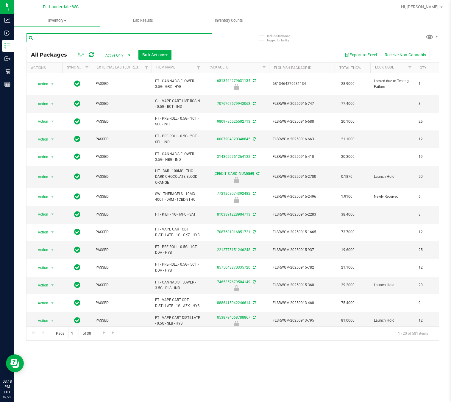
click at [110, 38] on input "text" at bounding box center [119, 37] width 186 height 9
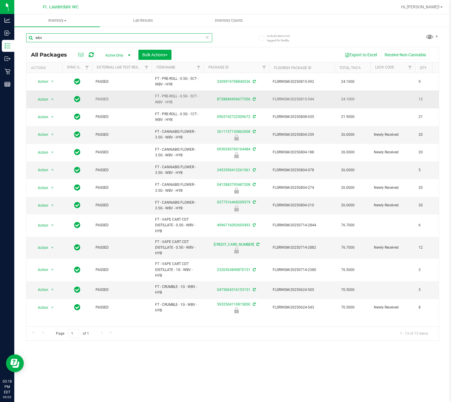
type input "wbv"
click at [43, 100] on span "Action" at bounding box center [40, 99] width 16 height 8
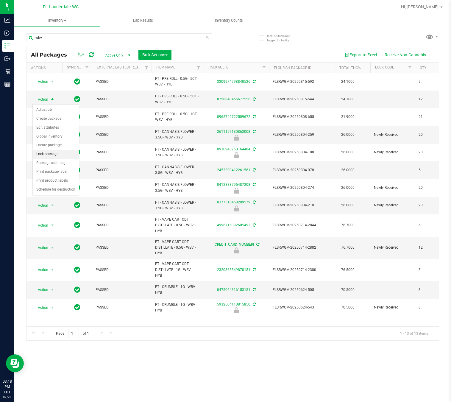
click at [46, 159] on li "Lock package" at bounding box center [56, 154] width 46 height 9
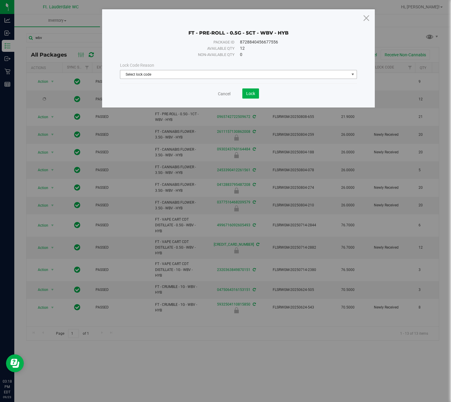
click at [132, 79] on span "Select lock code" at bounding box center [238, 74] width 237 height 9
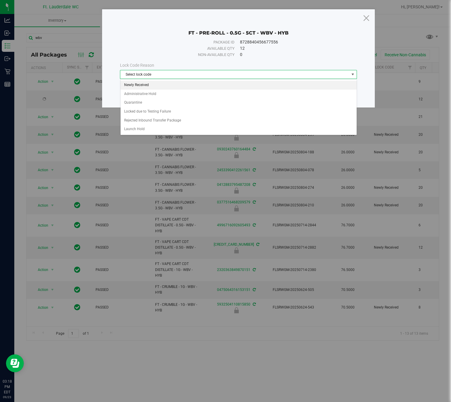
click at [133, 82] on li "Newly Received" at bounding box center [239, 85] width 236 height 9
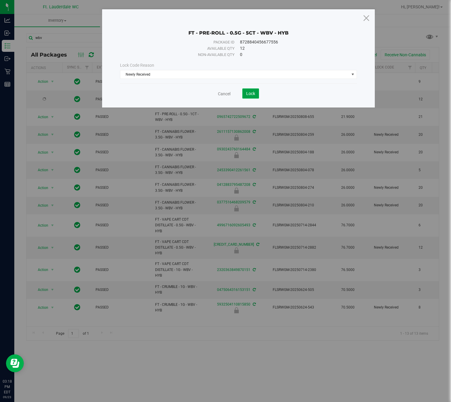
click at [254, 96] on span "Lock" at bounding box center [250, 93] width 9 height 5
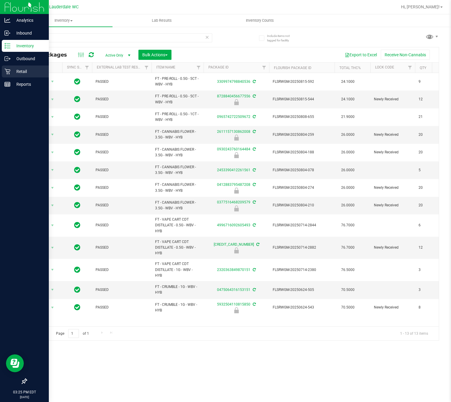
click at [23, 75] on div "Retail" at bounding box center [25, 71] width 47 height 12
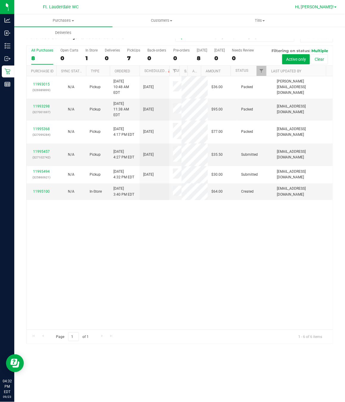
click at [332, 7] on span "Hi, [PERSON_NAME]!" at bounding box center [314, 6] width 39 height 5
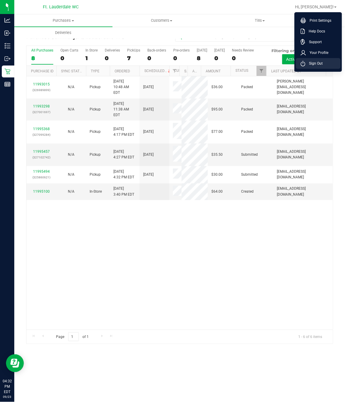
click at [315, 60] on li "Sign Out" at bounding box center [318, 63] width 45 height 11
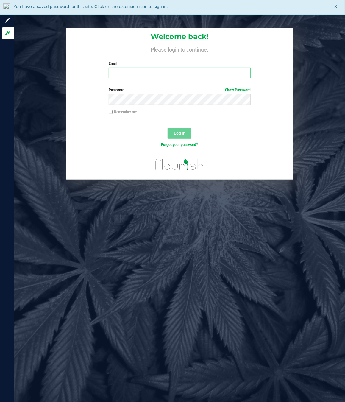
click at [125, 77] on input "Email" at bounding box center [180, 73] width 142 height 11
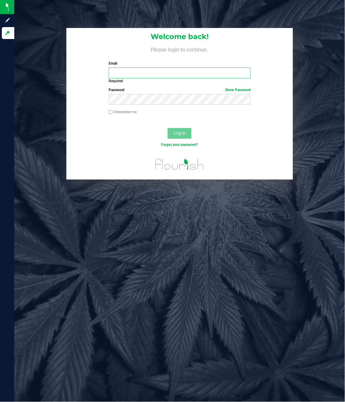
click at [118, 74] on input "Email" at bounding box center [180, 73] width 142 height 11
type input "[EMAIL_ADDRESS][DOMAIN_NAME]"
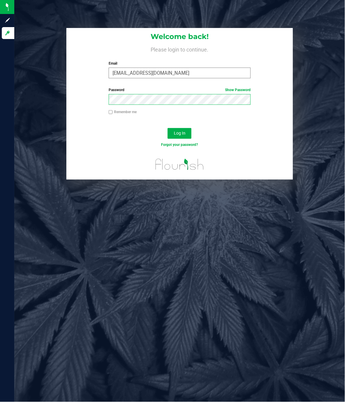
click at [168, 128] on button "Log In" at bounding box center [180, 133] width 24 height 11
